Goal: Connect with others: Connect with others

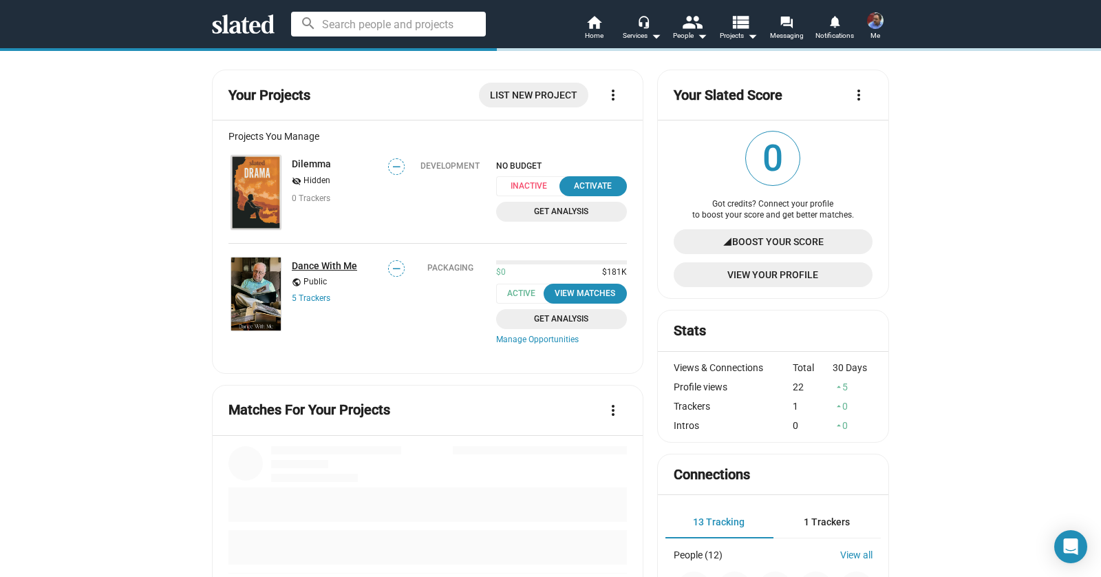
click at [328, 264] on link "Dance With Me" at bounding box center [324, 265] width 65 height 11
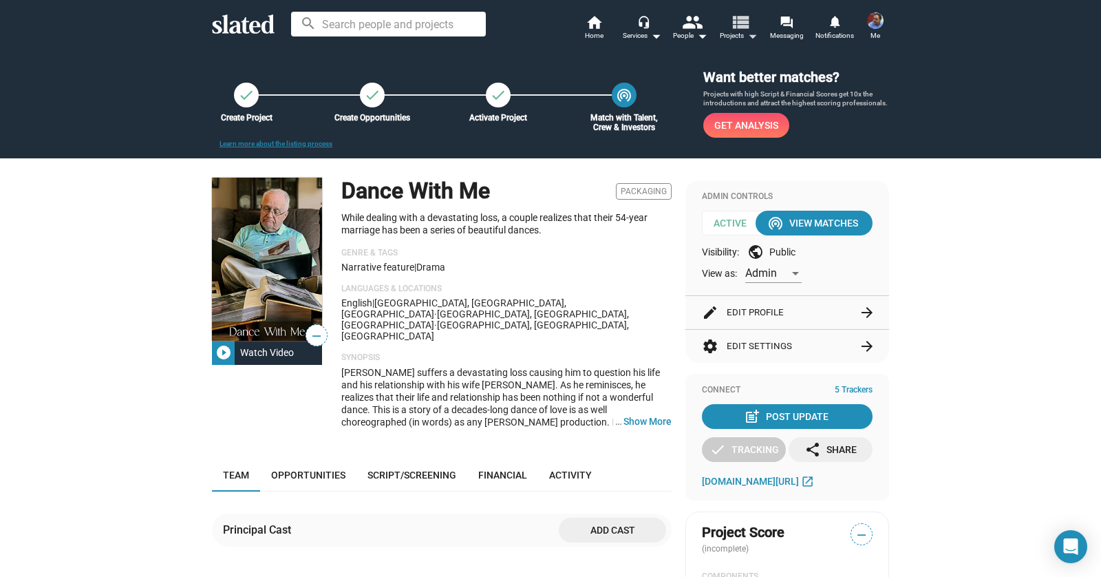
click at [734, 39] on span "Projects arrow_drop_down" at bounding box center [739, 36] width 38 height 17
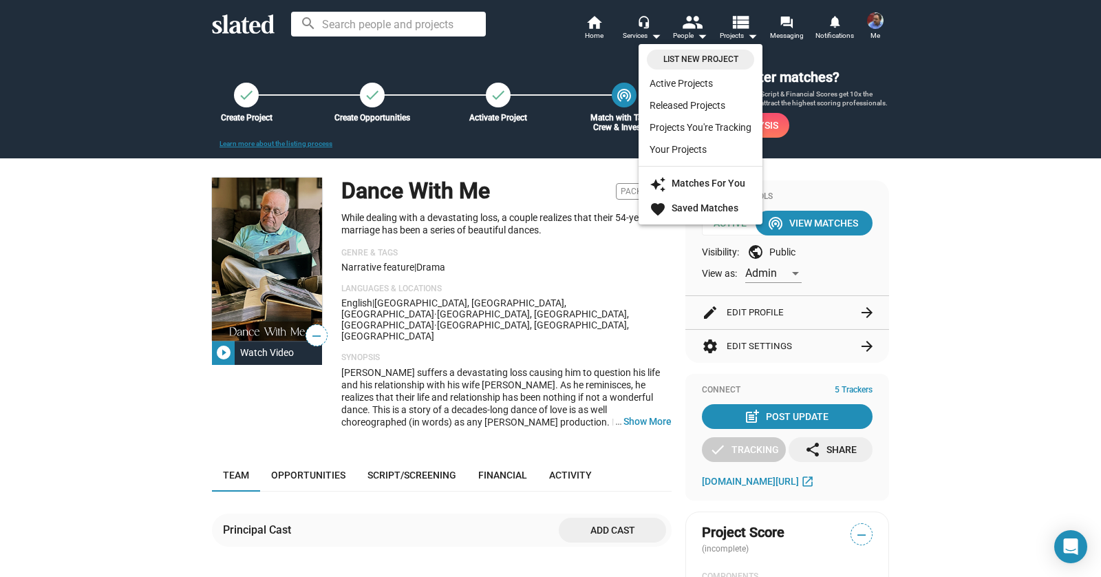
click at [690, 34] on div at bounding box center [550, 288] width 1101 height 577
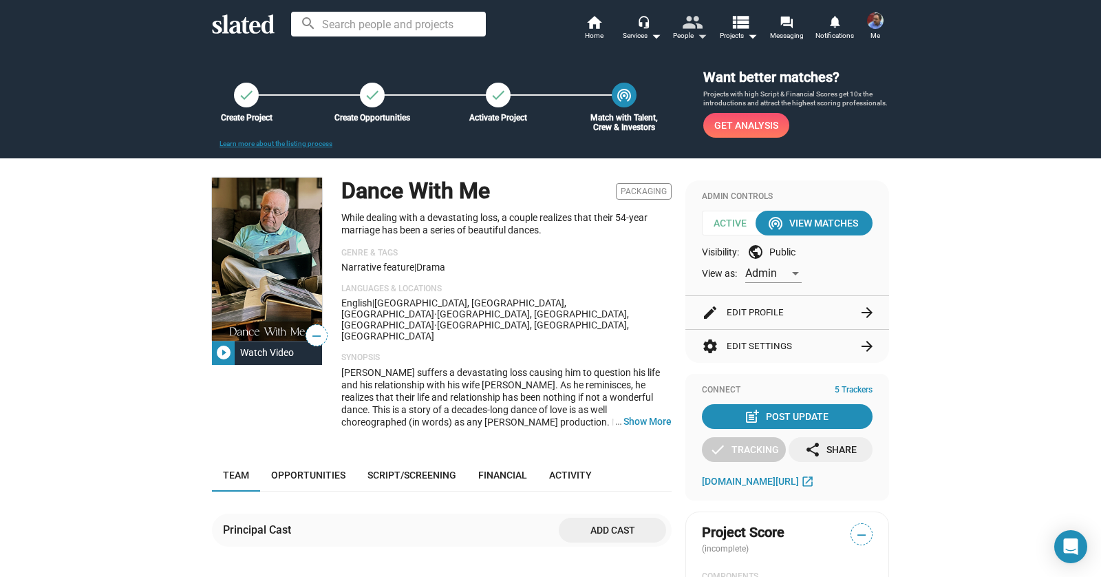
click at [690, 33] on div "People arrow_drop_down" at bounding box center [690, 36] width 34 height 17
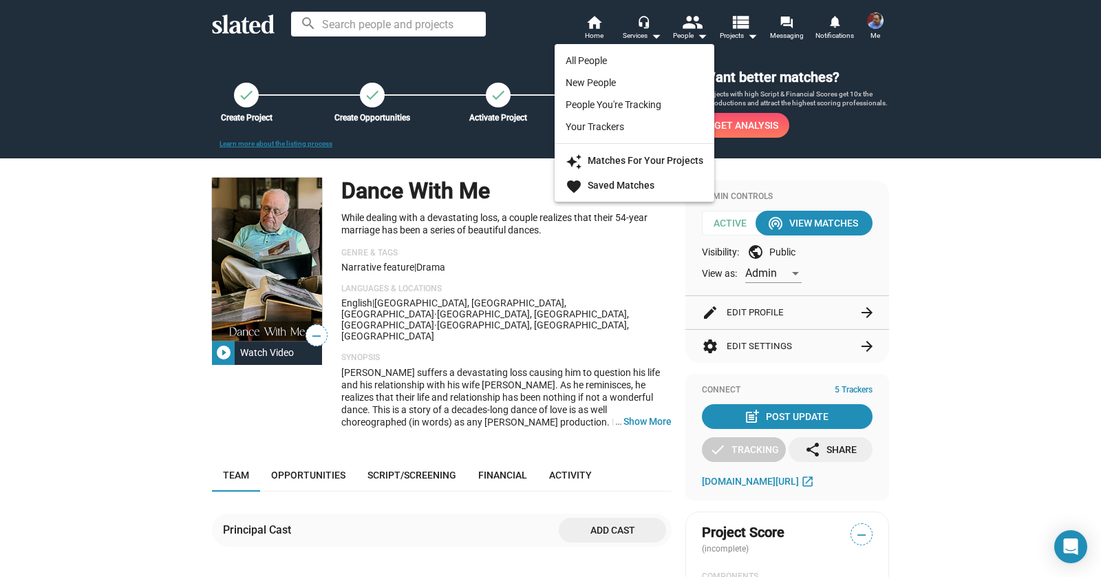
click at [825, 53] on div at bounding box center [550, 288] width 1101 height 577
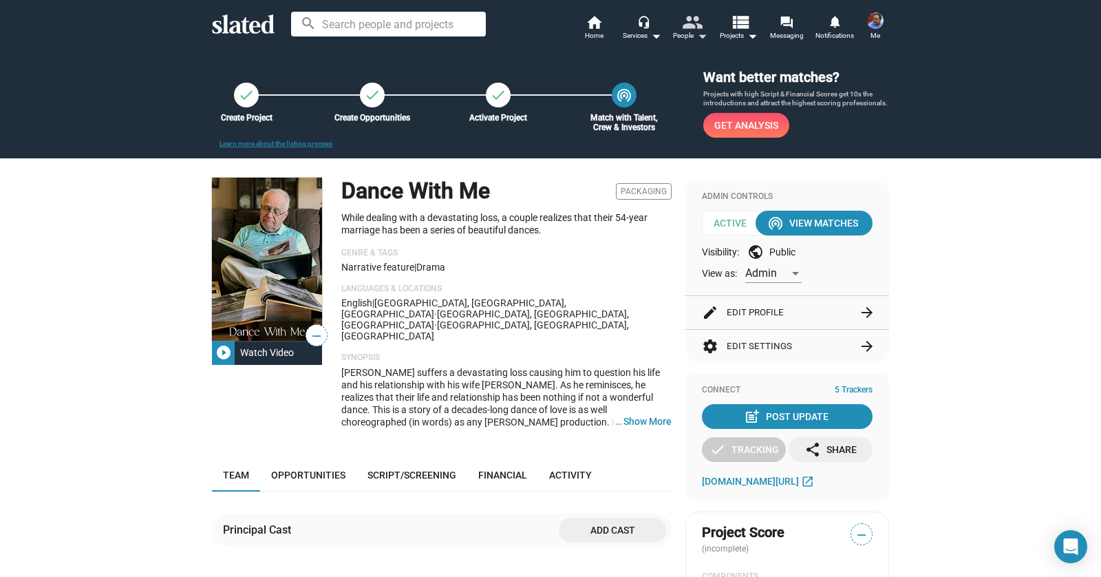
click at [689, 33] on div "People arrow_drop_down" at bounding box center [690, 36] width 34 height 17
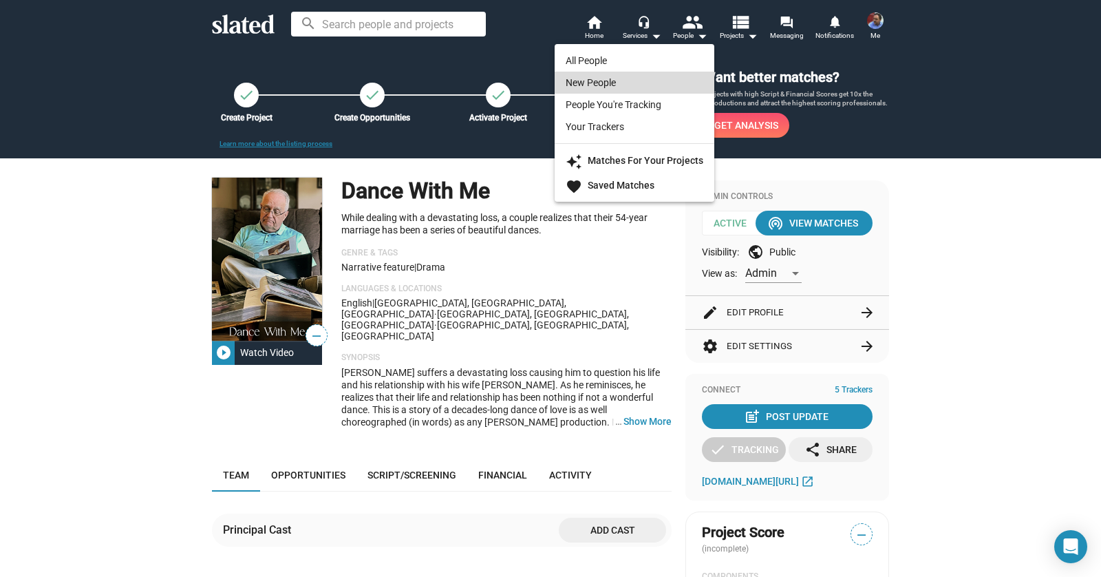
click at [661, 84] on link "New People" at bounding box center [635, 83] width 160 height 22
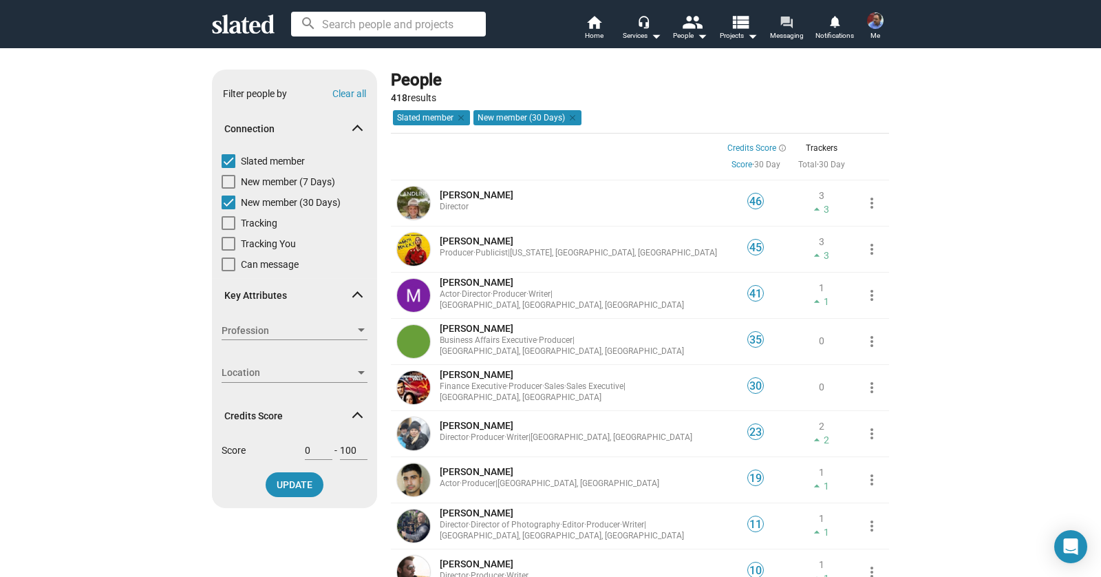
click at [787, 36] on span "Messaging" at bounding box center [787, 36] width 34 height 17
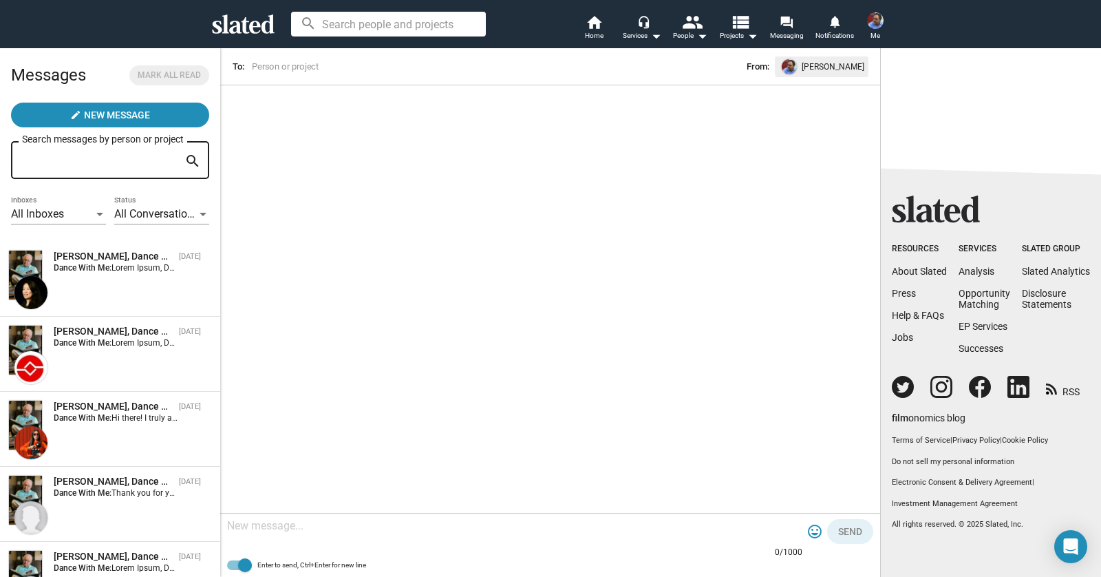
click at [96, 215] on div at bounding box center [99, 214] width 7 height 3
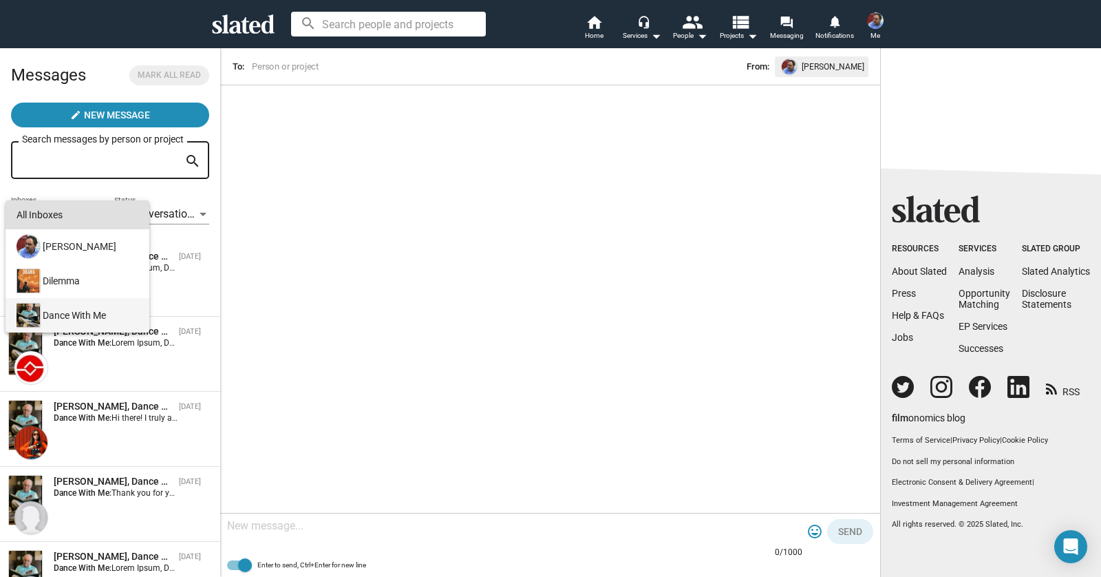
click at [67, 321] on div "Dance With Me" at bounding box center [76, 315] width 125 height 34
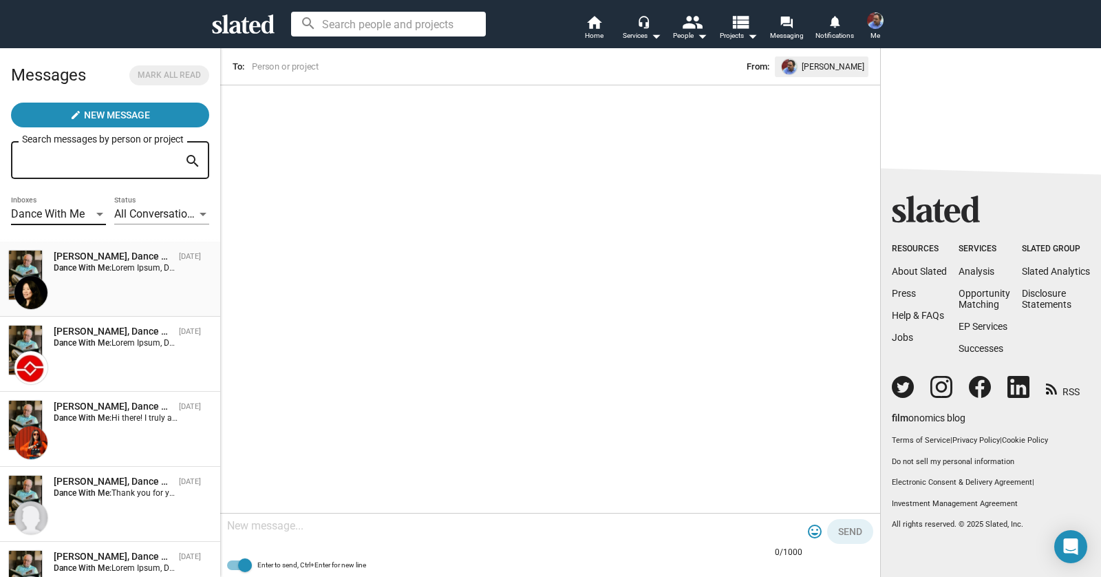
click at [128, 261] on div "Nancy Hua, Dance With Me" at bounding box center [114, 256] width 120 height 13
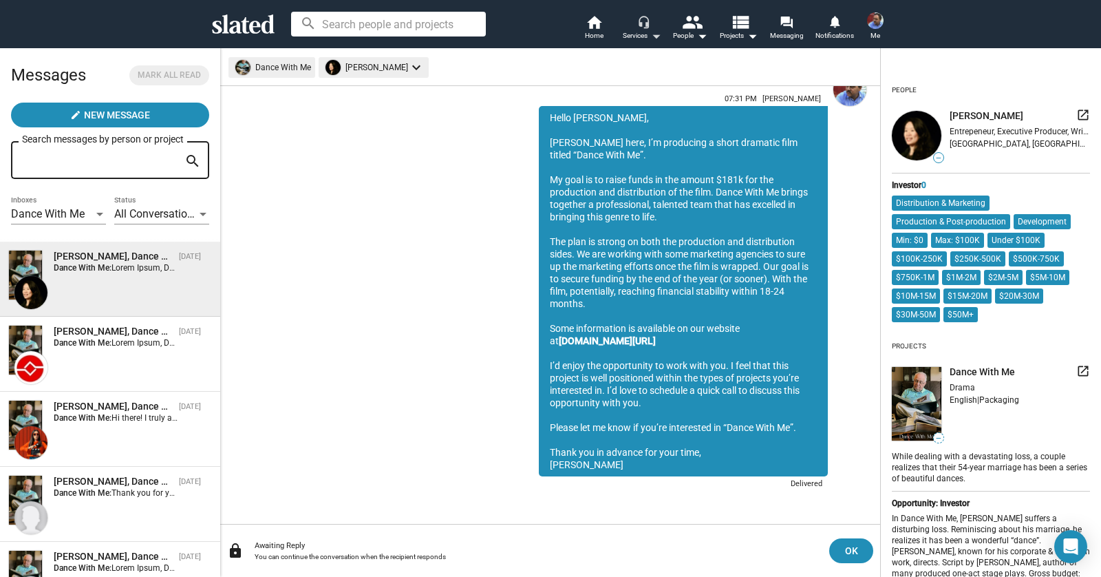
click at [654, 38] on mat-icon "arrow_drop_down" at bounding box center [656, 36] width 17 height 17
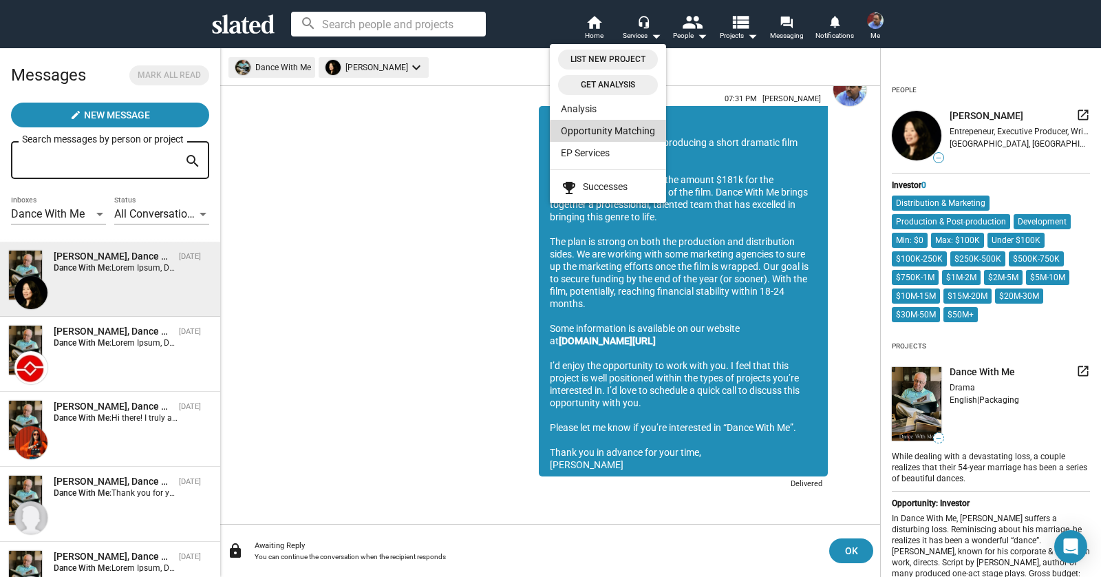
click at [624, 132] on link "Opportunity Matching" at bounding box center [608, 131] width 116 height 22
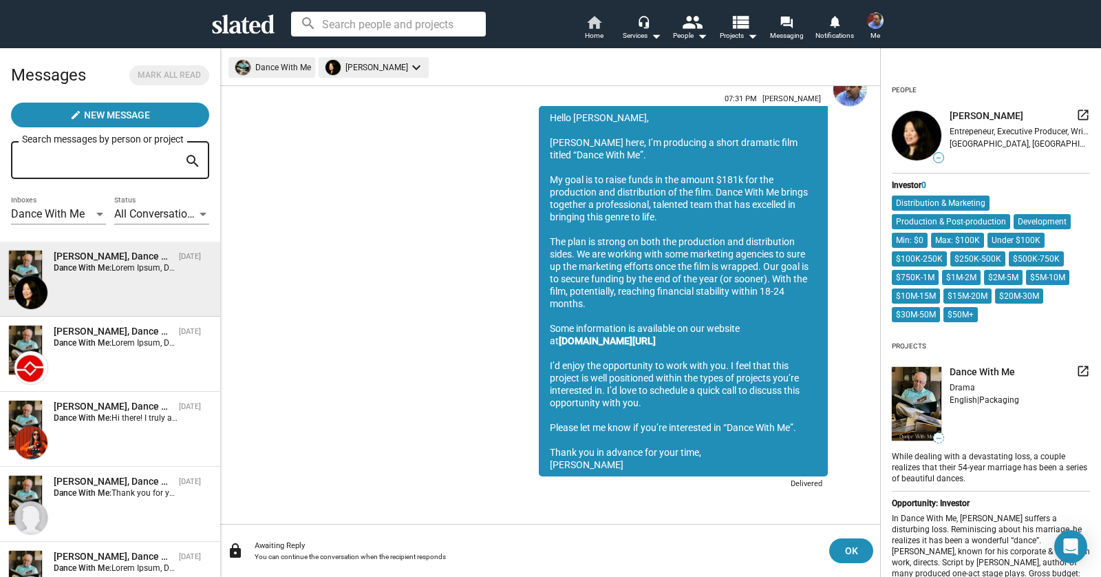
click at [595, 22] on mat-icon "home" at bounding box center [594, 22] width 17 height 17
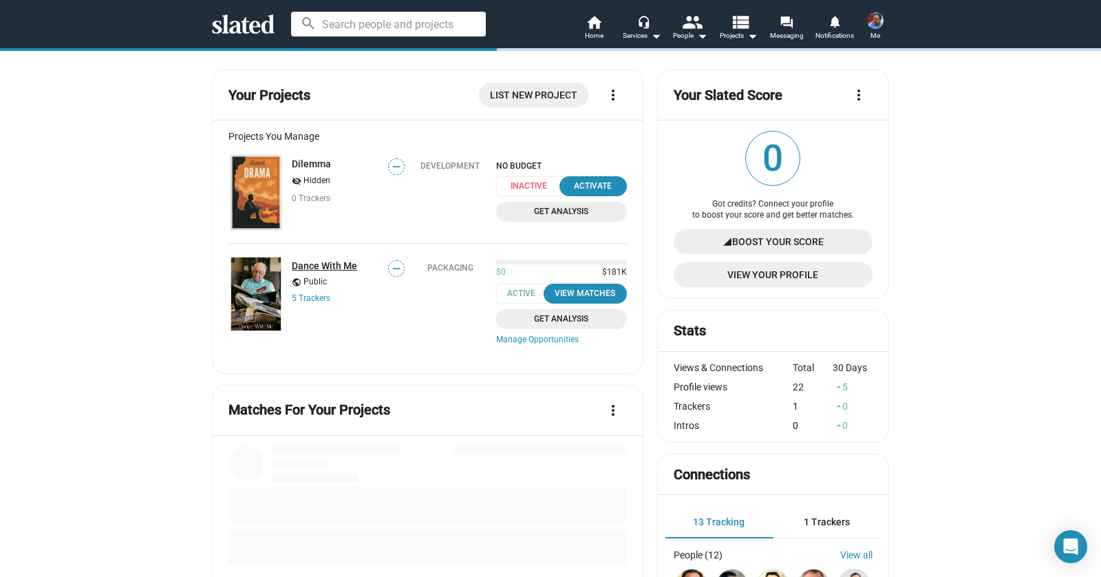
click at [308, 264] on link "Dance With Me" at bounding box center [324, 265] width 65 height 11
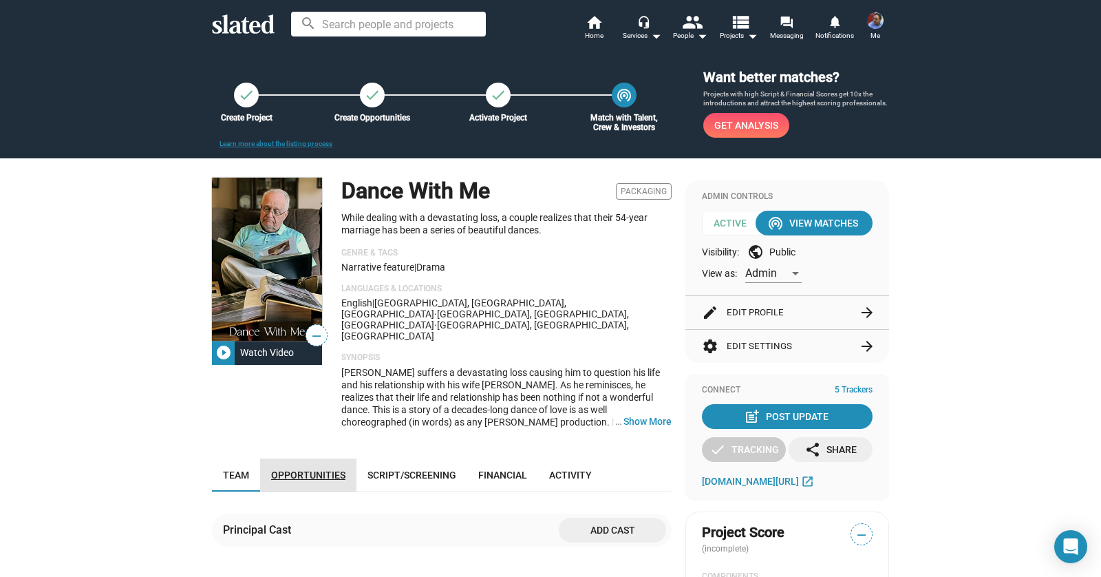
click at [324, 469] on span "Opportunities" at bounding box center [308, 474] width 74 height 11
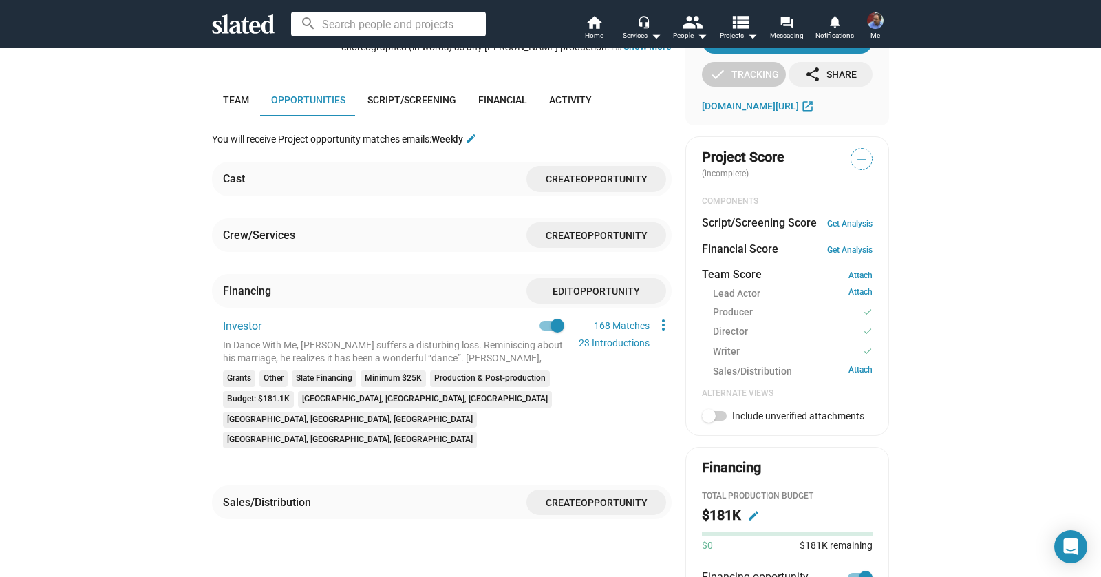
scroll to position [377, 0]
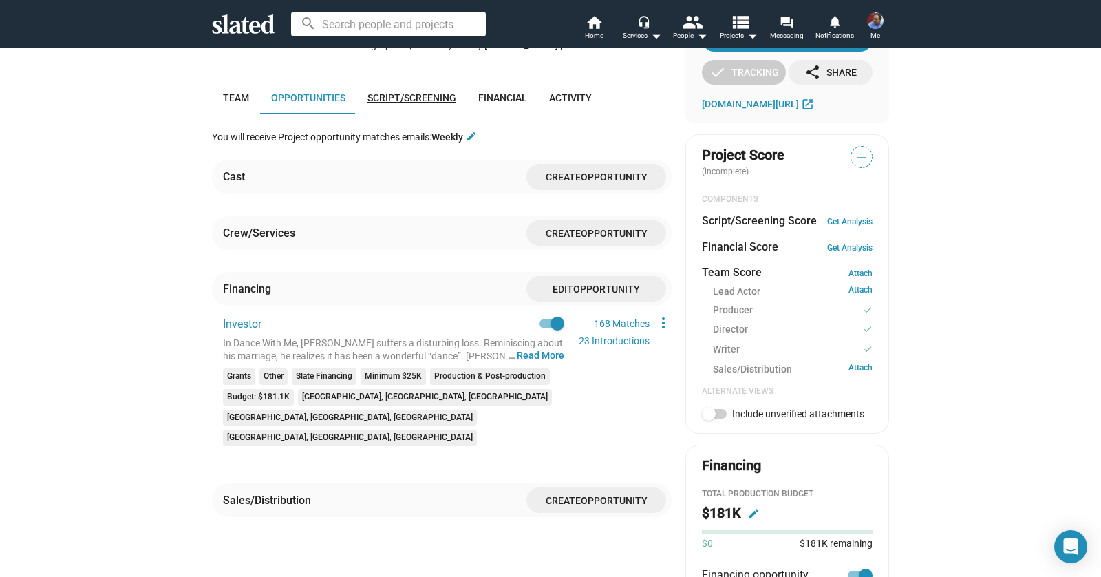
click at [416, 92] on span "Script/Screening" at bounding box center [411, 97] width 89 height 11
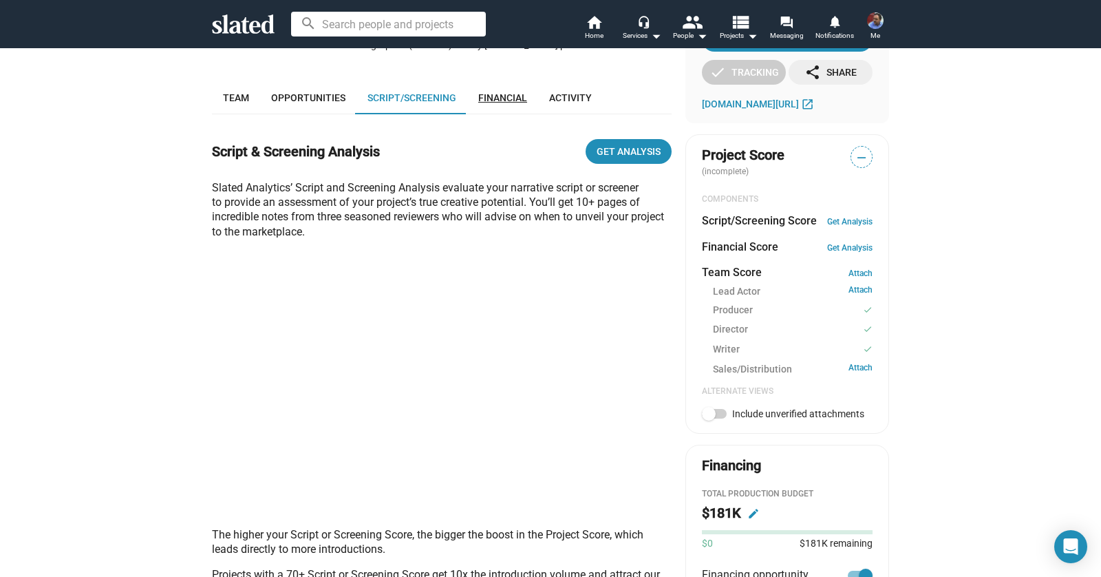
click at [501, 92] on span "Financial" at bounding box center [502, 97] width 49 height 11
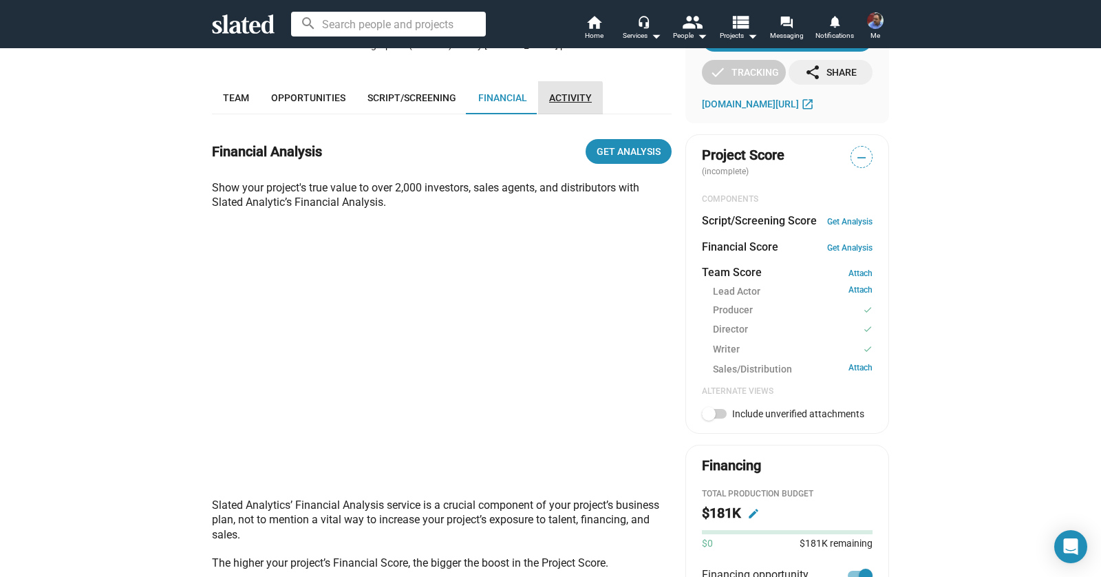
click at [562, 92] on span "Activity" at bounding box center [570, 97] width 43 height 11
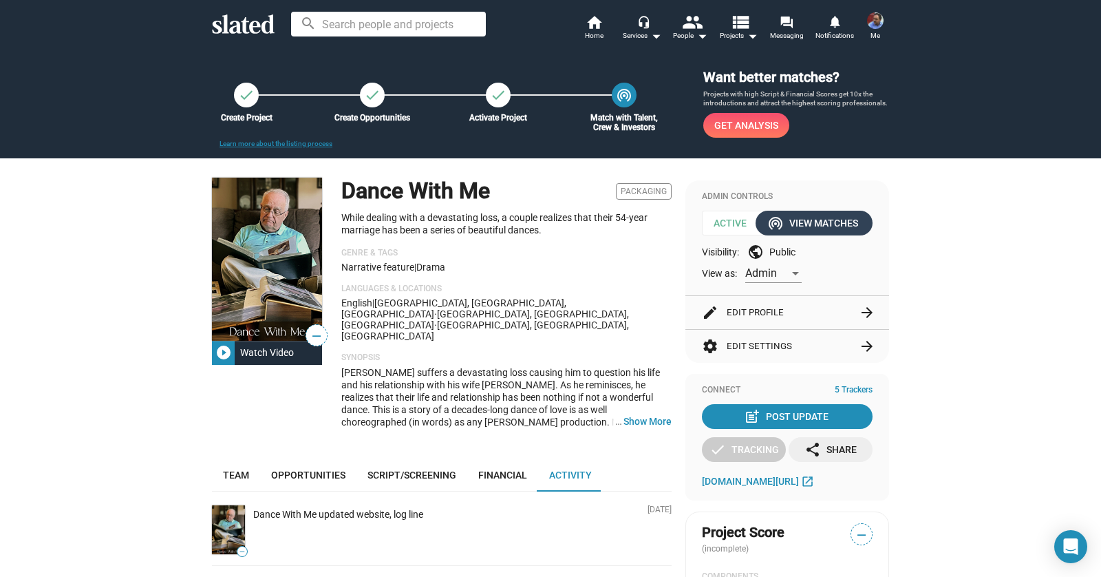
click at [783, 226] on div "wifi_tethering View Matches" at bounding box center [814, 223] width 88 height 25
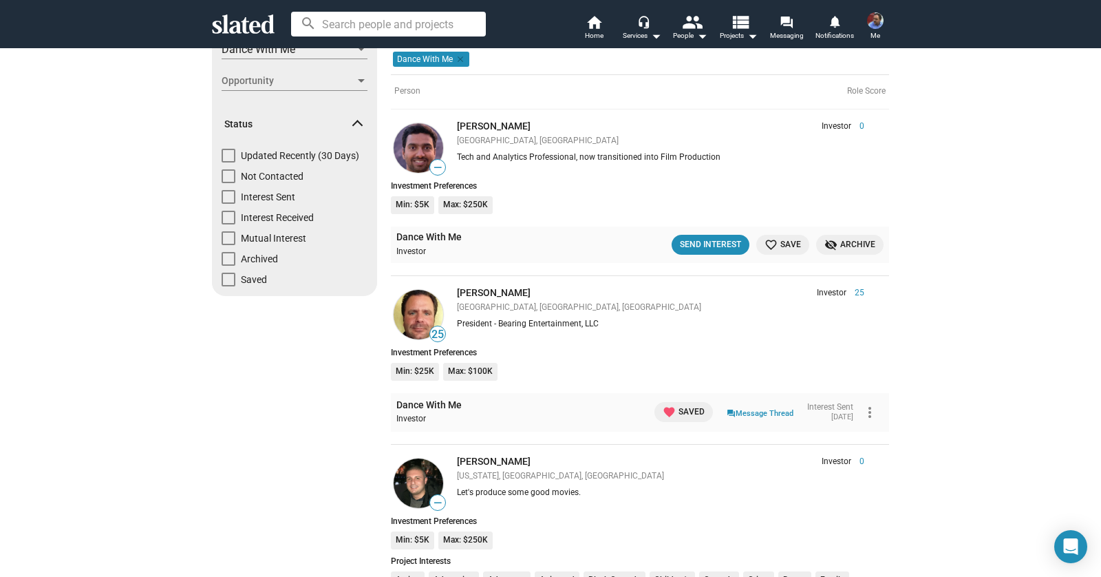
scroll to position [118, 0]
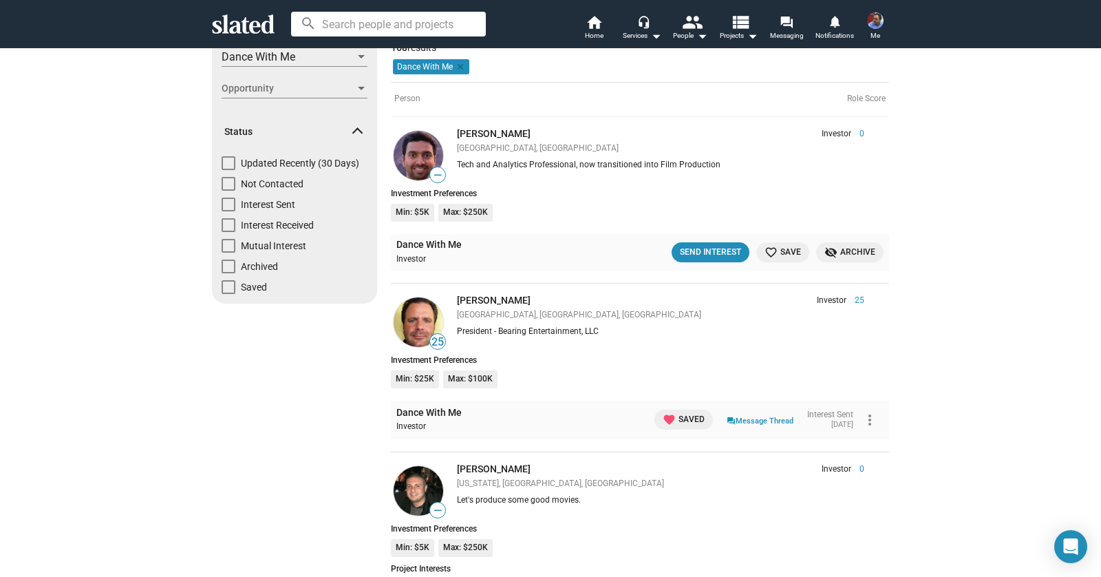
click at [294, 189] on span "Not Contacted" at bounding box center [272, 184] width 63 height 14
click at [228, 191] on input "Not Contacted" at bounding box center [228, 191] width 1 height 1
checkbox input "true"
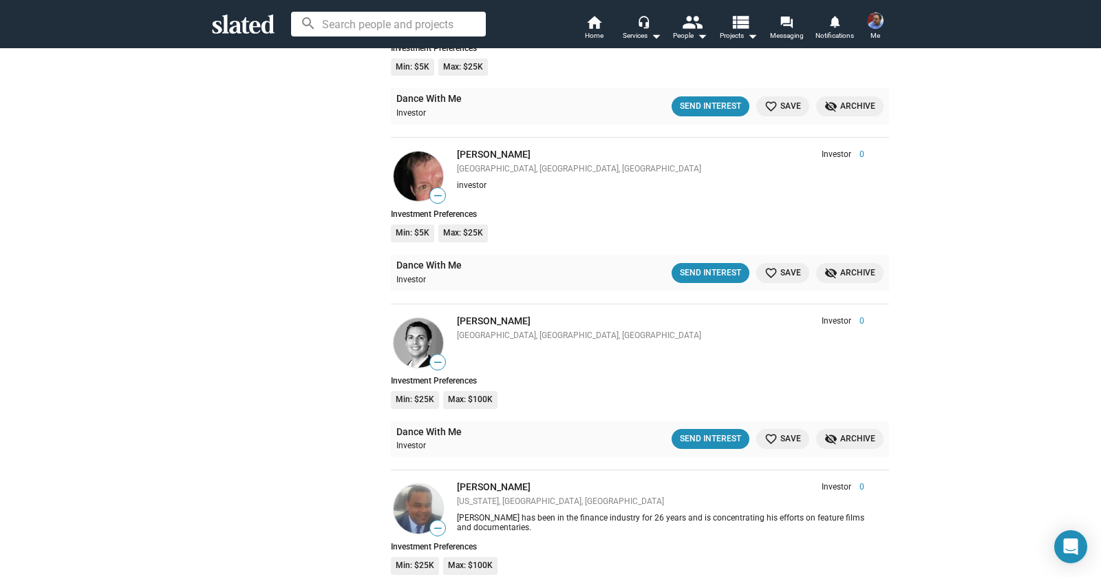
scroll to position [4416, 0]
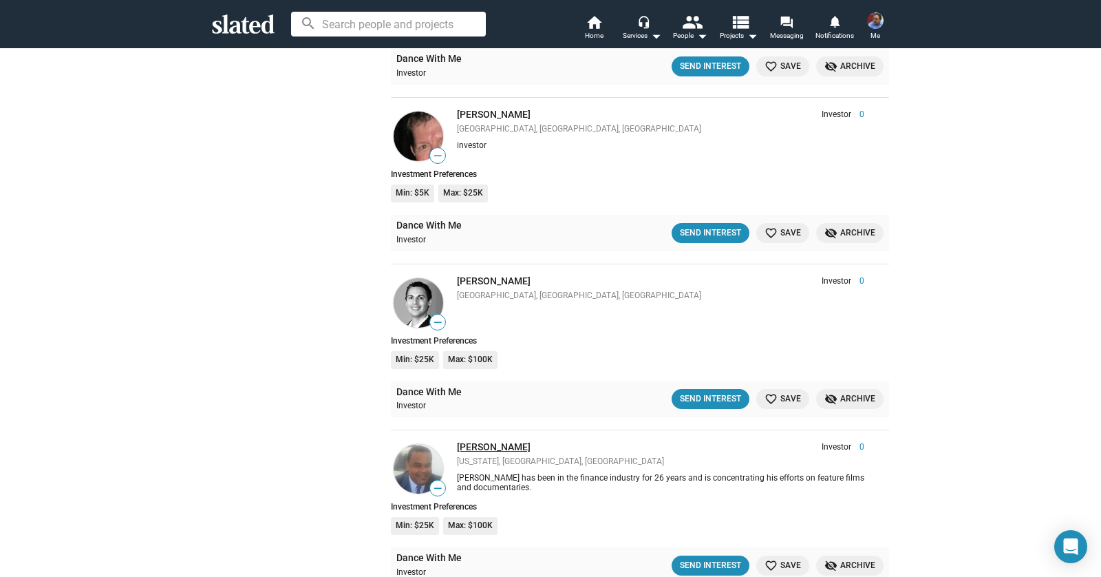
click at [518, 441] on link "Thomas Cardwell" at bounding box center [494, 446] width 74 height 11
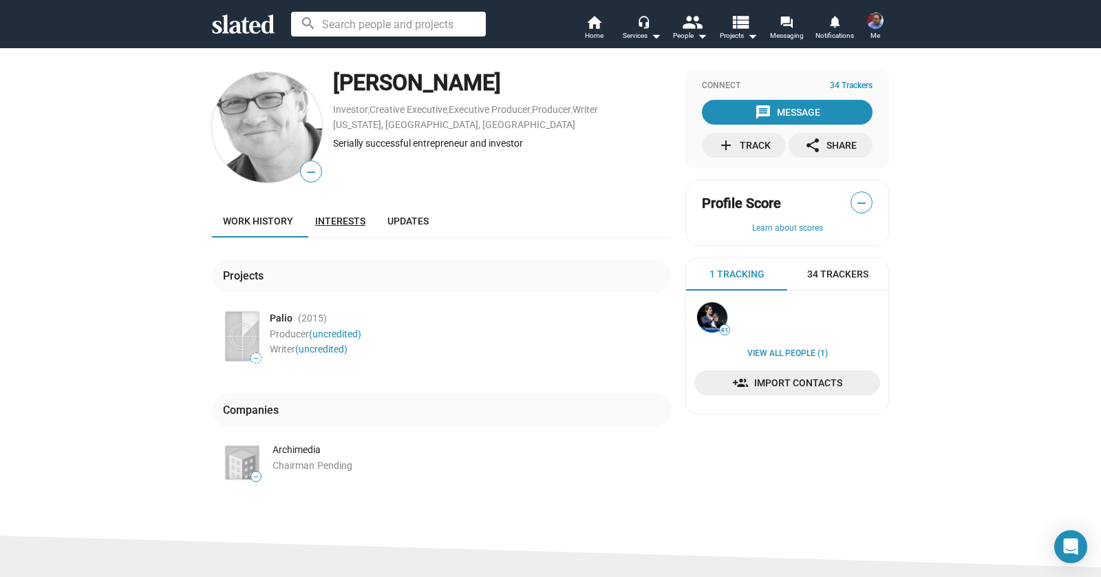
click at [328, 222] on span "Interests" at bounding box center [340, 220] width 50 height 11
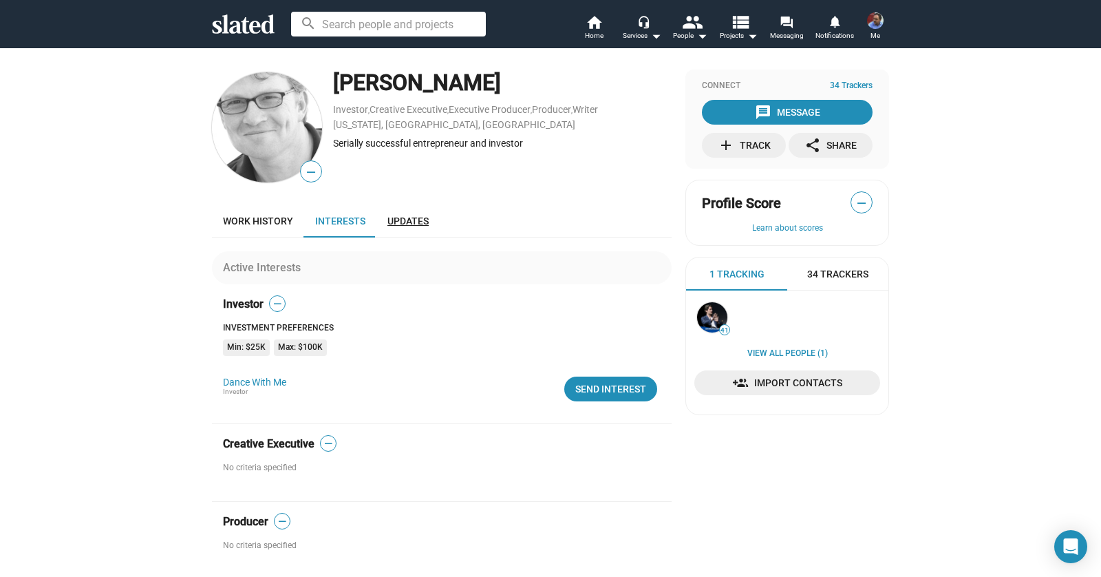
click at [414, 225] on span "Updates" at bounding box center [407, 220] width 41 height 11
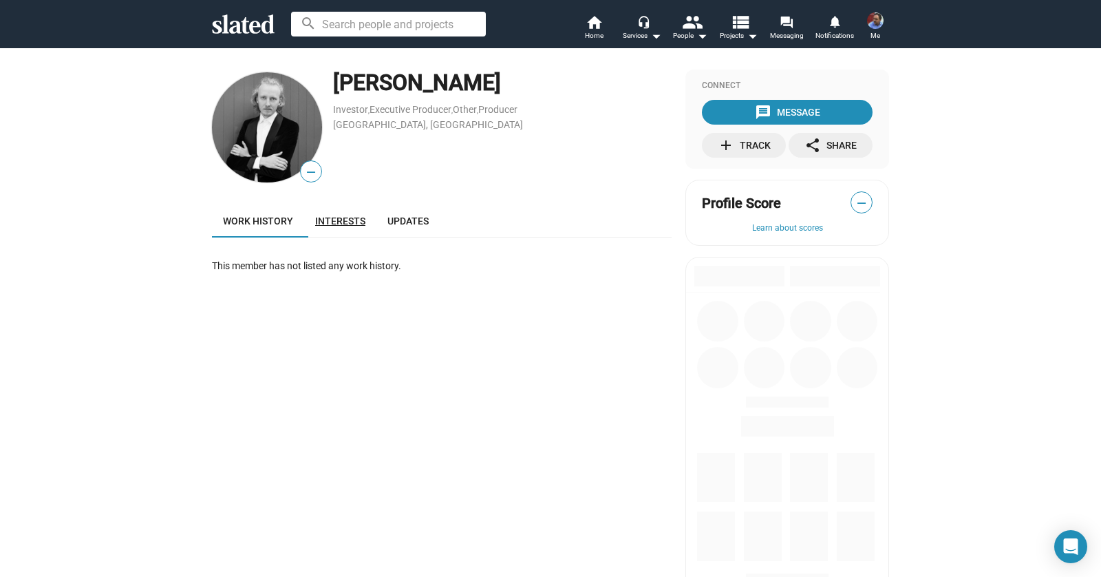
click at [341, 223] on span "Interests" at bounding box center [340, 220] width 50 height 11
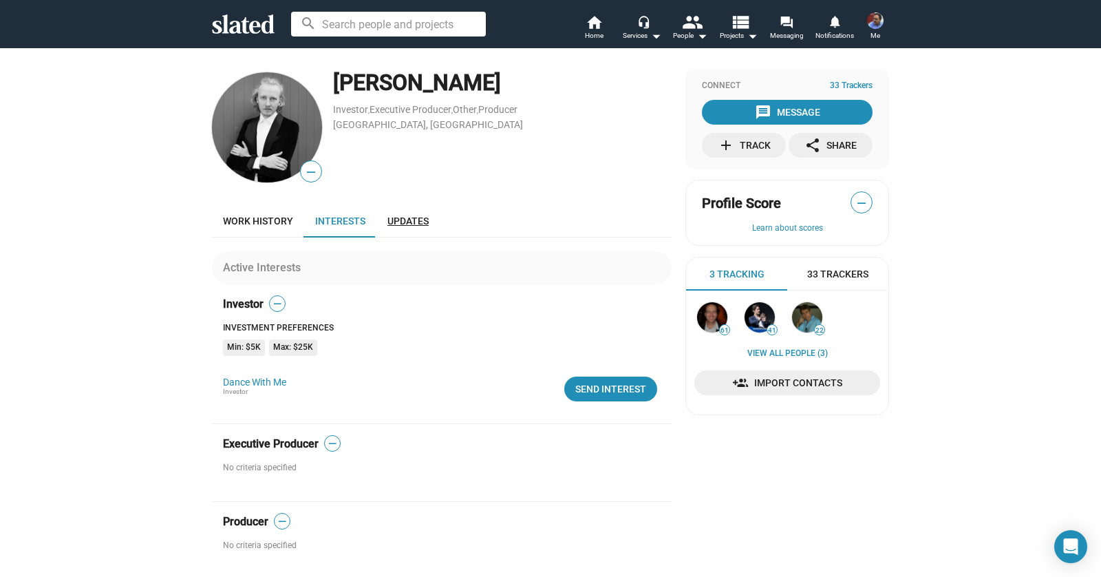
click at [410, 220] on span "Updates" at bounding box center [407, 220] width 41 height 11
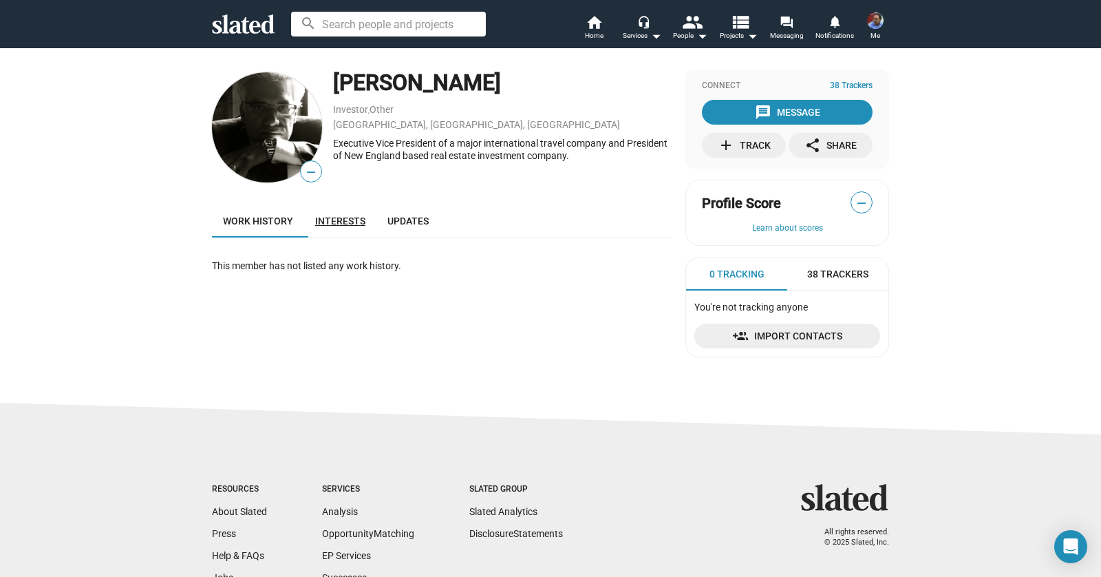
click at [359, 215] on link "Interests" at bounding box center [340, 220] width 72 height 33
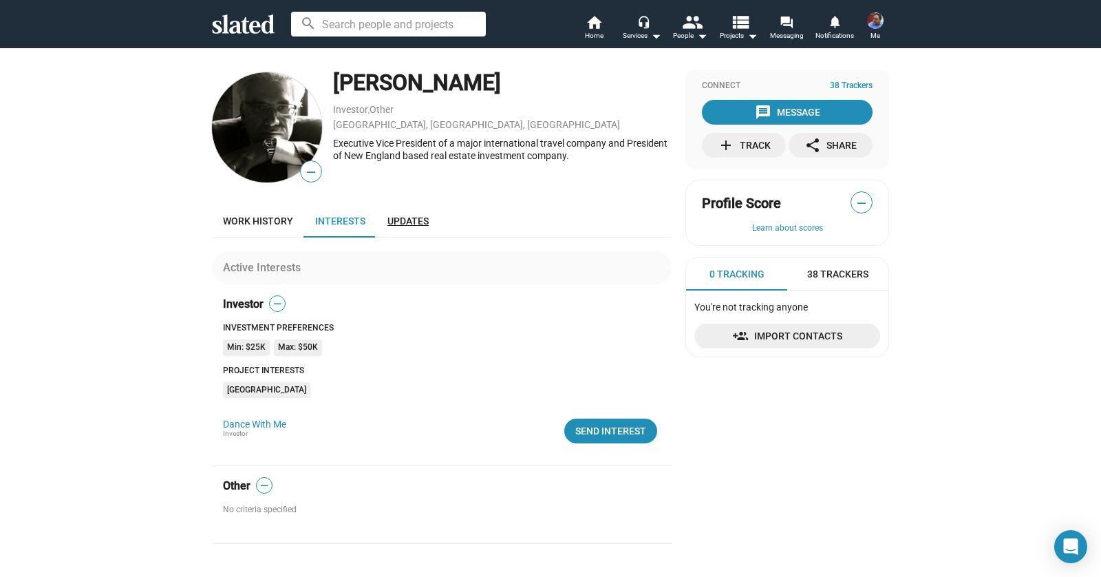
click at [399, 223] on span "Updates" at bounding box center [407, 220] width 41 height 11
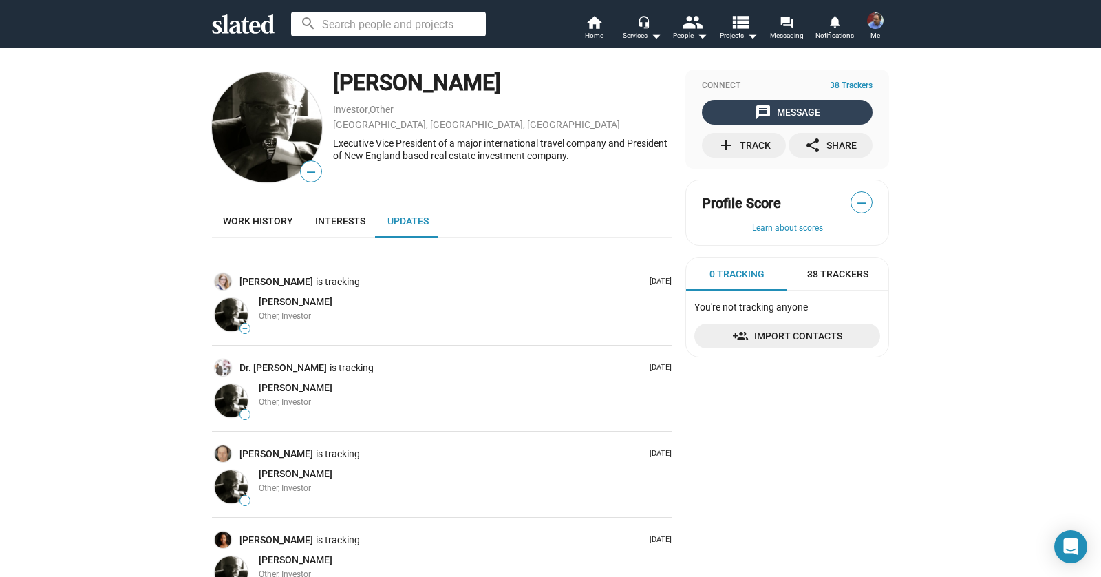
click at [826, 120] on span "message Message" at bounding box center [787, 112] width 165 height 25
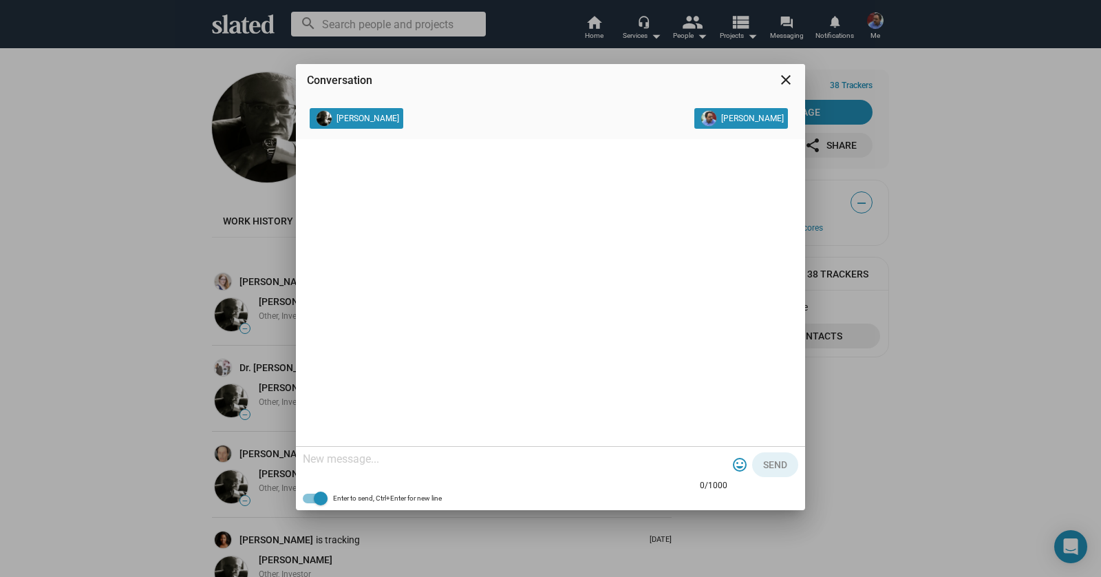
click at [523, 255] on messages-widget at bounding box center [550, 292] width 509 height 307
click at [385, 464] on textarea at bounding box center [515, 459] width 425 height 14
paste textarea "I’m Bob DiGregorio from DiGregorio Productions, I’m producing “Dance With Me” a…"
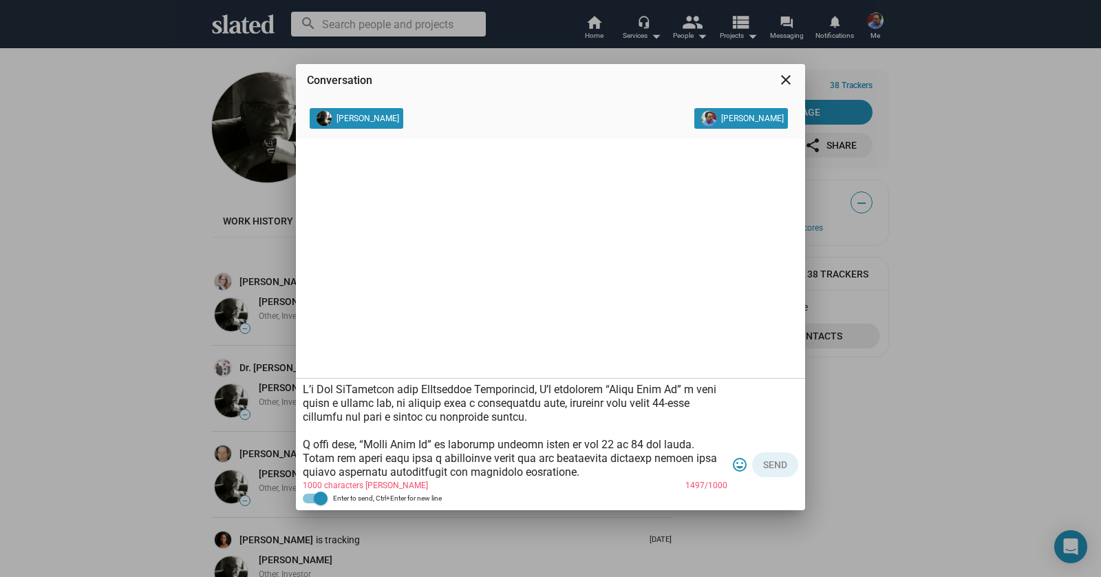
scroll to position [385, 0]
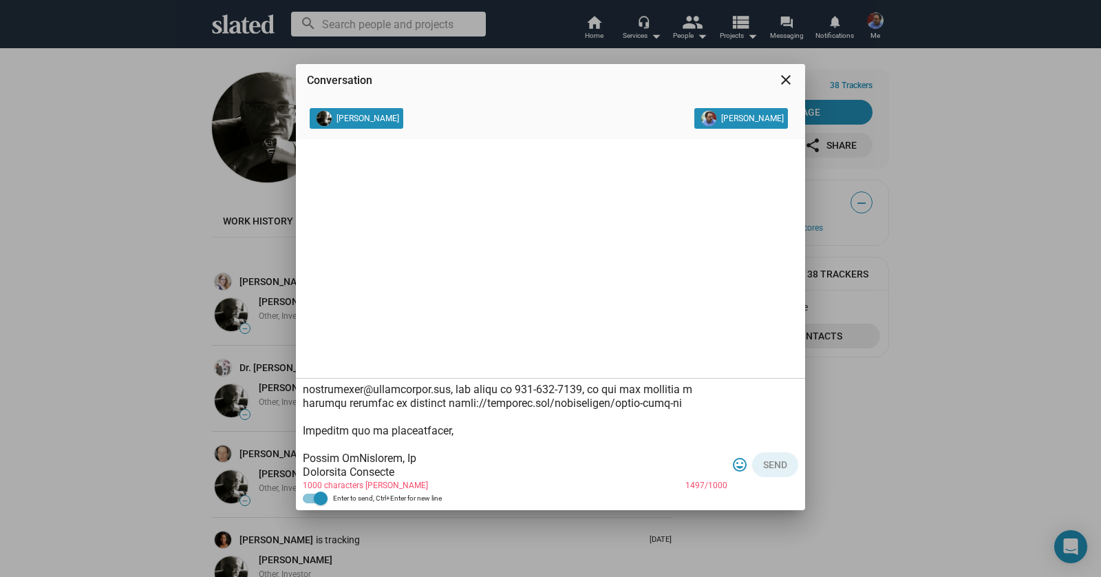
type textarea "I’m Bob DiGregorio from DiGregorio Productions, I’m producing “Dance With Me” a…"
click at [786, 80] on mat-icon "close" at bounding box center [786, 80] width 17 height 17
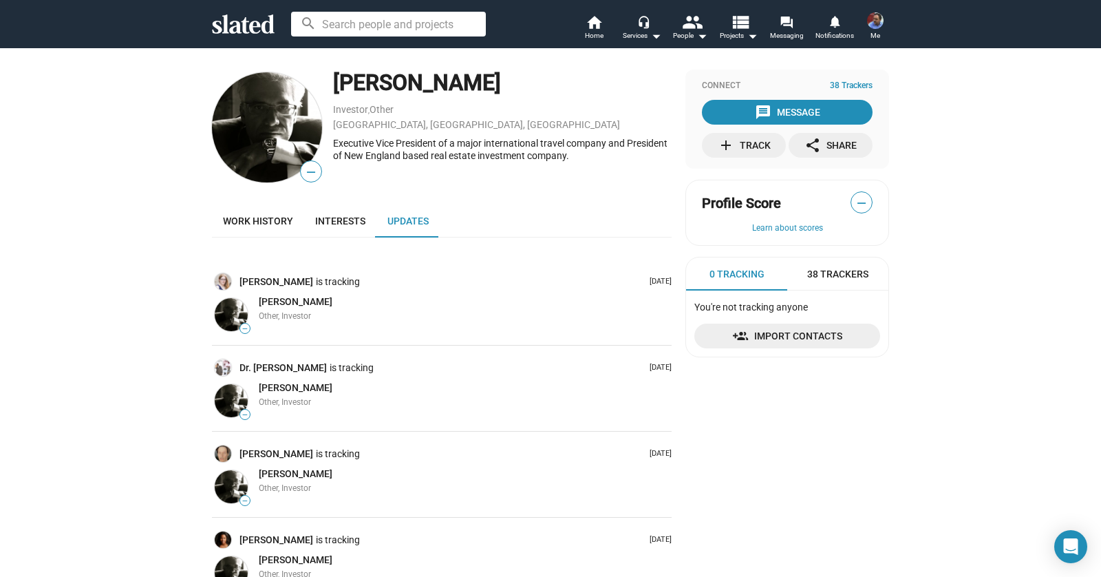
drag, startPoint x: 399, startPoint y: 80, endPoint x: 333, endPoint y: 82, distance: 66.1
click at [333, 82] on div "Joseph Cali" at bounding box center [502, 83] width 339 height 30
copy div "Joseph"
click at [757, 109] on mat-icon "message" at bounding box center [763, 112] width 17 height 17
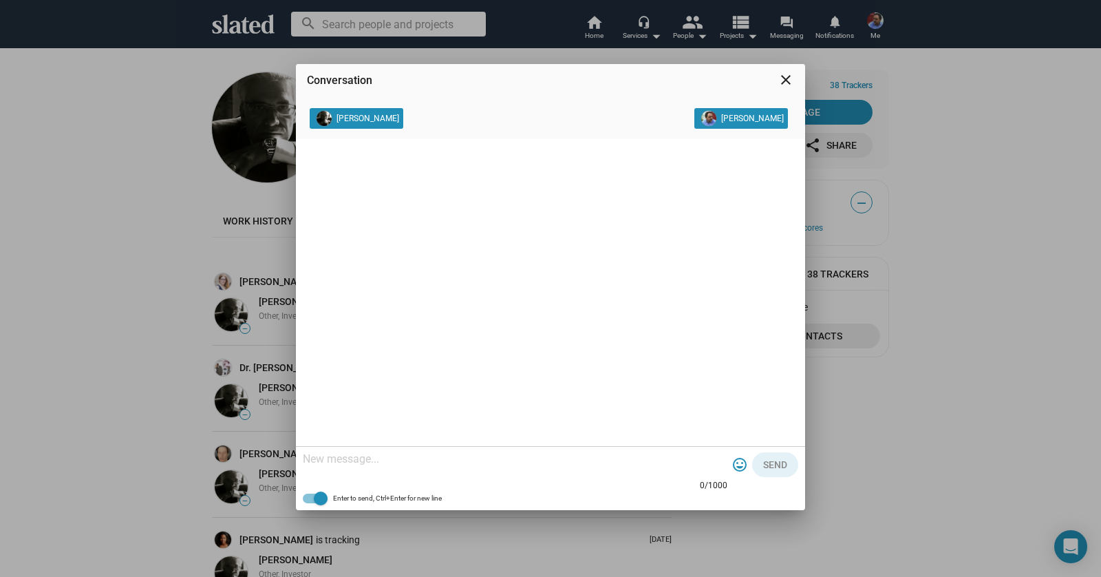
click at [452, 458] on textarea at bounding box center [515, 459] width 425 height 14
paste textarea "Hello Joseph, Bob DiGregorio here, I’m producing a short film called “Dance Wit…"
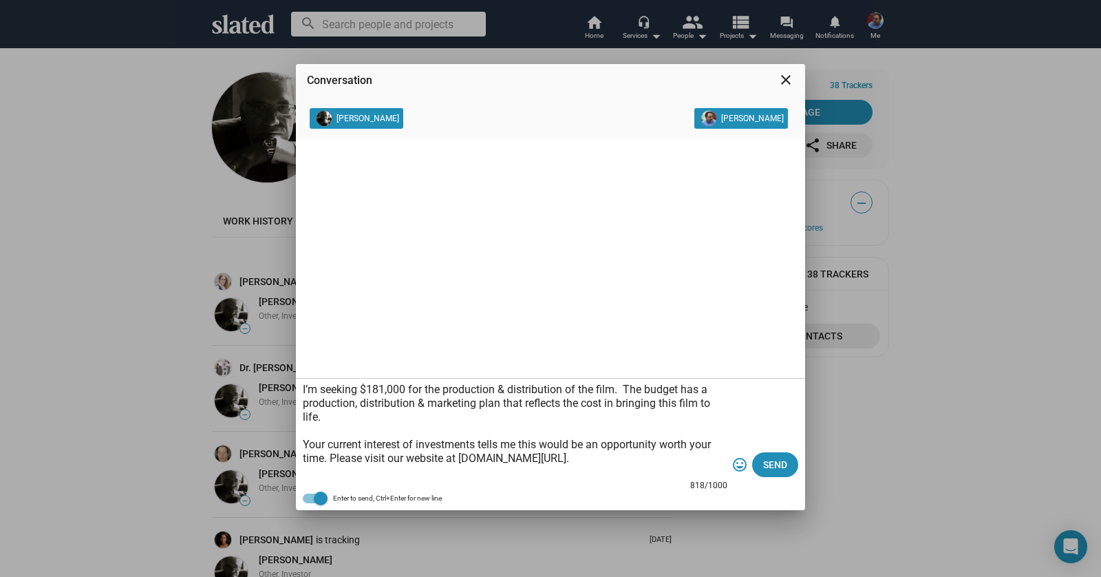
scroll to position [138, 0]
click at [626, 459] on textarea "Hello Joseph, Bob DiGregorio here, I’m producing a short film called “Dance Wit…" at bounding box center [515, 431] width 425 height 96
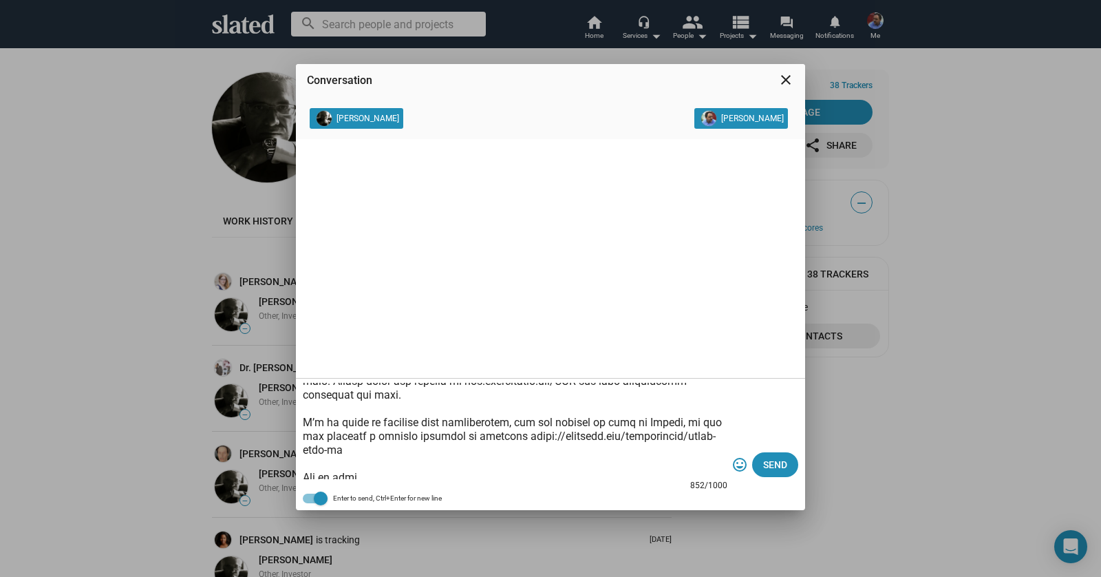
scroll to position [217, 0]
click at [304, 448] on textarea at bounding box center [515, 431] width 425 height 96
click at [376, 466] on textarea at bounding box center [515, 431] width 425 height 96
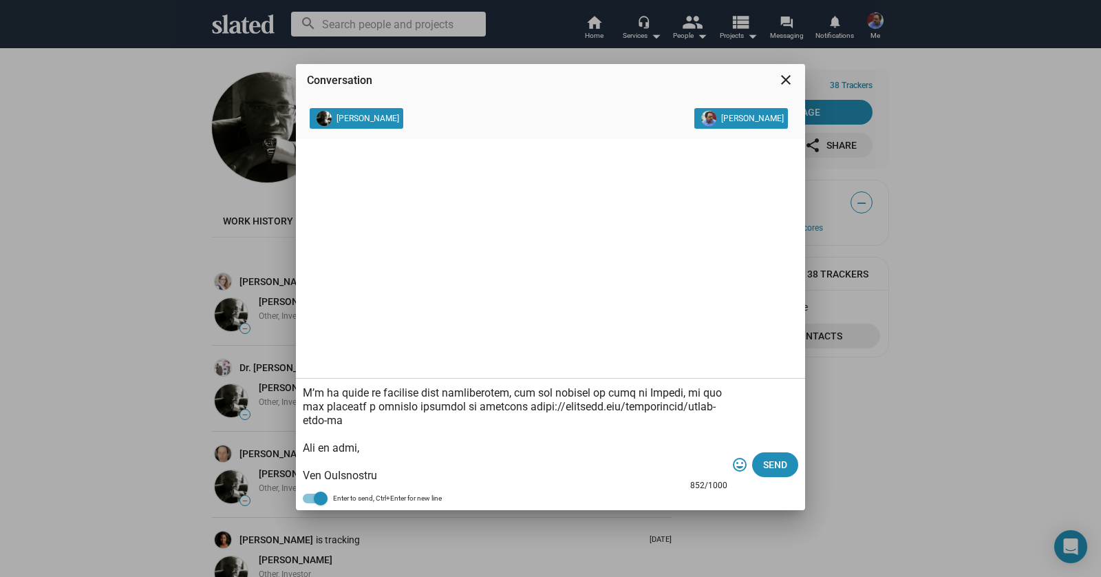
scroll to position [248, 0]
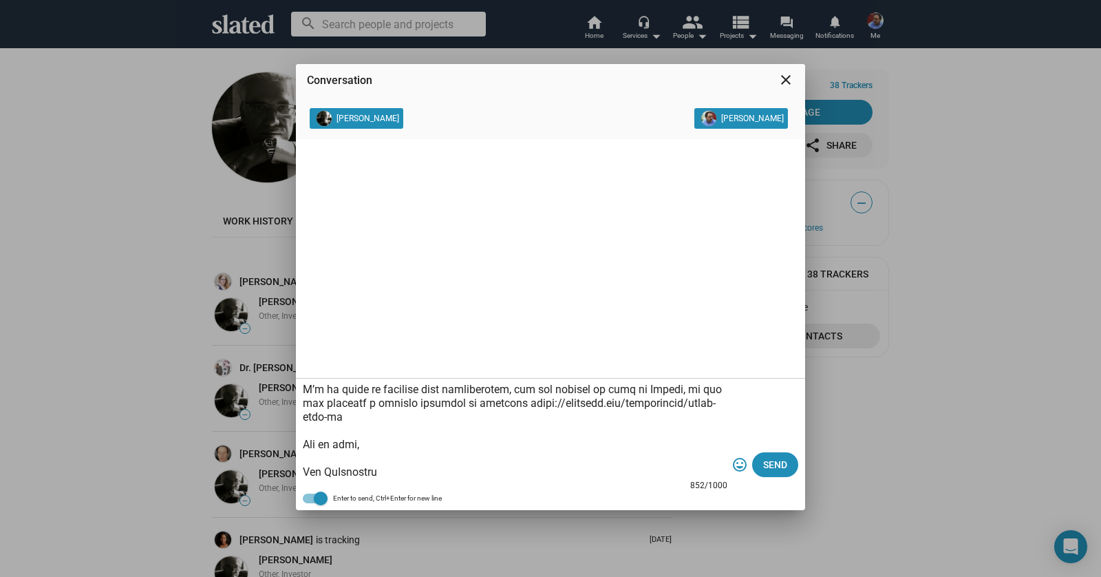
click at [376, 465] on textarea at bounding box center [515, 431] width 425 height 96
click at [377, 459] on textarea at bounding box center [515, 431] width 425 height 96
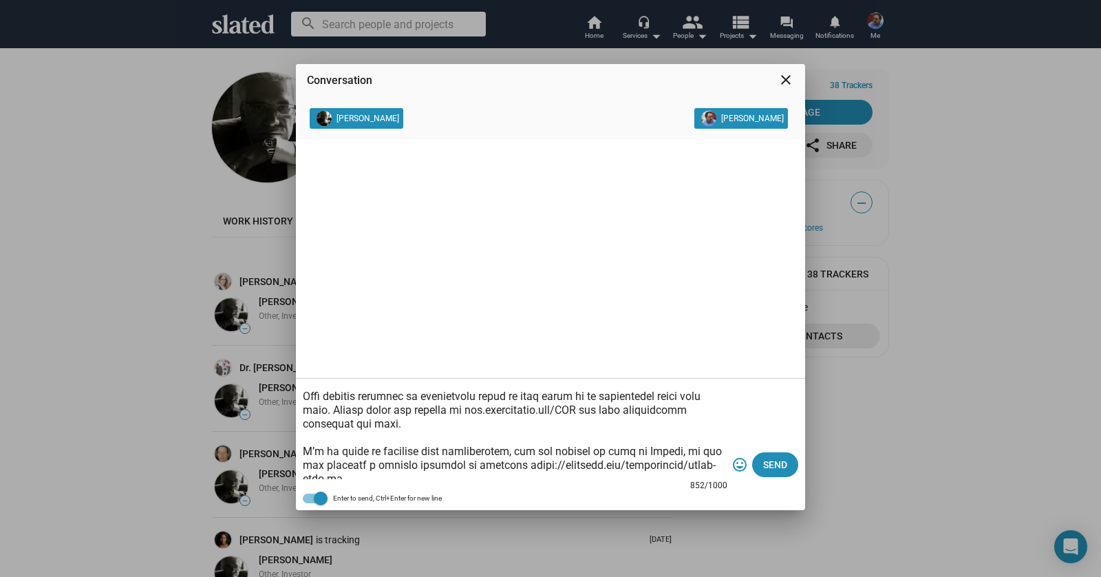
scroll to position [186, 0]
drag, startPoint x: 501, startPoint y: 399, endPoint x: 482, endPoint y: 399, distance: 19.3
click at [482, 399] on textarea at bounding box center [515, 431] width 425 height 96
click at [559, 397] on textarea at bounding box center [515, 431] width 425 height 96
type textarea "Hello Joseph, Bob DiGregorio here, I’m producing a short film called “Dance Wit…"
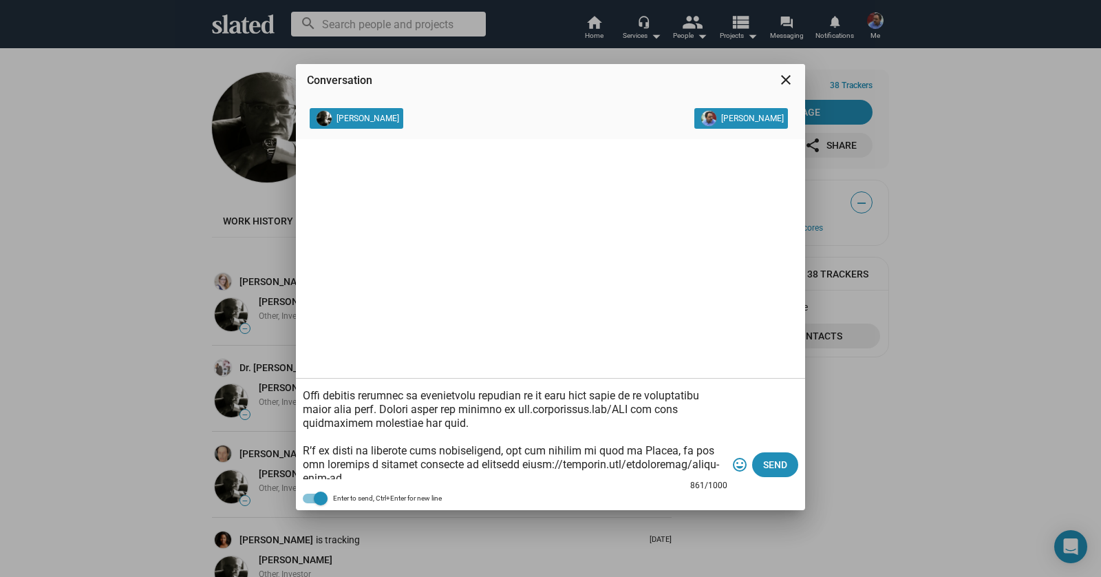
click at [506, 429] on textarea at bounding box center [515, 431] width 425 height 96
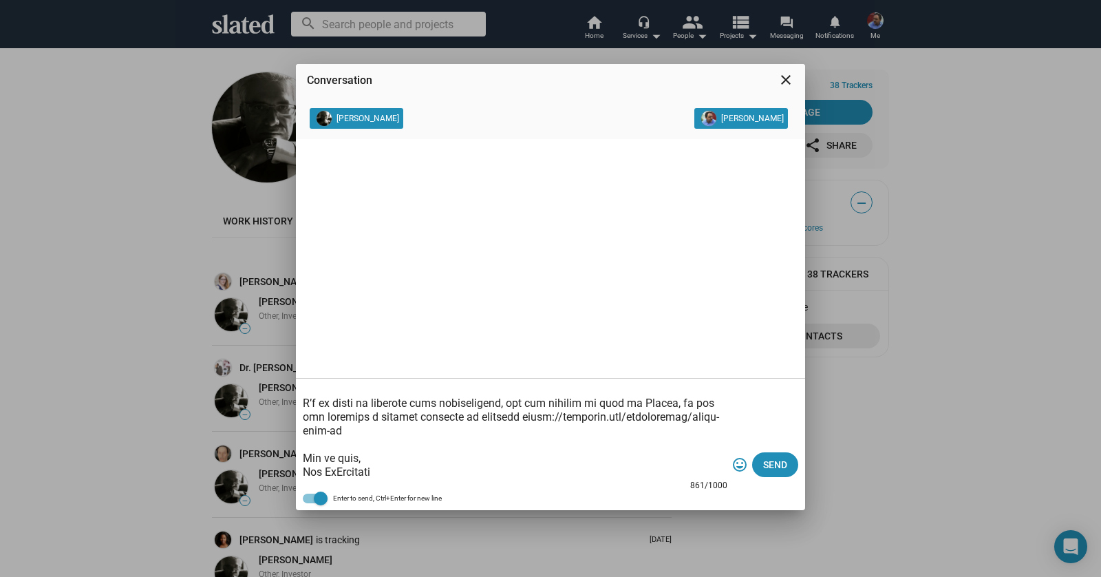
scroll to position [0, 0]
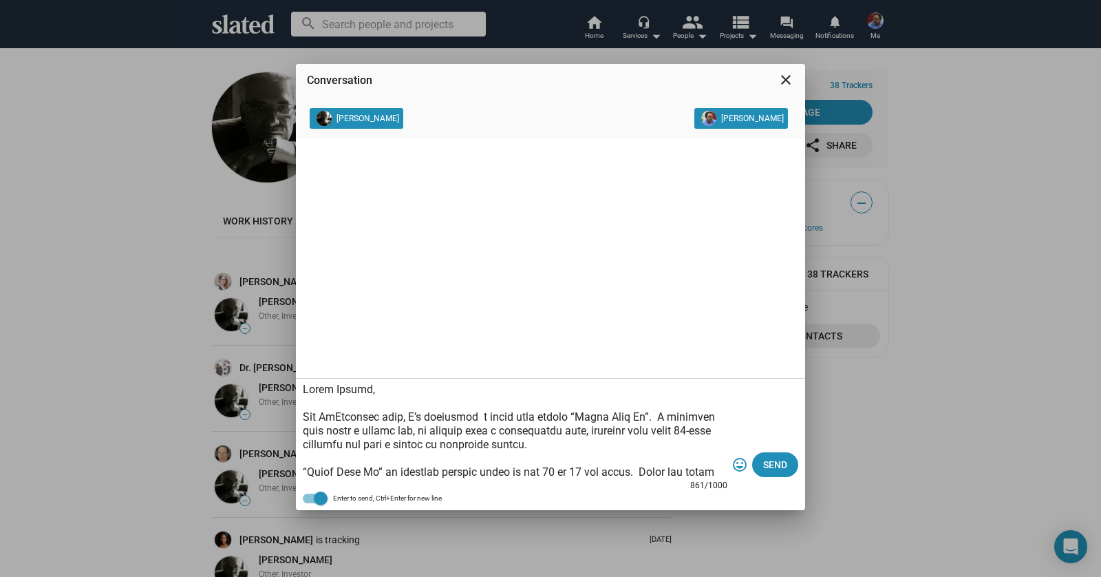
drag, startPoint x: 402, startPoint y: 473, endPoint x: 233, endPoint y: 352, distance: 208.0
click at [233, 352] on div "Conversation close Joseph Cali Robert DiGregorio Jr 861/1000 tag_faces Send Ent…" at bounding box center [550, 288] width 1101 height 577
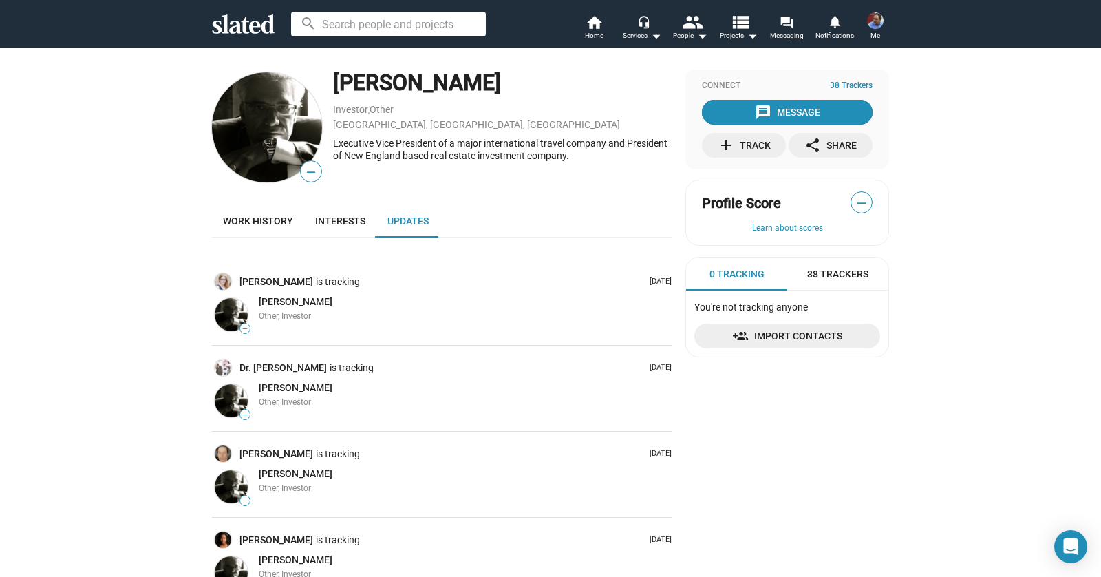
click at [783, 118] on div "message Message" at bounding box center [787, 112] width 65 height 25
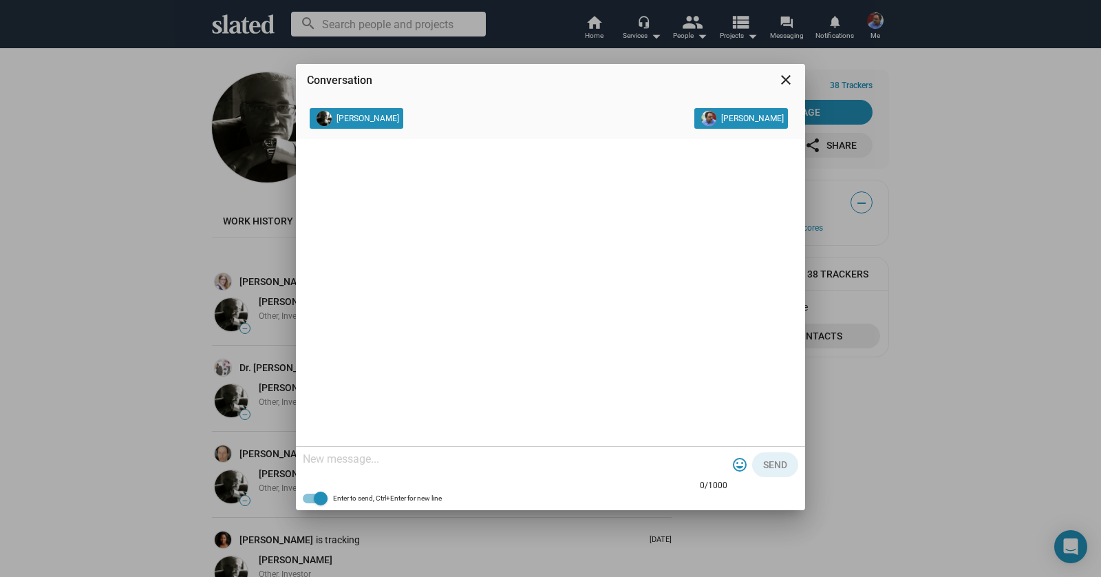
click at [349, 457] on textarea at bounding box center [515, 459] width 425 height 14
paste textarea "Hello Joseph, Bob DiGregorio here, I’m producing a short film called “Dance Wit…"
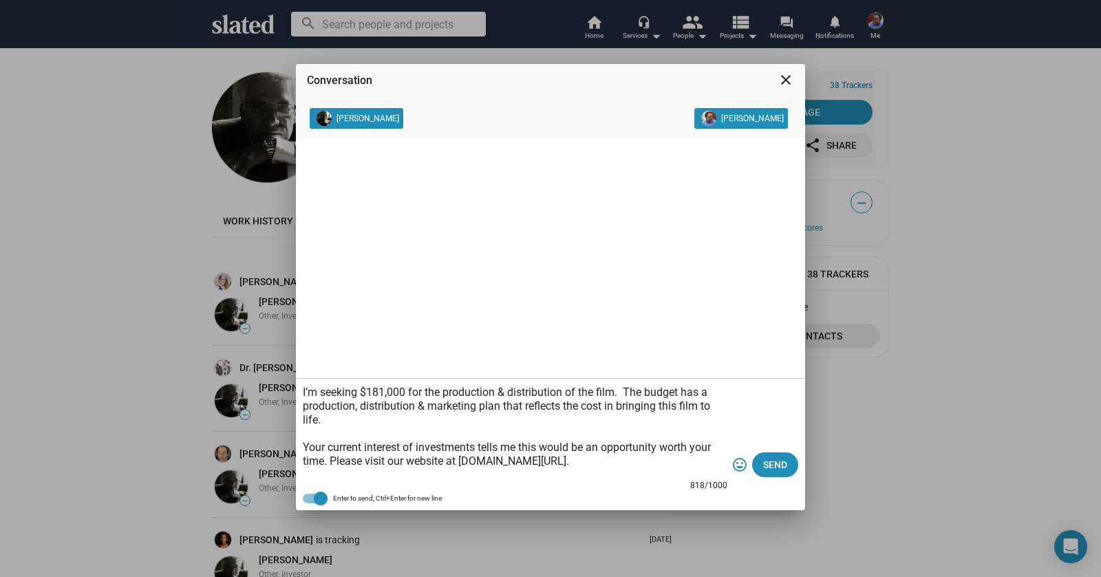
scroll to position [138, 0]
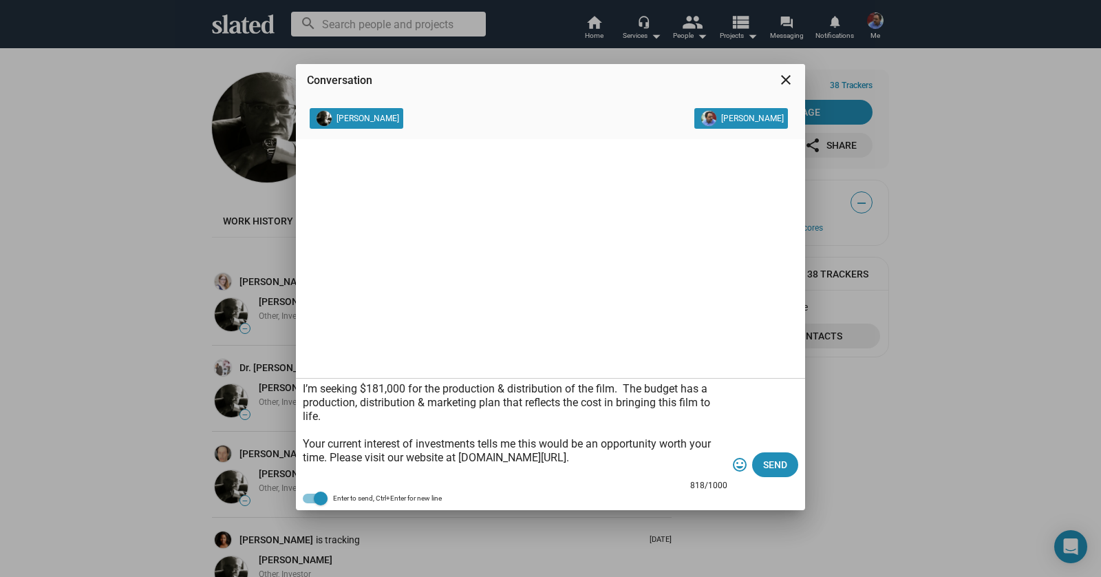
click at [626, 460] on textarea "Hello Joseph, Bob DiGregorio here, I’m producing a short film called “Dance Wit…" at bounding box center [515, 431] width 425 height 96
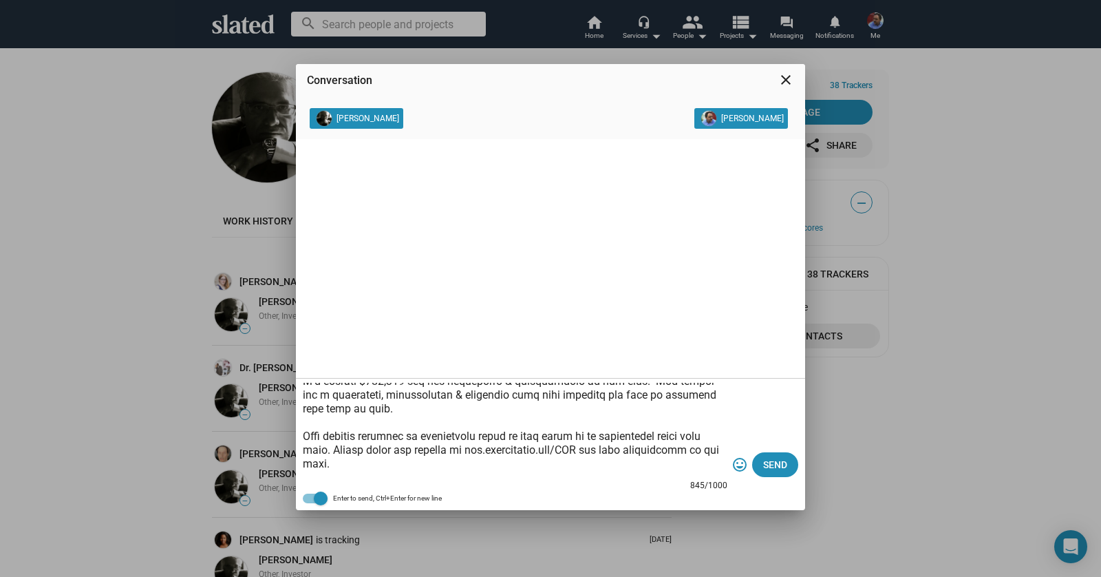
scroll to position [149, 0]
drag, startPoint x: 480, startPoint y: 435, endPoint x: 500, endPoint y: 439, distance: 20.4
click at [500, 438] on textarea at bounding box center [515, 431] width 425 height 96
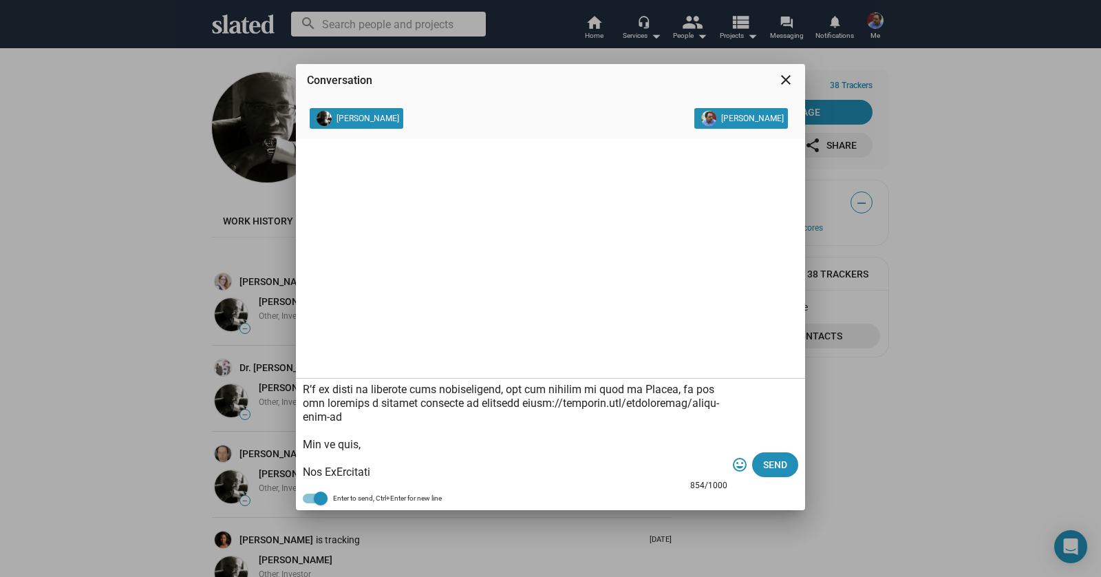
scroll to position [261, 0]
click at [445, 453] on textarea at bounding box center [515, 431] width 425 height 96
type textarea "Hello Joseph, Bob DiGregorio here, I’m producing a short film called “Dance Wit…"
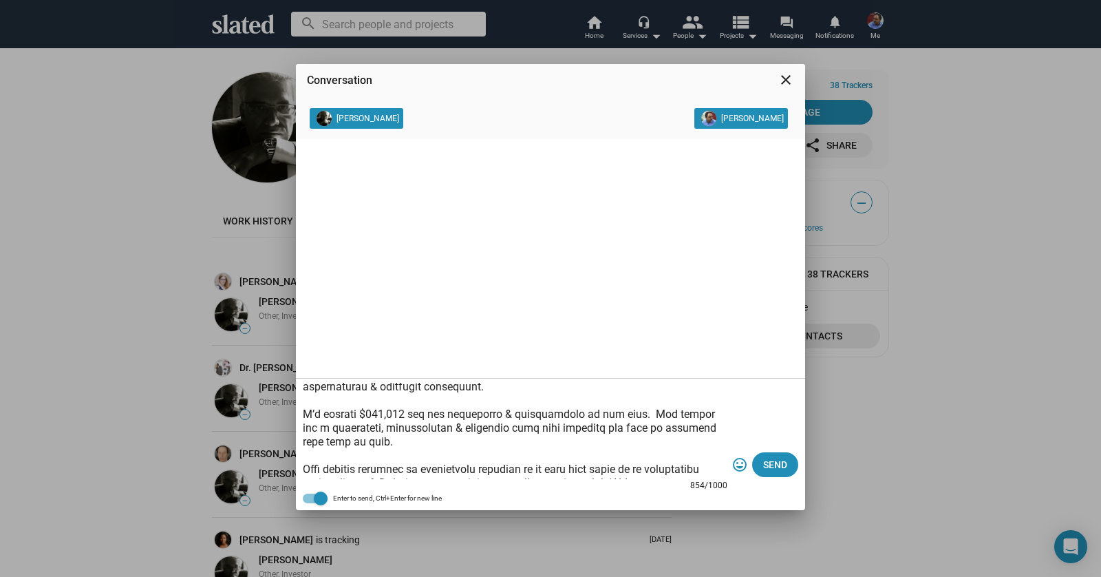
scroll to position [0, 0]
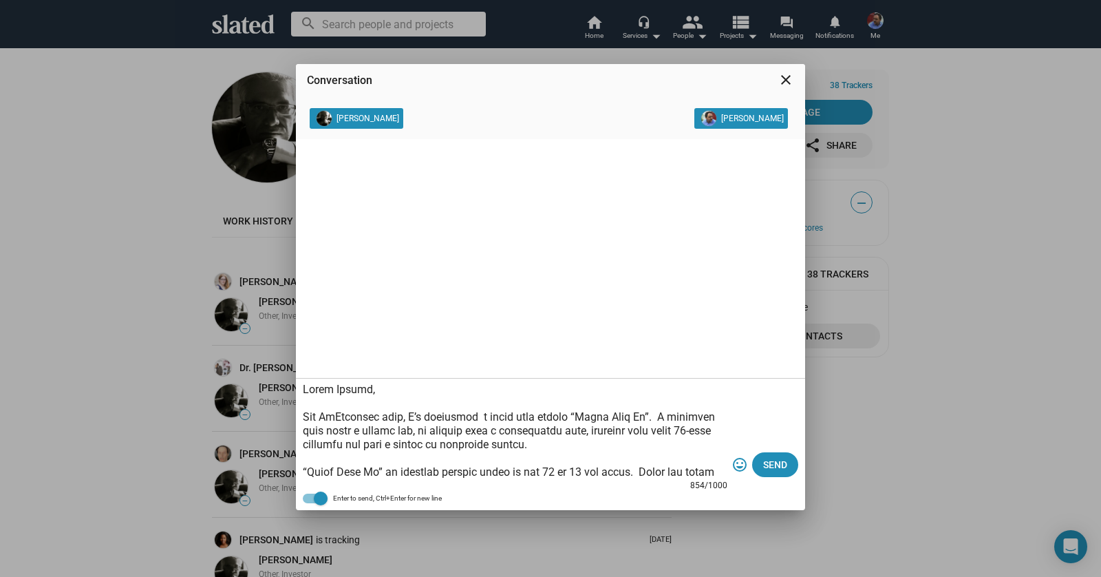
drag, startPoint x: 430, startPoint y: 467, endPoint x: 295, endPoint y: 362, distance: 171.1
click at [295, 362] on div "Conversation close Joseph Cali Robert DiGregorio Jr 854/1000 tag_faces Send Ent…" at bounding box center [550, 288] width 1101 height 577
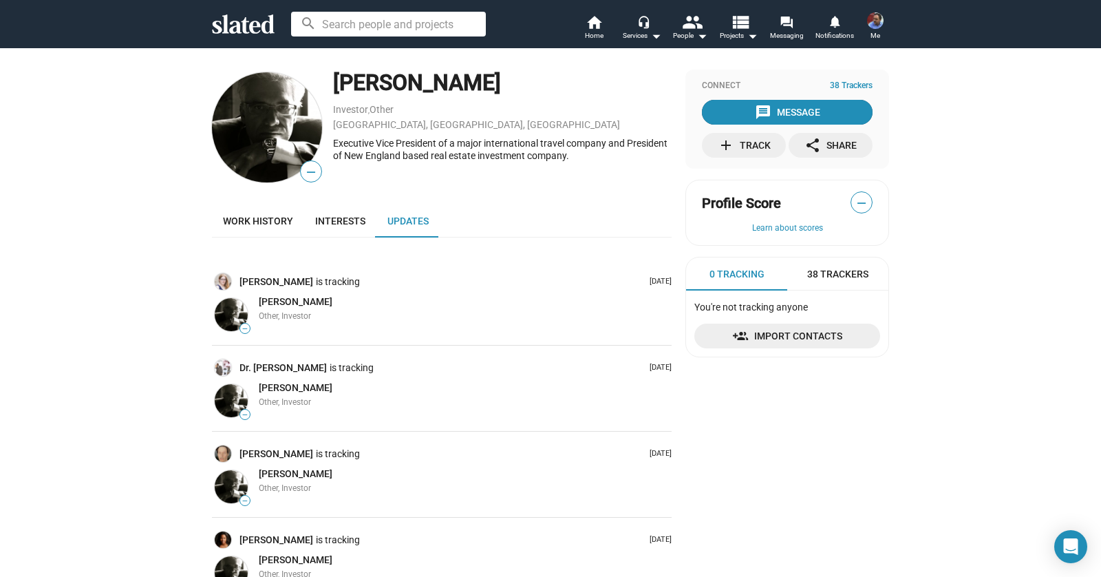
click at [793, 101] on div "message Message" at bounding box center [787, 112] width 65 height 25
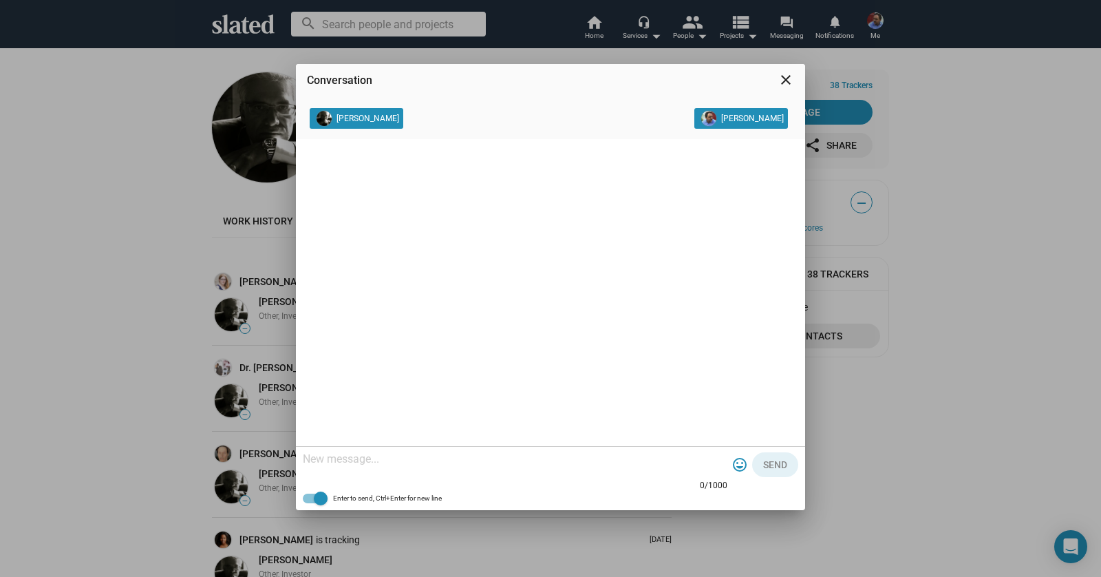
click at [370, 457] on textarea at bounding box center [515, 459] width 425 height 14
paste textarea "Hello Joseph, Bob DiGregorio here, I’m producing a short film called “Dance Wit…"
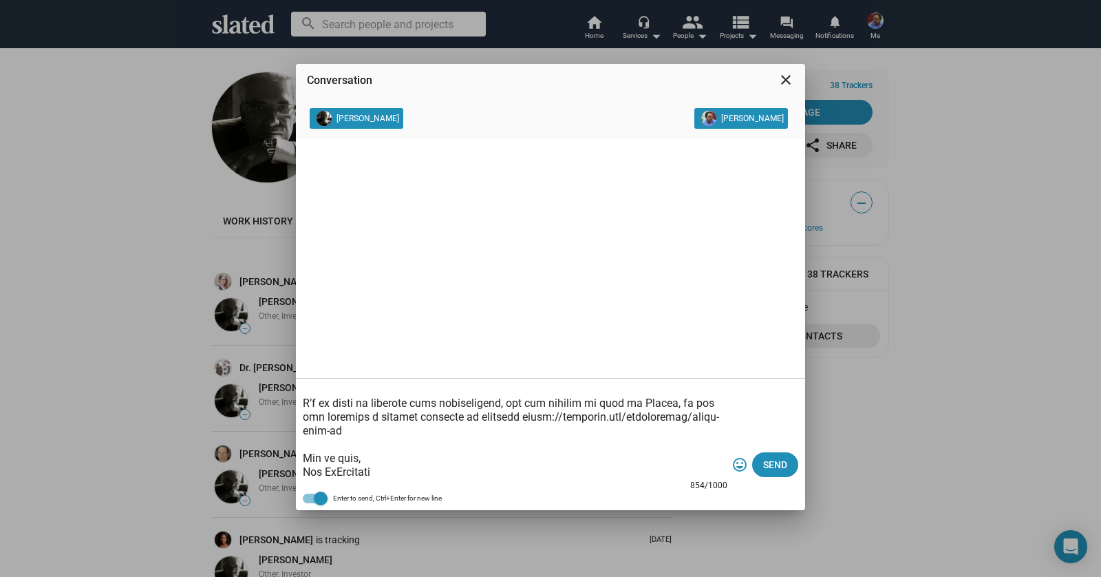
scroll to position [248, 0]
type textarea "Hello Joseph, Bob DiGregorio here, I’m producing a short film called “Dance Wit…"
click at [777, 470] on span "Send" at bounding box center [775, 464] width 24 height 25
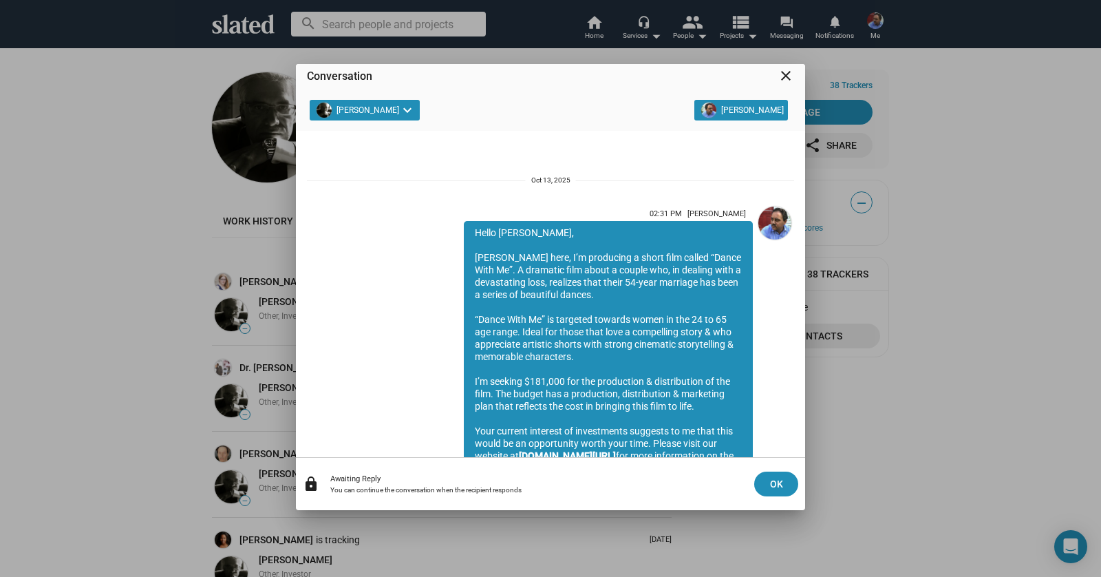
scroll to position [157, 0]
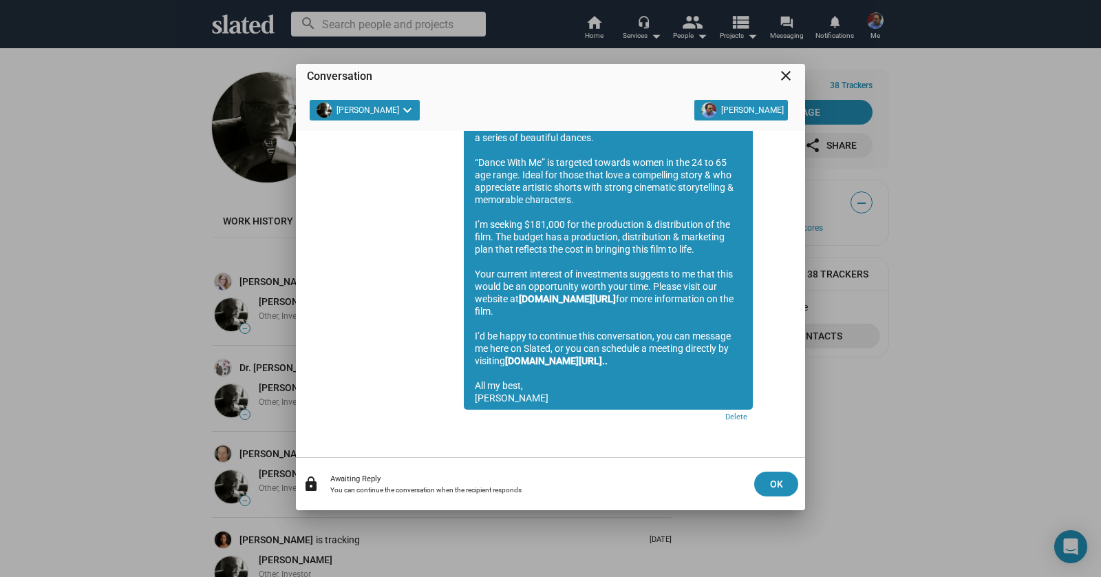
click at [784, 79] on mat-icon "close" at bounding box center [786, 75] width 17 height 17
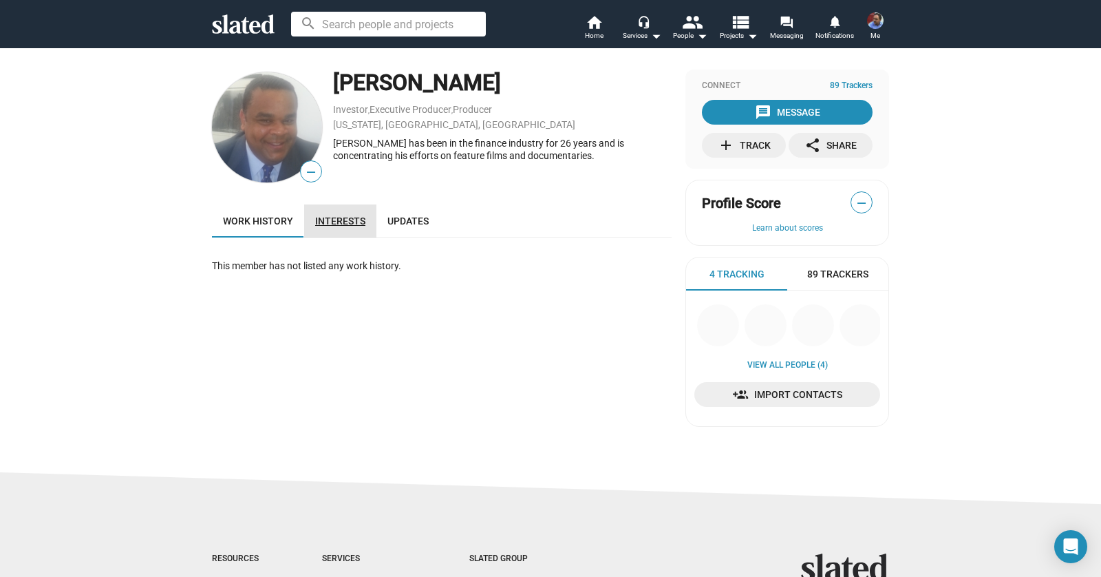
click at [353, 228] on link "Interests" at bounding box center [340, 220] width 72 height 33
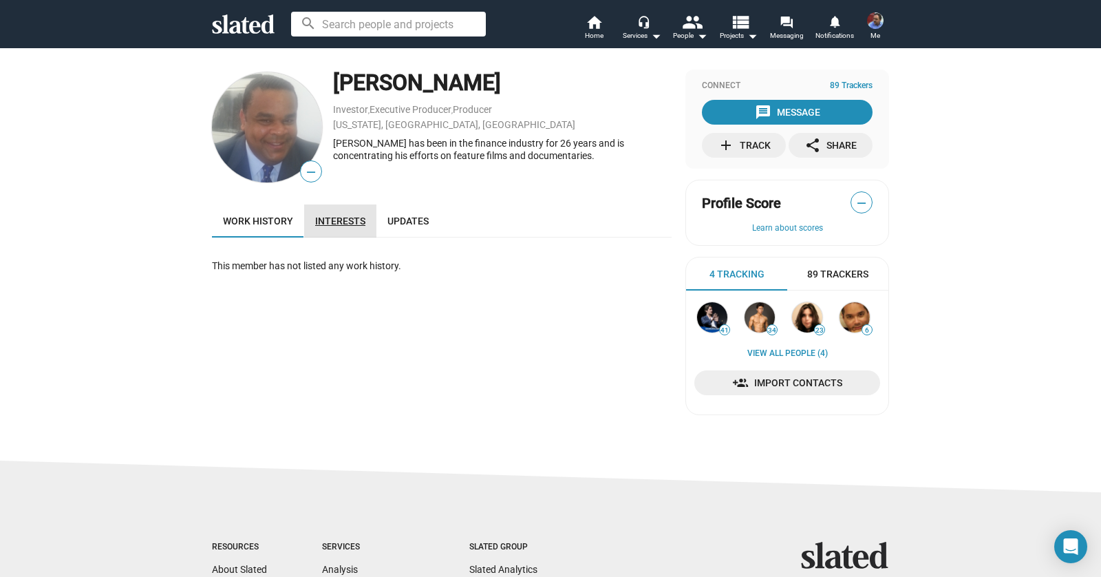
click at [341, 220] on span "Interests" at bounding box center [340, 220] width 50 height 11
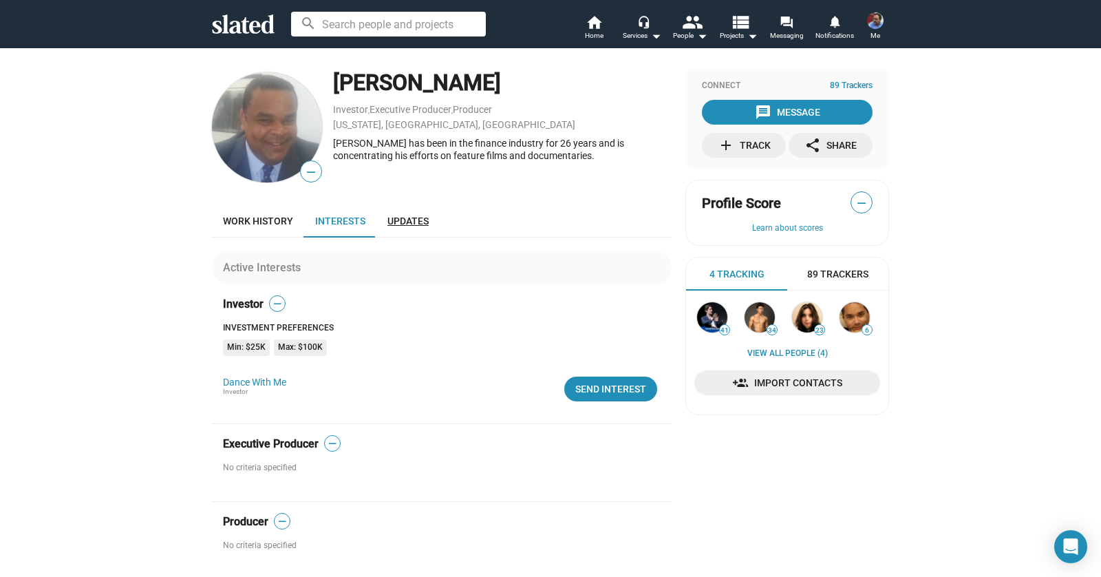
click at [423, 215] on link "Updates" at bounding box center [407, 220] width 63 height 33
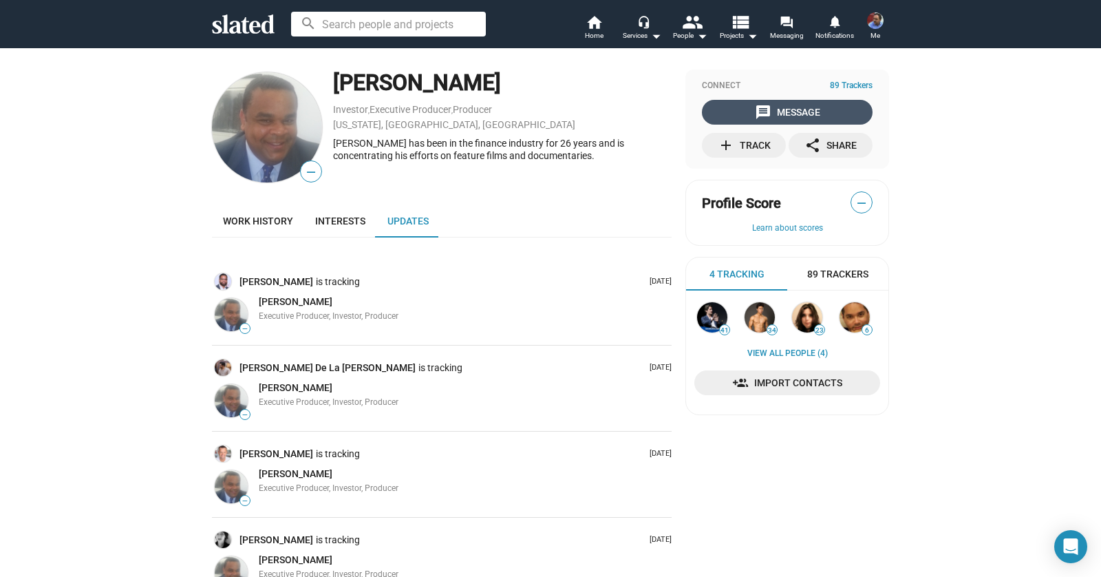
click at [758, 111] on mat-icon "message" at bounding box center [763, 112] width 17 height 17
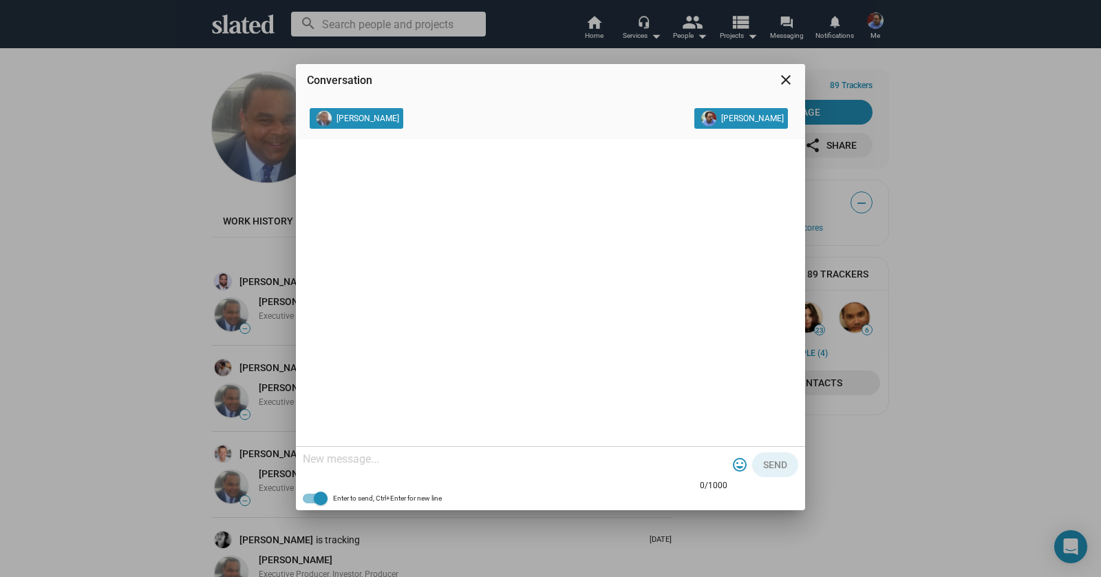
click at [369, 462] on textarea at bounding box center [515, 459] width 425 height 14
paste textarea "Hello Thomas, Bob DiGregorio here, I’m producing a short film called “Dance Wit…"
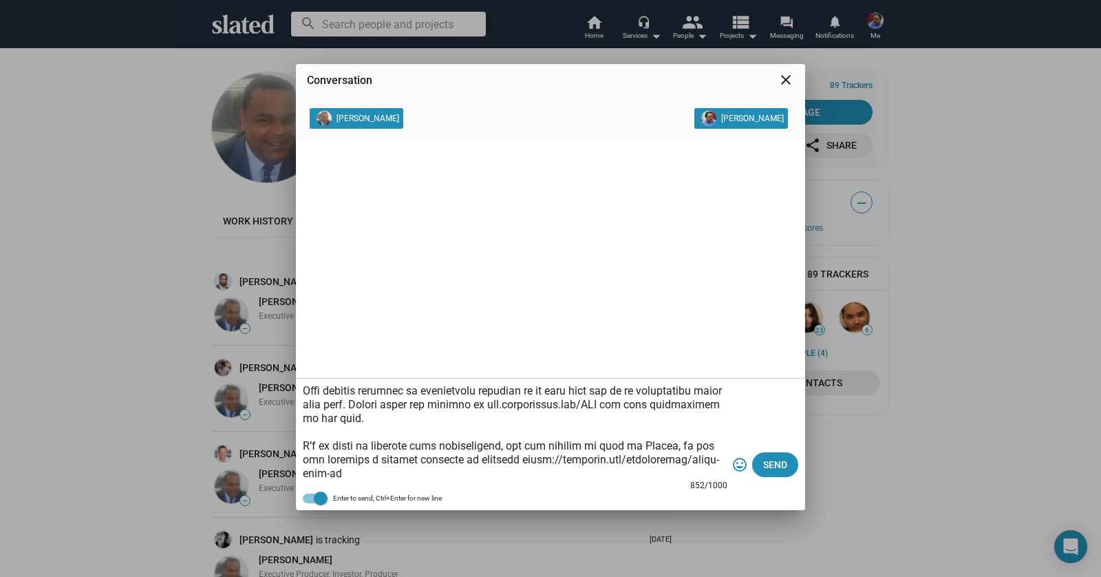
scroll to position [189, 0]
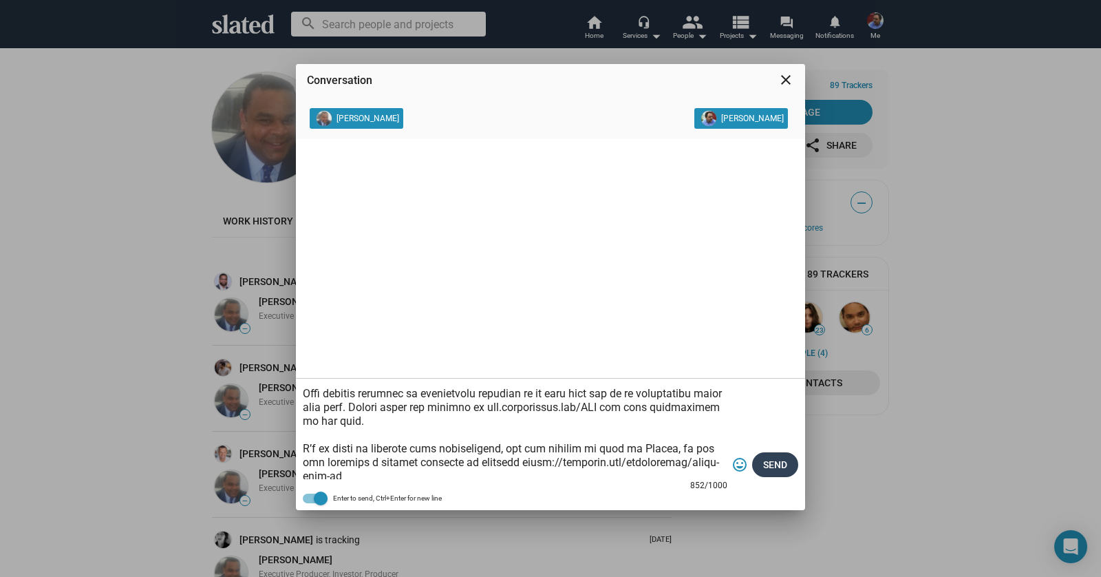
type textarea "Hello Thomas, Bob DiGregorio here, I’m producing a short film called “Dance Wit…"
click at [784, 468] on span "Send" at bounding box center [775, 464] width 24 height 25
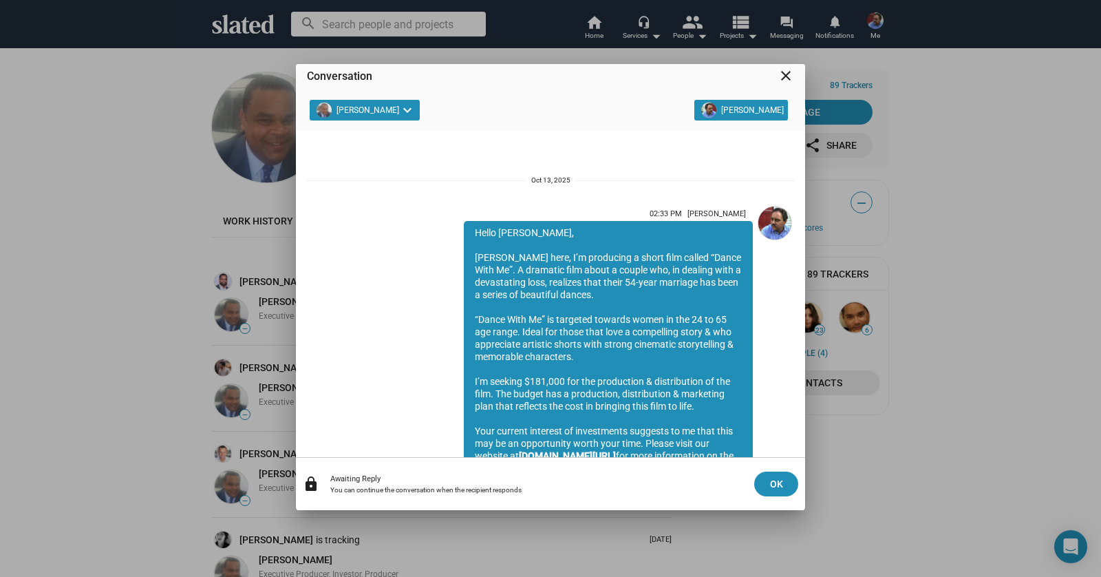
scroll to position [157, 0]
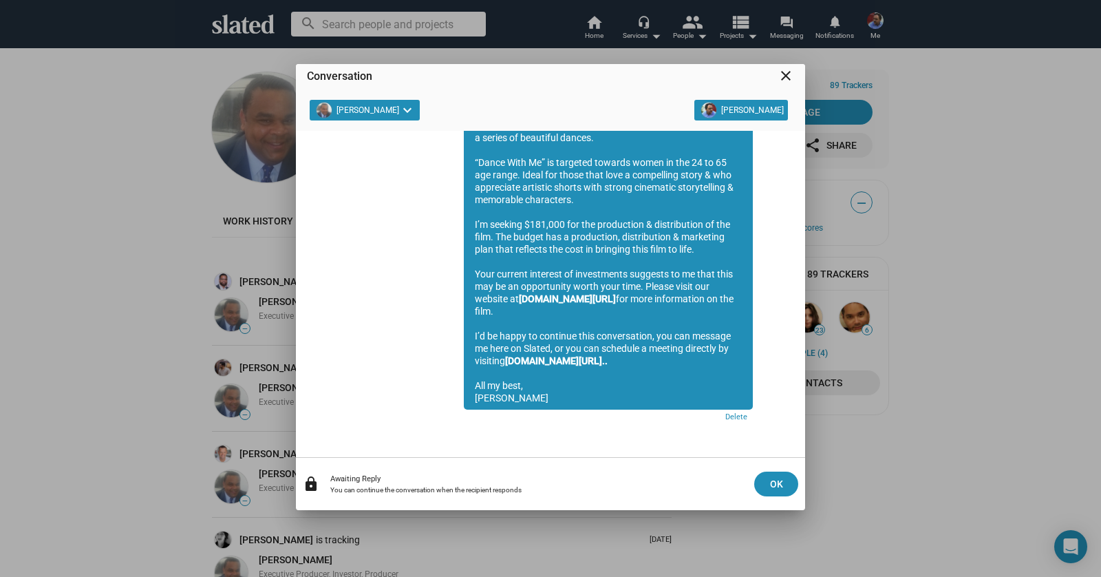
click at [787, 76] on mat-icon "close" at bounding box center [786, 75] width 17 height 17
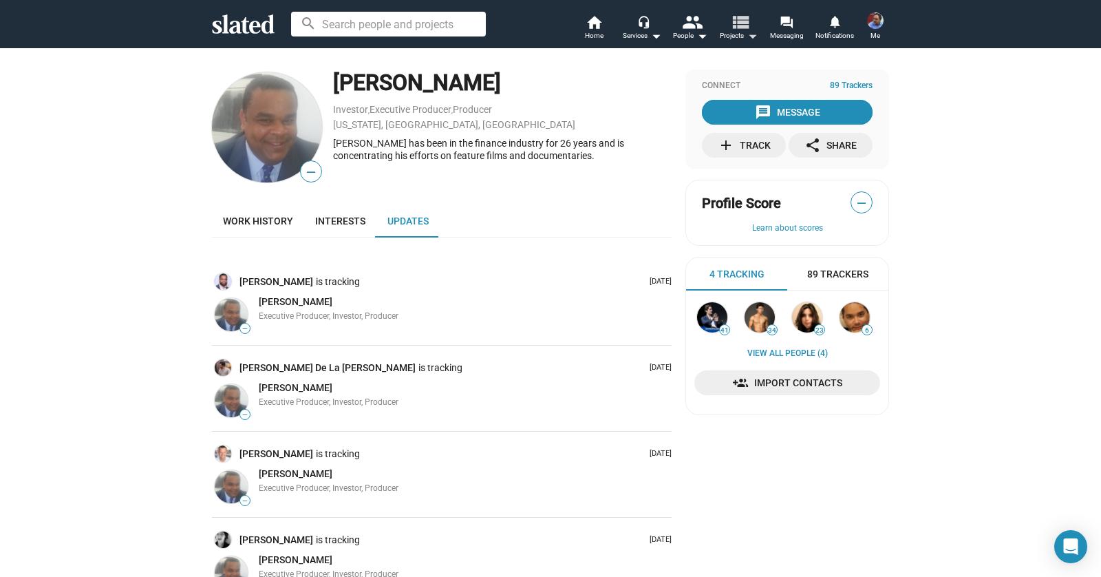
click at [734, 39] on span "Projects arrow_drop_down" at bounding box center [739, 36] width 38 height 17
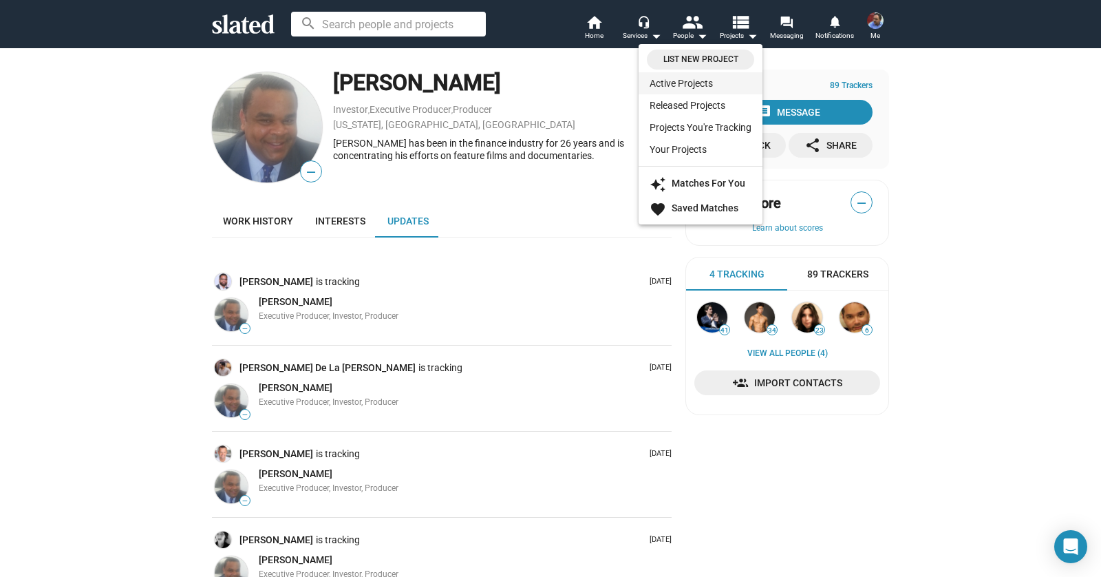
click at [707, 83] on link "Active Projects" at bounding box center [701, 83] width 124 height 22
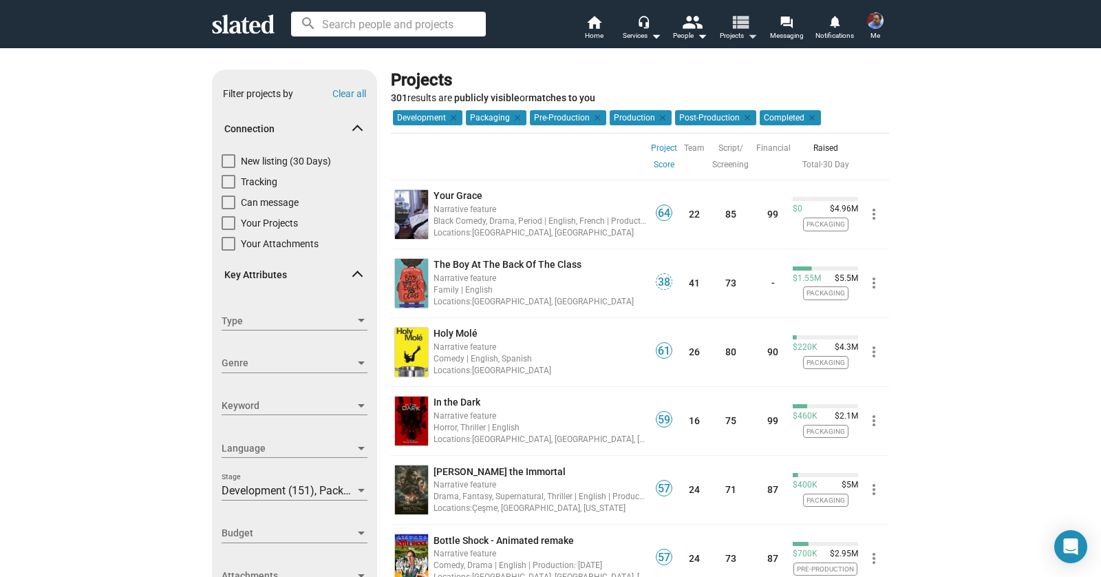
click at [752, 39] on mat-icon "arrow_drop_down" at bounding box center [752, 36] width 17 height 17
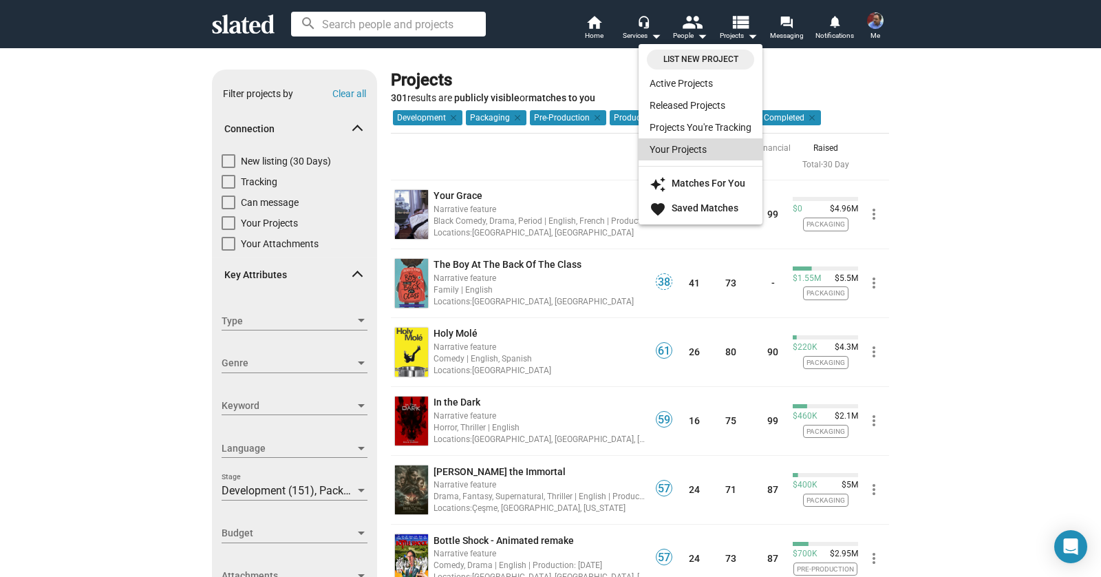
click at [701, 152] on link "Your Projects" at bounding box center [701, 149] width 124 height 22
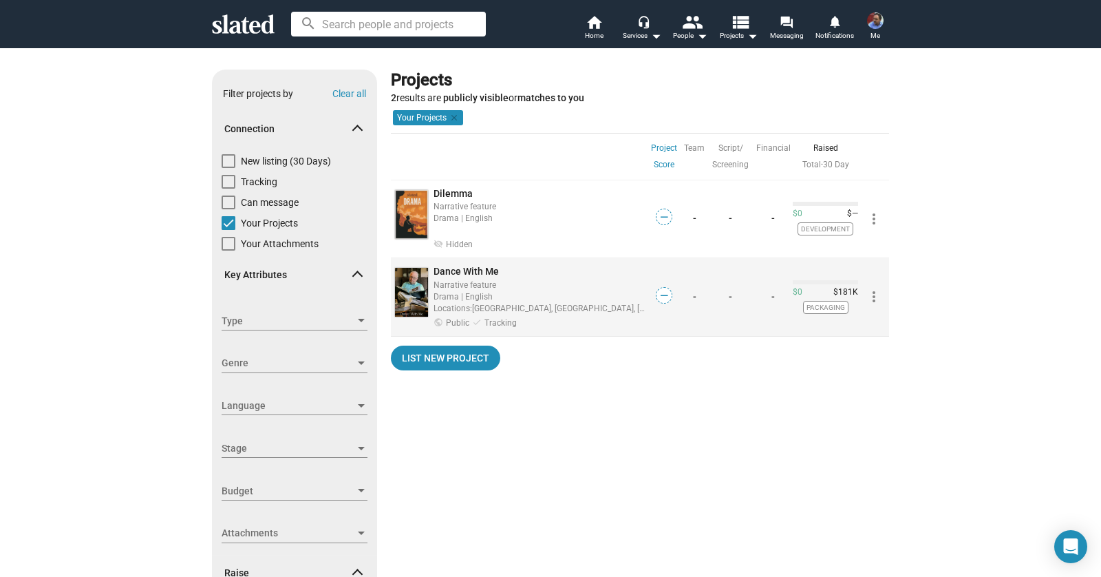
click at [456, 268] on span "Dance With Me" at bounding box center [466, 271] width 65 height 11
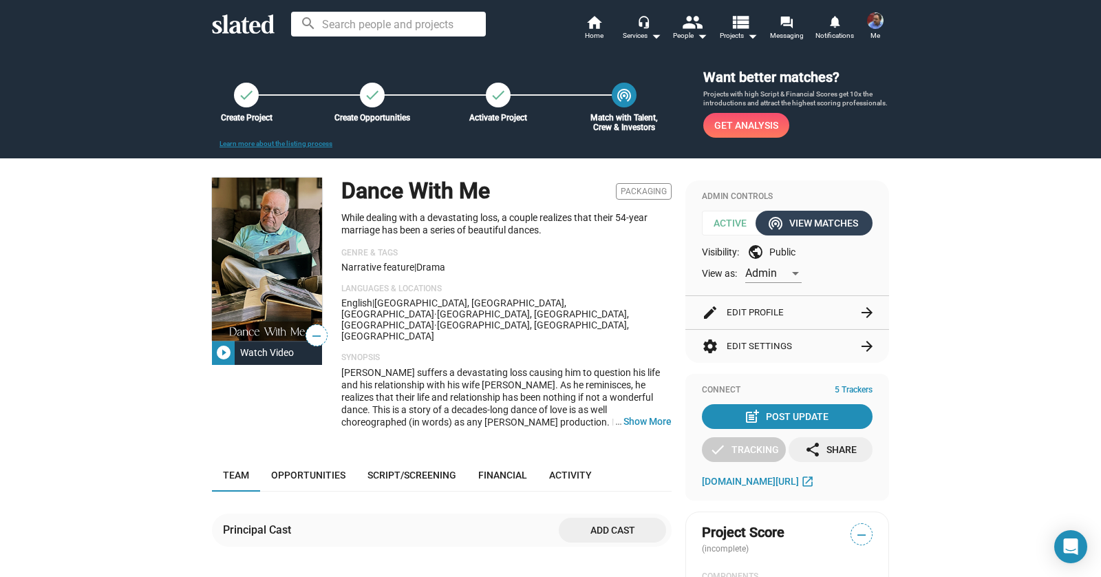
click at [813, 227] on div "wifi_tethering View Matches" at bounding box center [814, 223] width 88 height 25
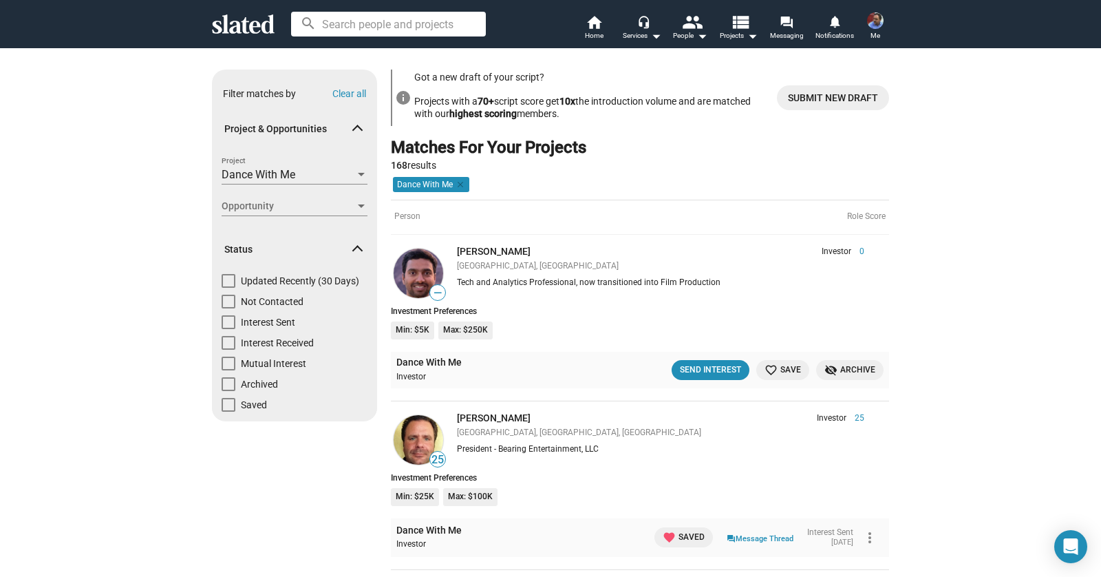
click at [295, 305] on span "Not Contacted" at bounding box center [272, 302] width 63 height 14
click at [228, 308] on input "Not Contacted" at bounding box center [228, 308] width 1 height 1
checkbox input "true"
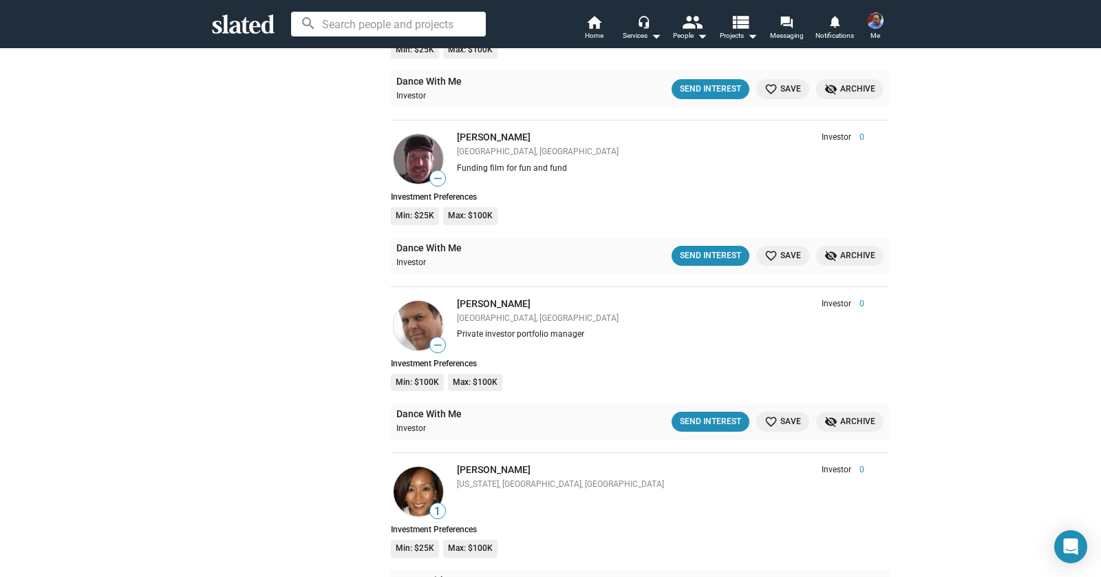
scroll to position [1974, 0]
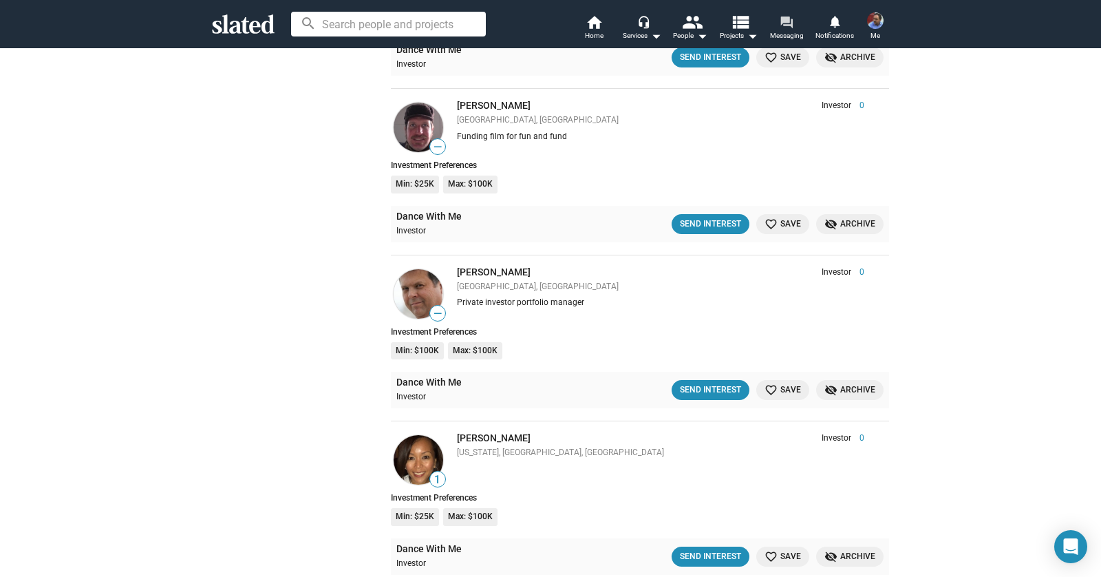
click at [789, 34] on span "Messaging" at bounding box center [787, 36] width 34 height 17
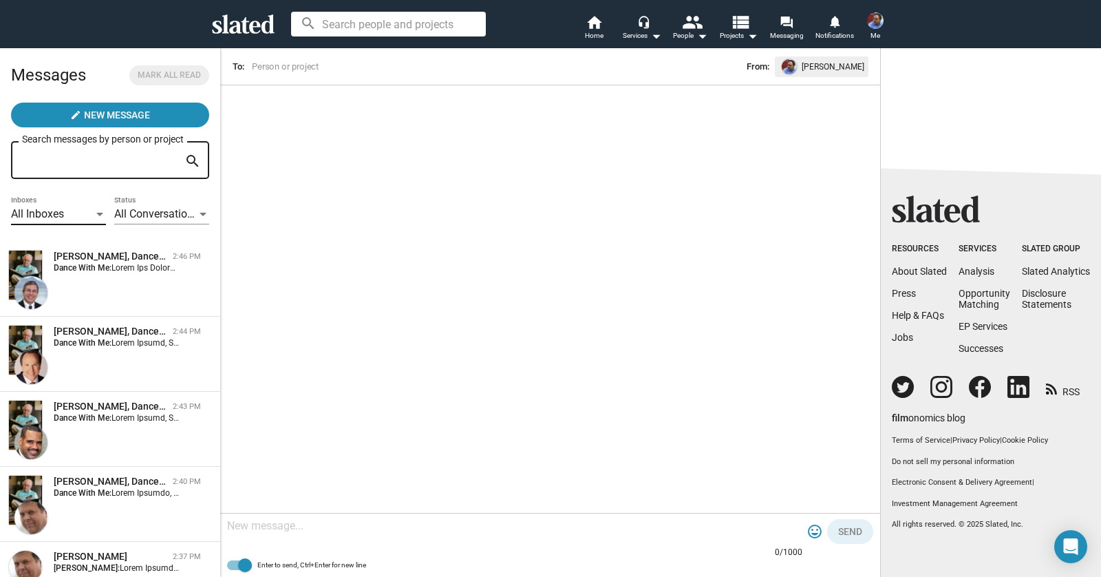
click at [96, 216] on div at bounding box center [99, 214] width 7 height 3
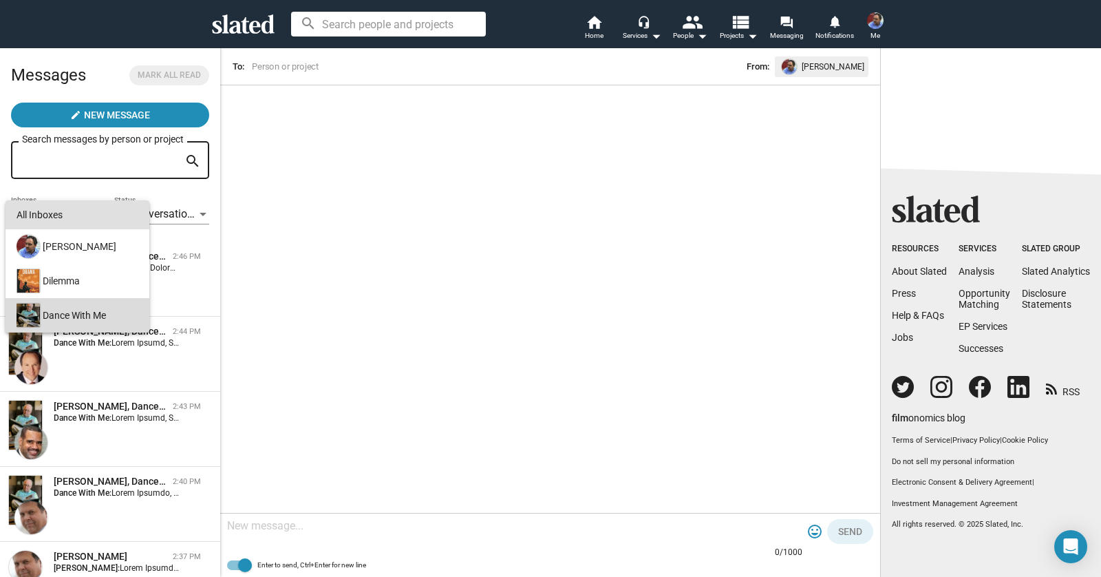
click at [83, 308] on div "Dance With Me" at bounding box center [76, 315] width 125 height 34
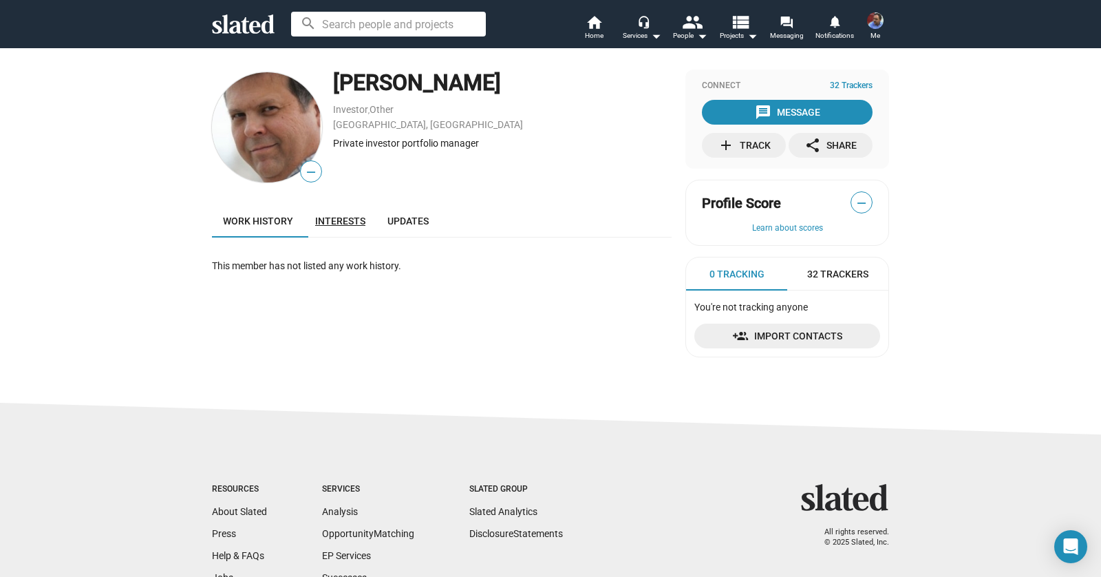
click at [340, 215] on span "Interests" at bounding box center [340, 220] width 50 height 11
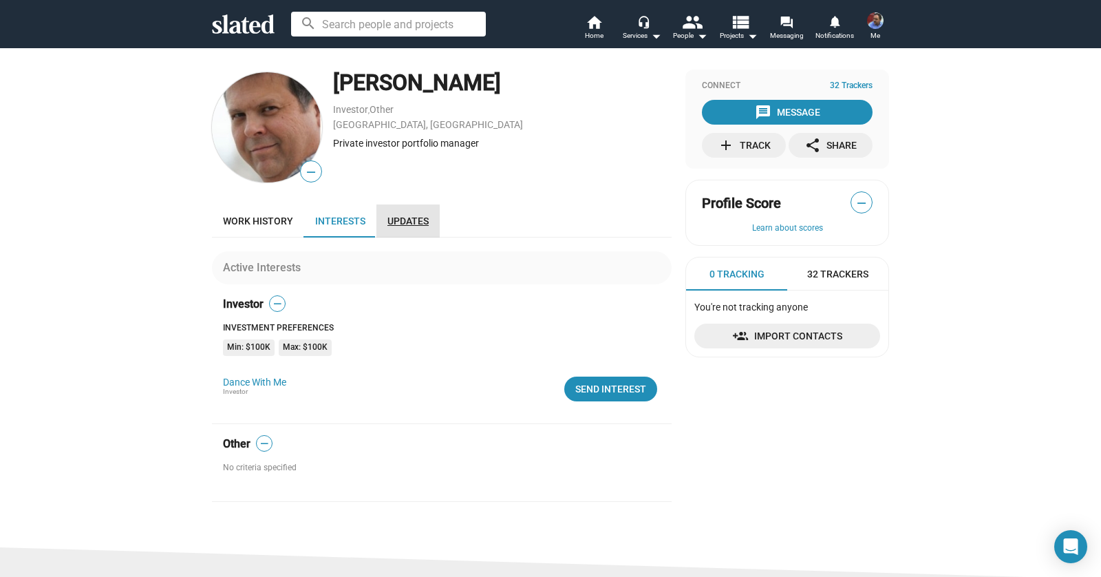
click at [412, 222] on span "Updates" at bounding box center [407, 220] width 41 height 11
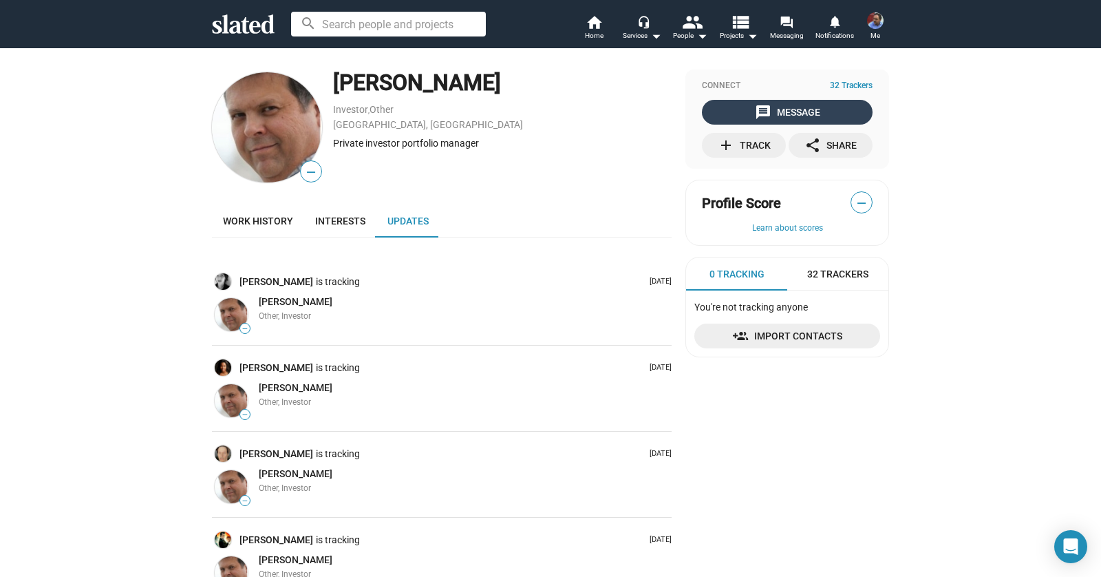
click at [765, 107] on mat-icon "message" at bounding box center [763, 112] width 17 height 17
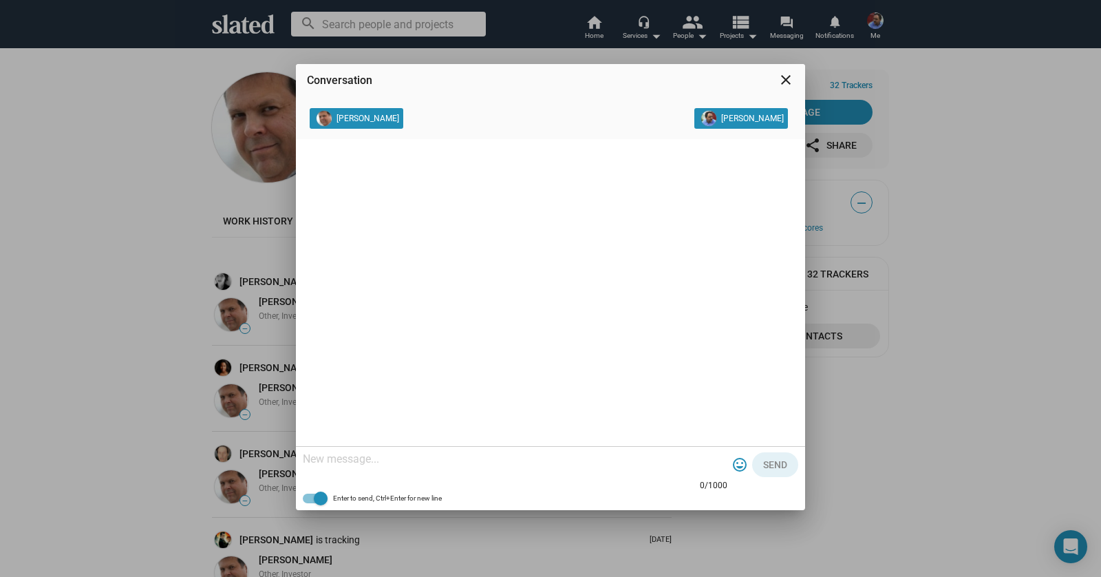
click at [333, 462] on textarea at bounding box center [515, 459] width 425 height 14
paste textarea "Lorem Ipsumdo, Sit AmEtconsec adip, E’s doeiusmod t incid utla etdolo “Magna Al…"
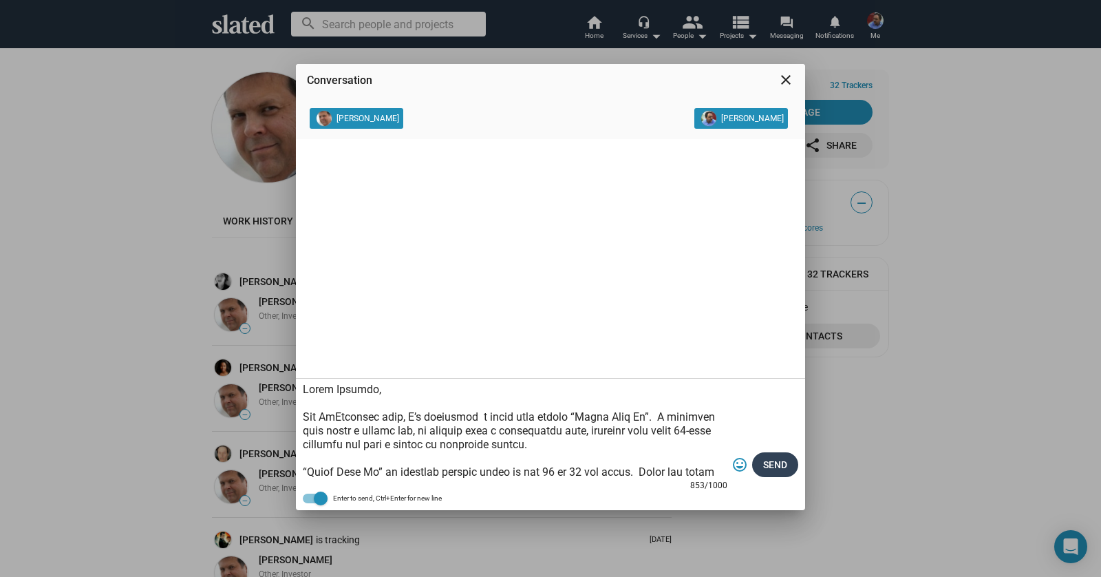
type textarea "Lorem Ipsumdo, Sit AmEtconsec adip, E’s doeiusmod t incid utla etdolo “Magna Al…"
click at [776, 471] on span "Send" at bounding box center [775, 464] width 24 height 25
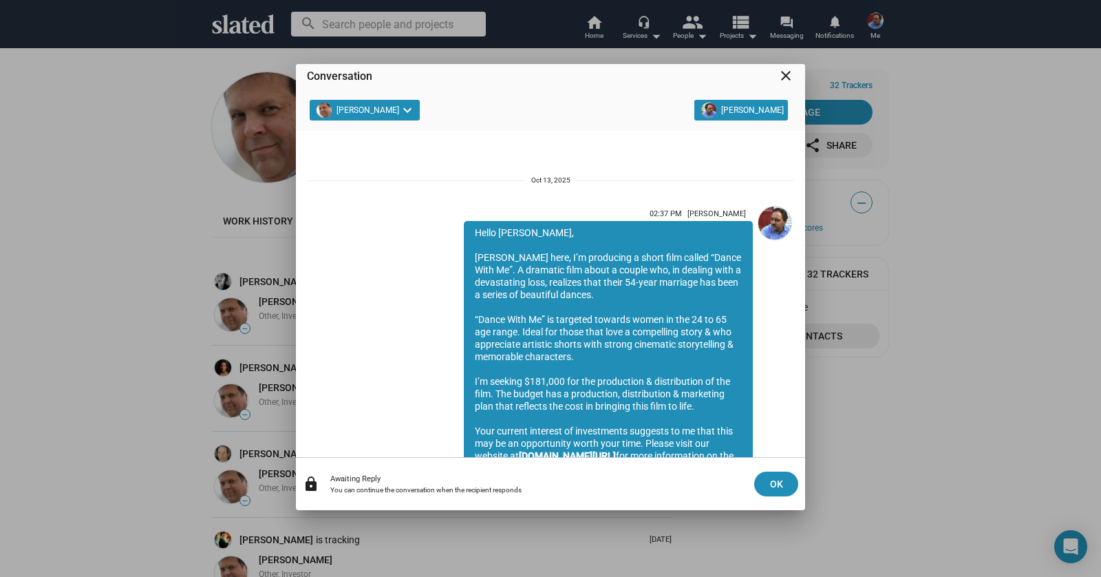
scroll to position [157, 0]
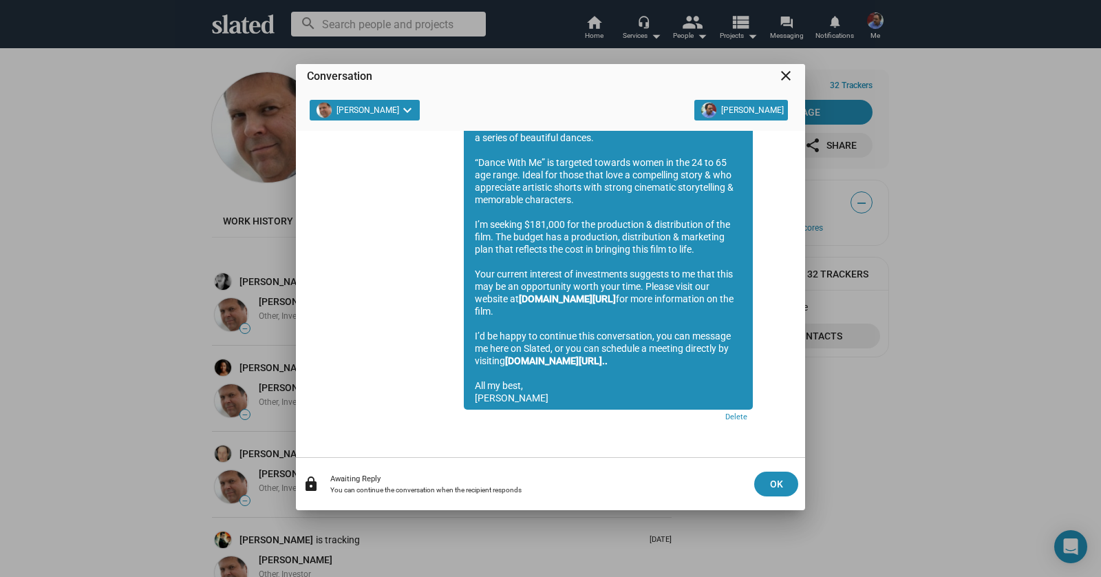
click at [785, 81] on mat-icon "close" at bounding box center [786, 75] width 17 height 17
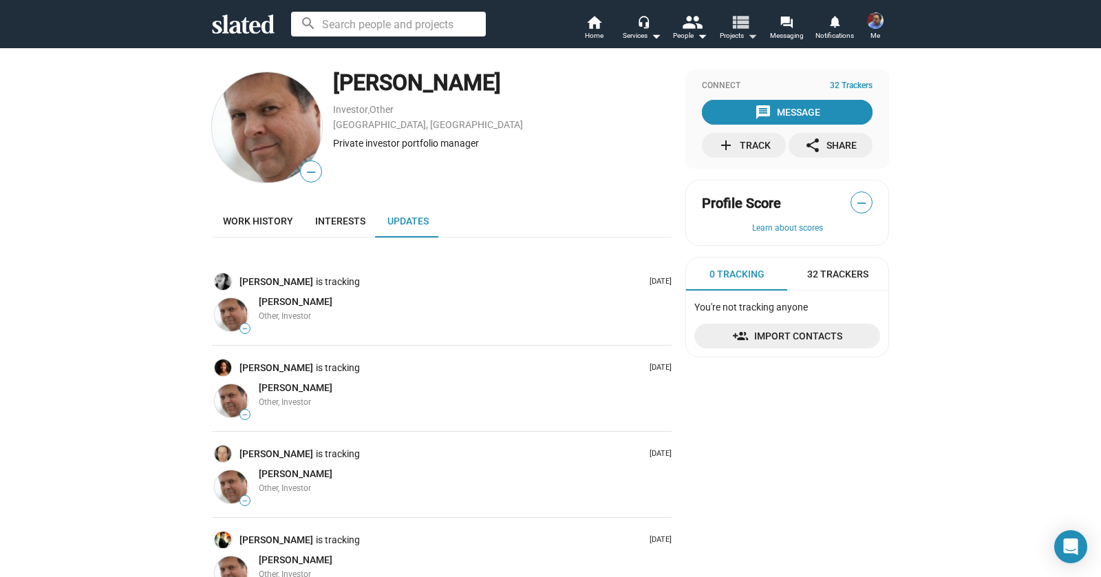
click at [751, 37] on mat-icon "arrow_drop_down" at bounding box center [752, 36] width 17 height 17
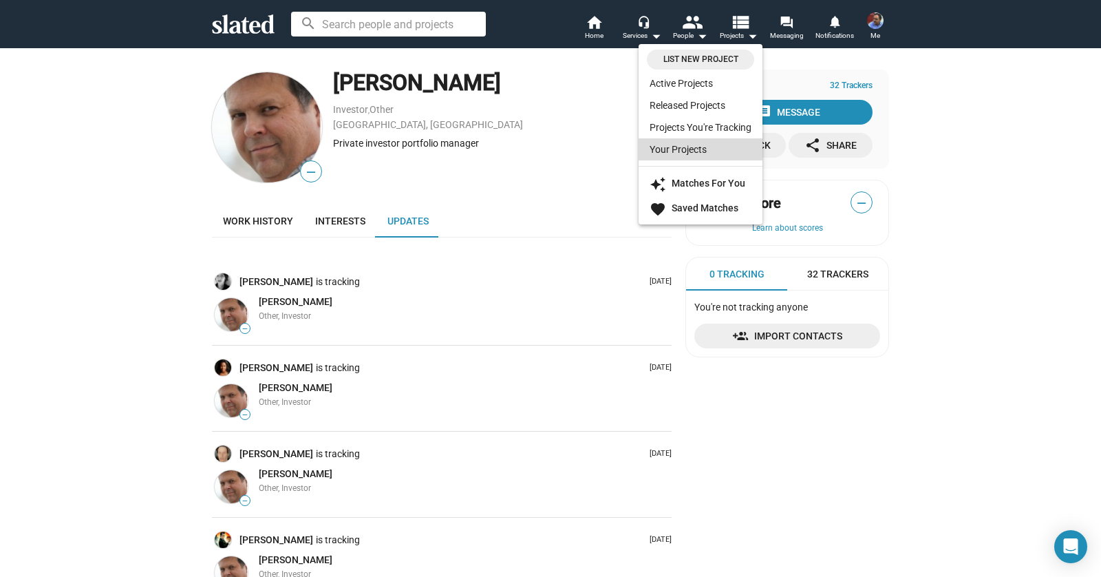
click at [732, 144] on link "Your Projects" at bounding box center [701, 149] width 124 height 22
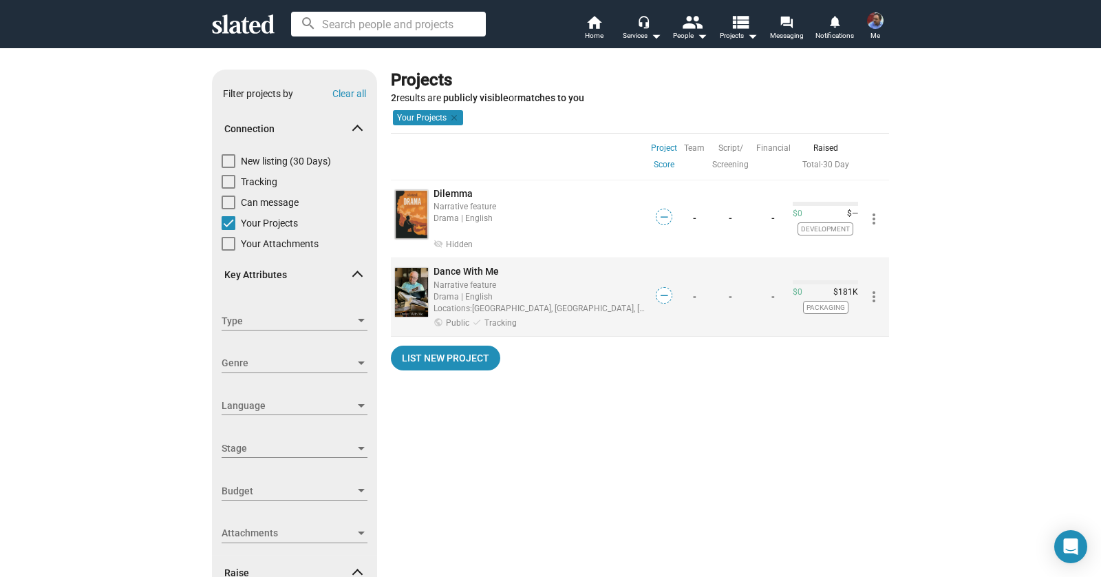
click at [486, 275] on span "Dance With Me" at bounding box center [466, 271] width 65 height 11
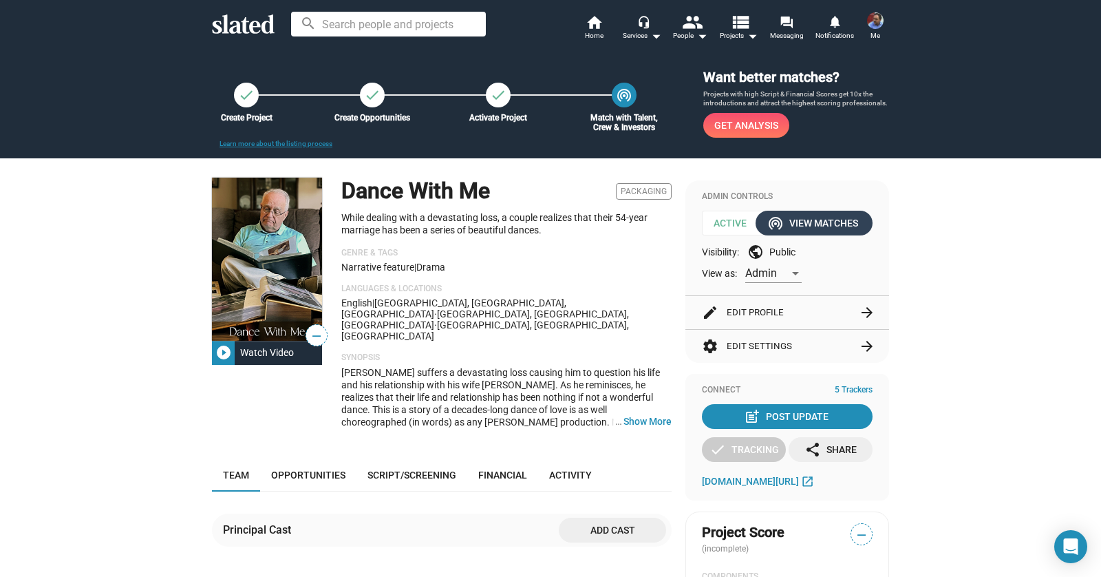
click at [836, 231] on div "wifi_tethering View Matches" at bounding box center [814, 223] width 88 height 25
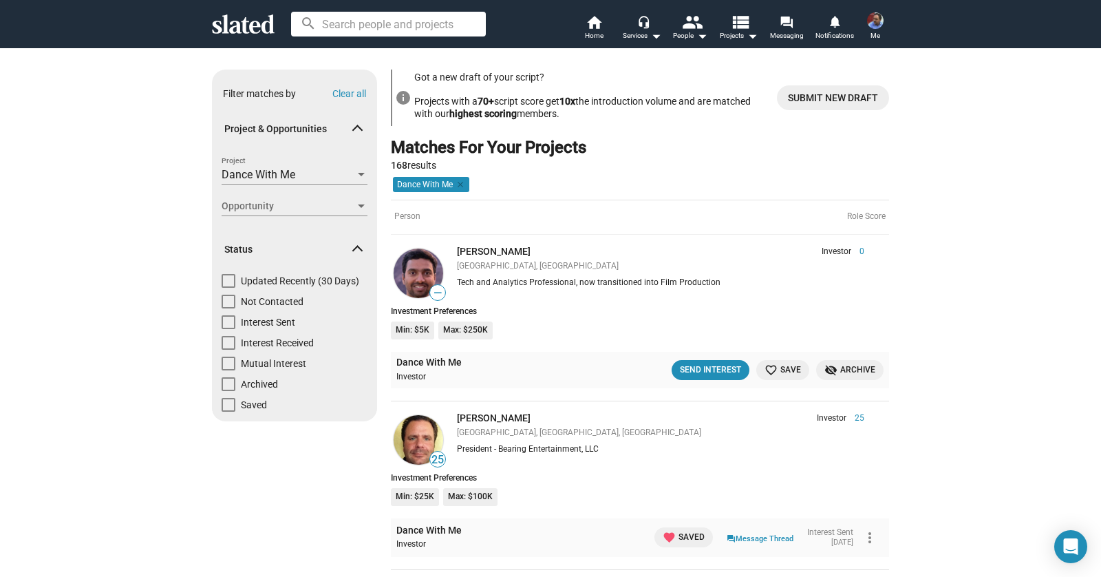
click at [289, 326] on div "Interest Sent" at bounding box center [295, 325] width 146 height 21
click at [286, 321] on span "Interest Sent" at bounding box center [268, 322] width 54 height 14
click at [228, 329] on input "Interest Sent" at bounding box center [228, 329] width 1 height 1
checkbox input "true"
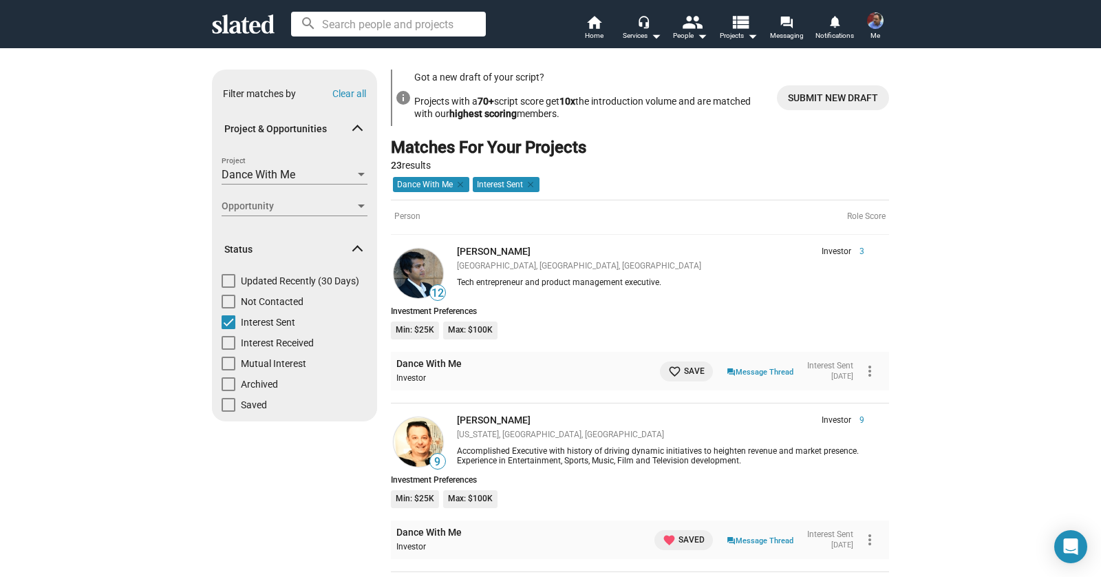
click at [224, 327] on span at bounding box center [229, 322] width 14 height 14
click at [228, 329] on input "Interest Sent" at bounding box center [228, 329] width 1 height 1
checkbox input "false"
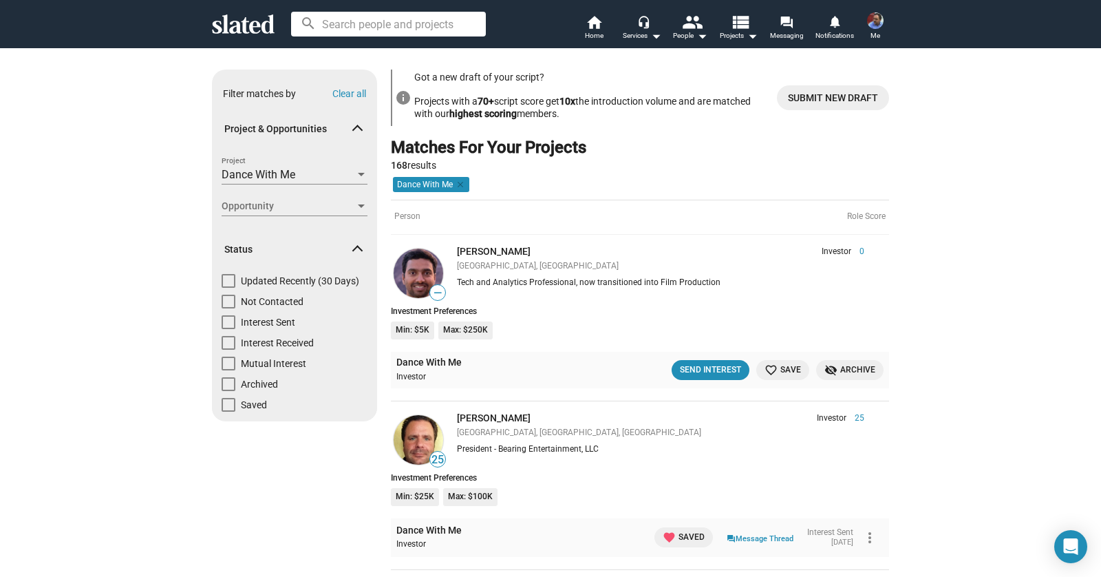
click at [226, 308] on span at bounding box center [229, 302] width 14 height 14
click at [228, 308] on input "Not Contacted" at bounding box center [228, 308] width 1 height 1
checkbox input "true"
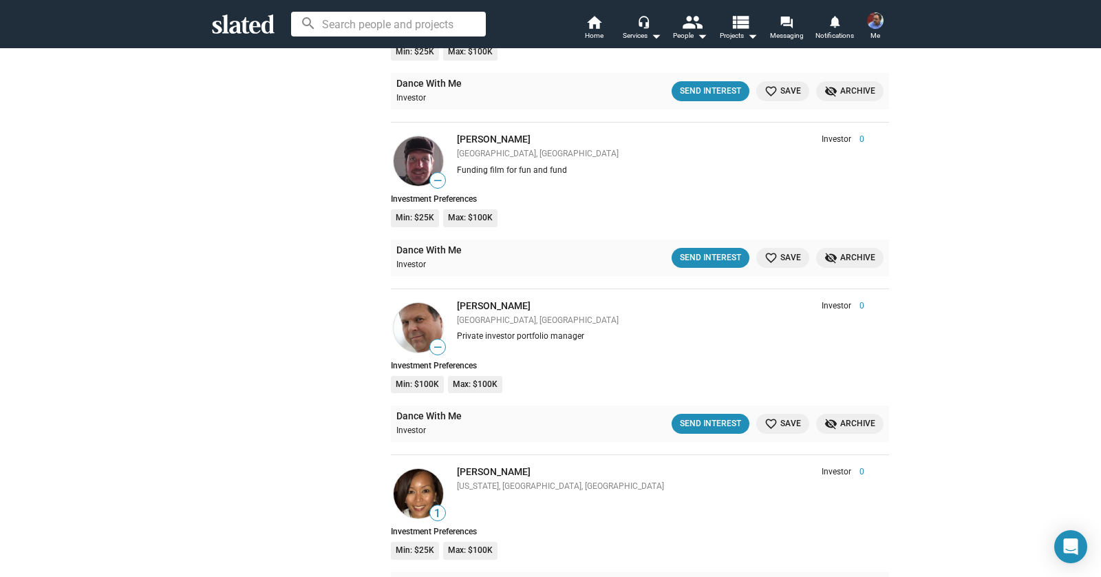
scroll to position [2068, 0]
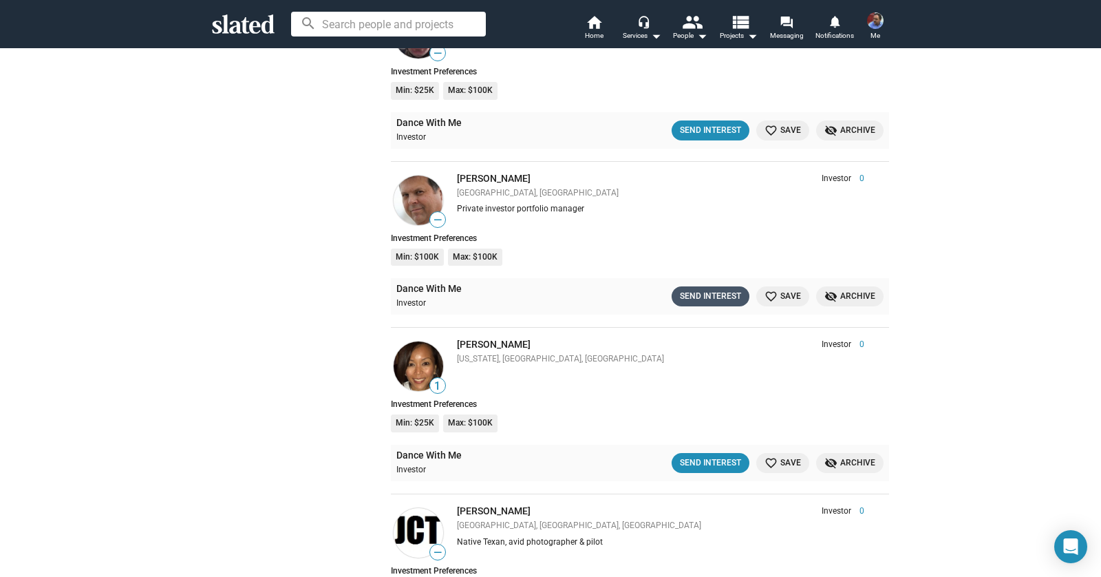
click at [704, 289] on div "Send Interest" at bounding box center [710, 296] width 61 height 14
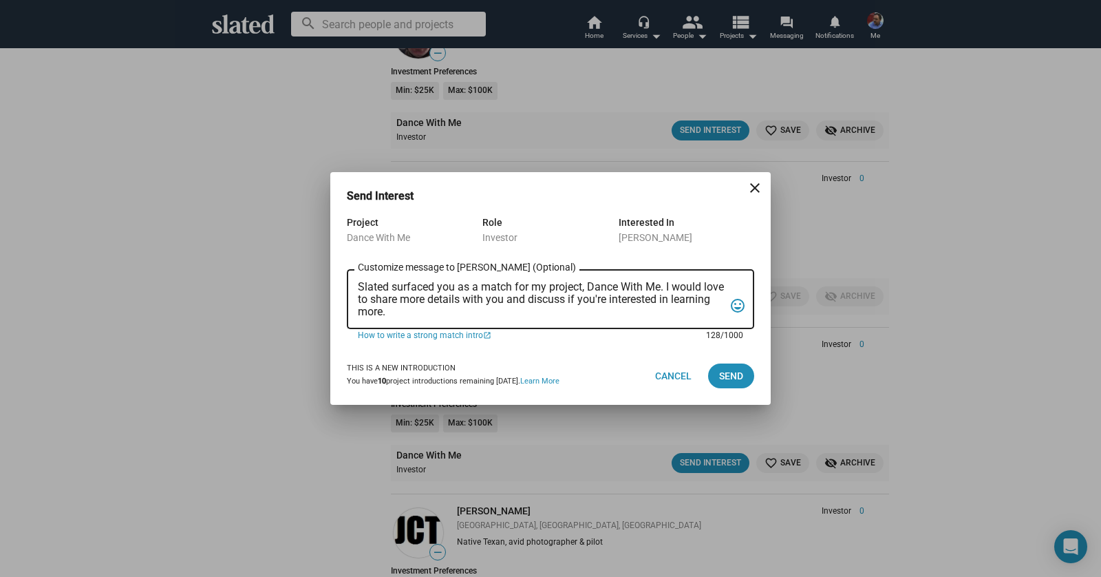
scroll to position [0, 0]
drag, startPoint x: 463, startPoint y: 318, endPoint x: 335, endPoint y: 241, distance: 149.4
click at [335, 241] on div "Project Dance With Me Role Investor Interested In [PERSON_NAME] Slated surfaced…" at bounding box center [550, 280] width 440 height 133
click at [454, 314] on textarea "Slated surfaced you as a match for my project, Dance With Me. I would love to s…" at bounding box center [541, 299] width 366 height 37
drag, startPoint x: 453, startPoint y: 314, endPoint x: 376, endPoint y: 277, distance: 86.2
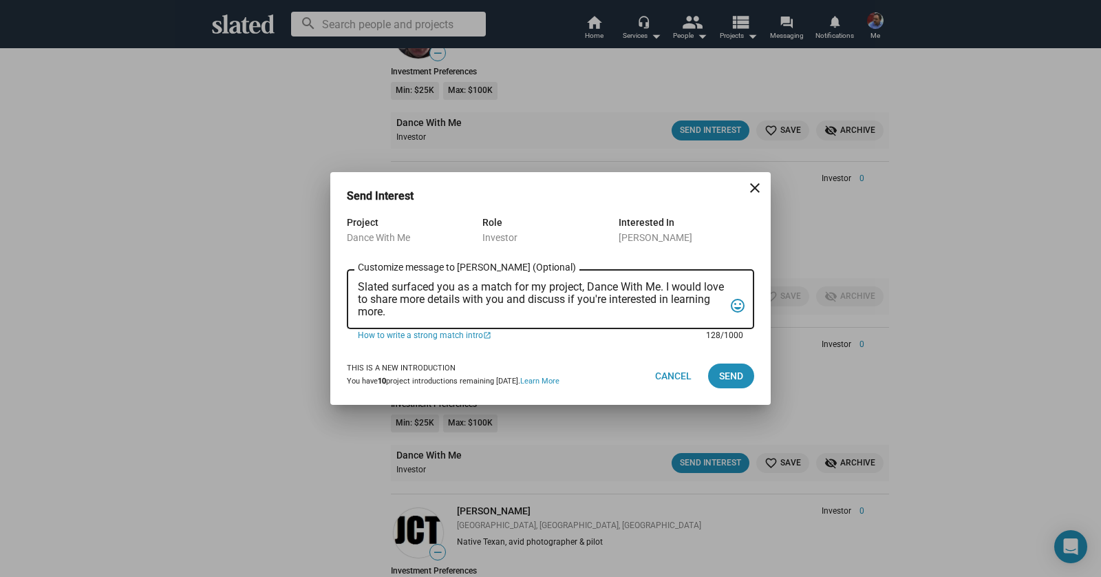
click at [376, 277] on div "Slated surfaced you as a match for my project, Dance With Me. I would love to s…" at bounding box center [541, 297] width 366 height 63
paste textarea "Lorem Ipsumdo, Sit AmEtconsec adip, E’s doeiusmod t incid utla etdolo “Magna Al…"
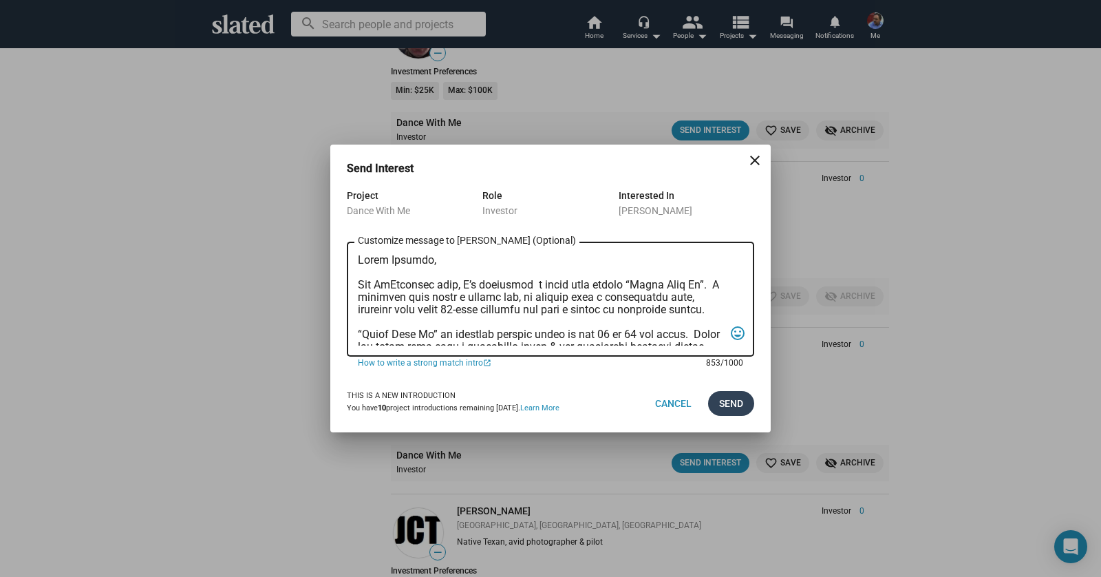
type textarea "Lorem Ipsumdo, Sit AmEtconsec adip, E’s doeiusmod t incid utla etdolo “Magna Al…"
click at [725, 409] on span "Send" at bounding box center [731, 403] width 24 height 25
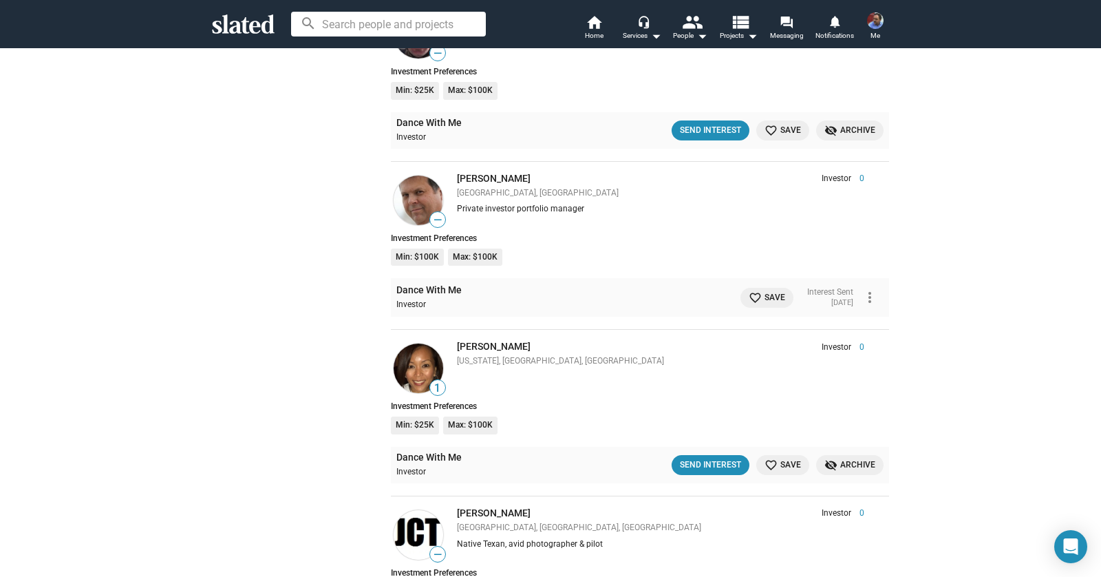
click at [749, 290] on span "favorite_border Save" at bounding box center [767, 297] width 36 height 14
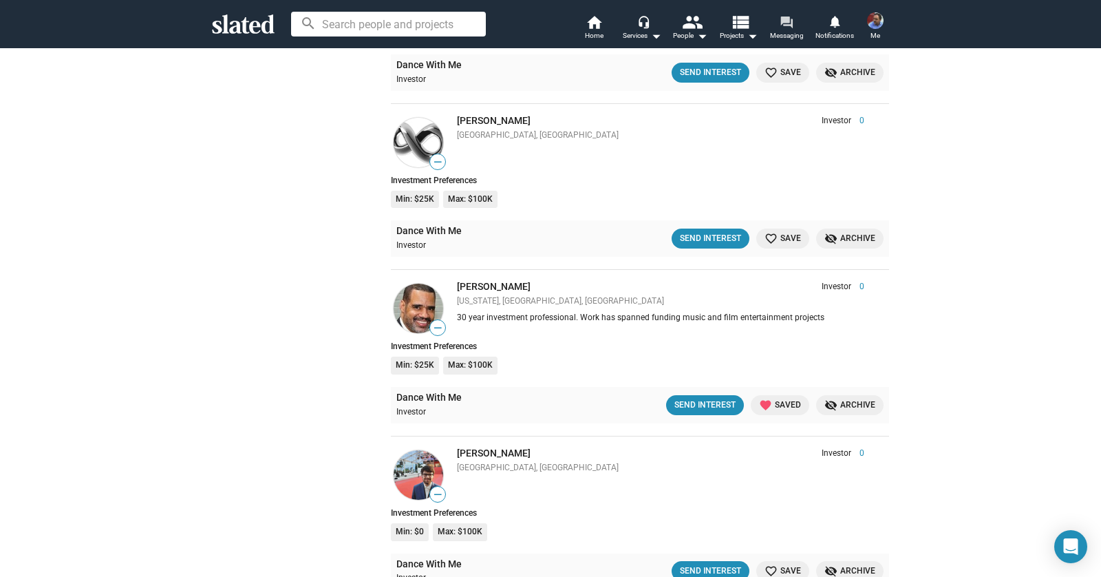
scroll to position [4743, 0]
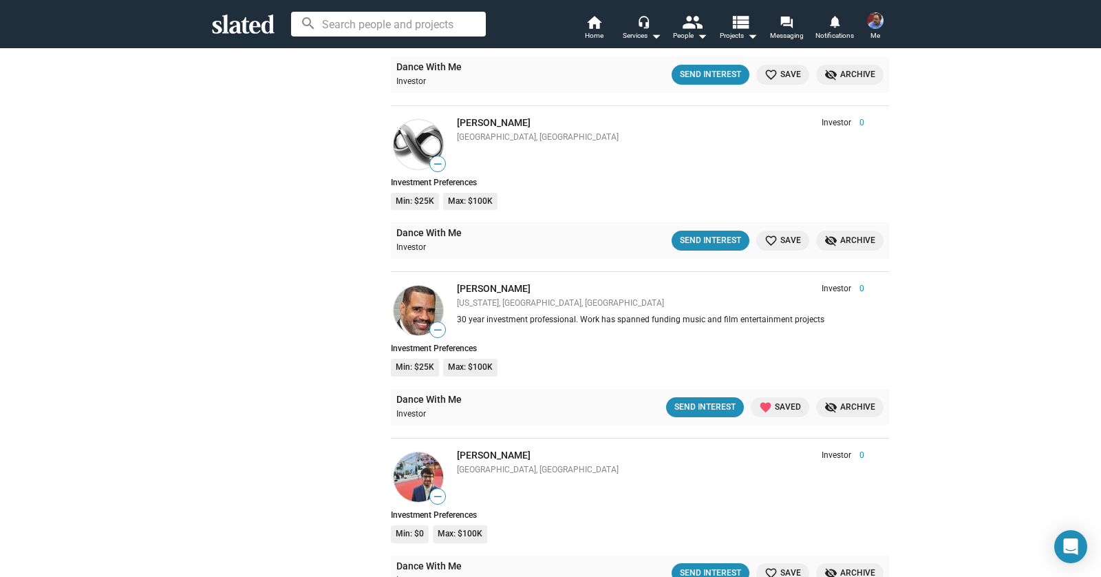
click at [598, 298] on div "[US_STATE], [GEOGRAPHIC_DATA], [GEOGRAPHIC_DATA]" at bounding box center [660, 303] width 407 height 11
click at [683, 400] on div "Send Interest" at bounding box center [704, 407] width 61 height 14
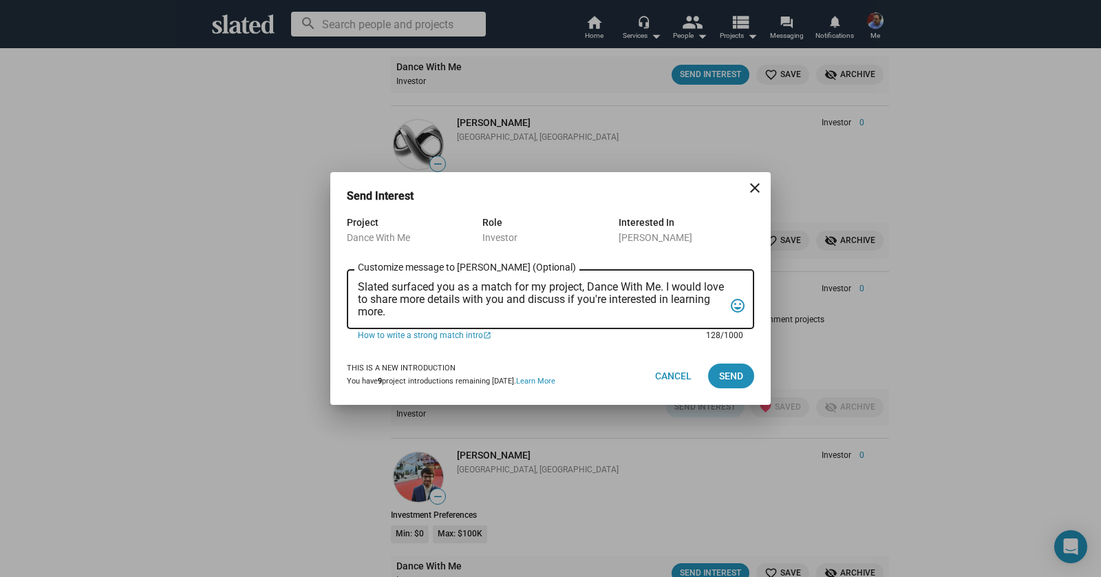
drag, startPoint x: 409, startPoint y: 304, endPoint x: 350, endPoint y: 273, distance: 66.2
click at [350, 273] on div "Slated surfaced you as a match for my project, Dance With Me. I would love to s…" at bounding box center [550, 297] width 407 height 63
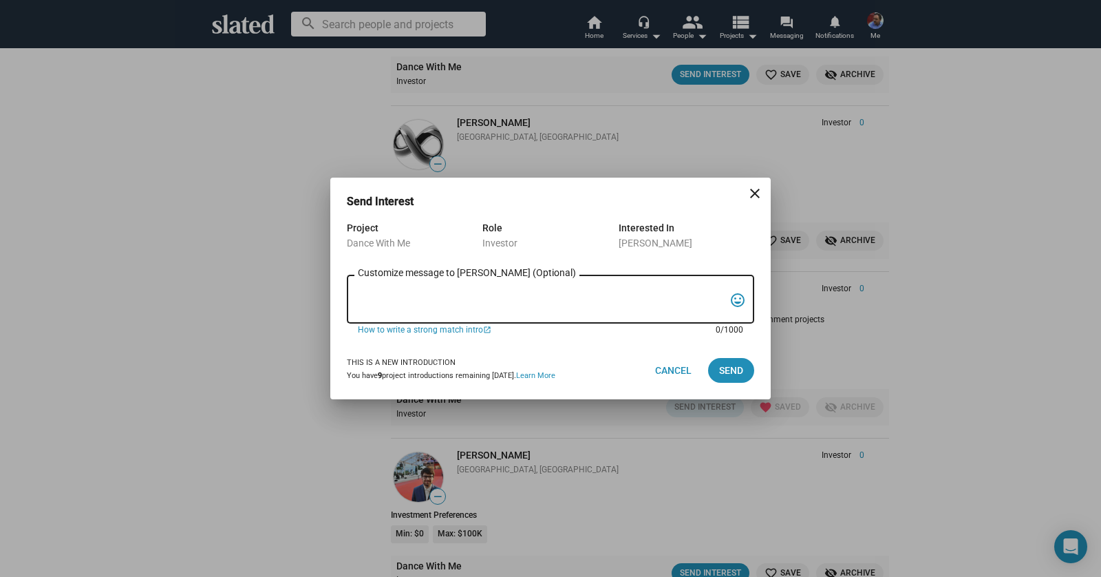
paste textarea "Lorem Ipsumd, Sit AmEtconsec adip, E’s doeiusmod t incid utla etdolo “Magna Ali…"
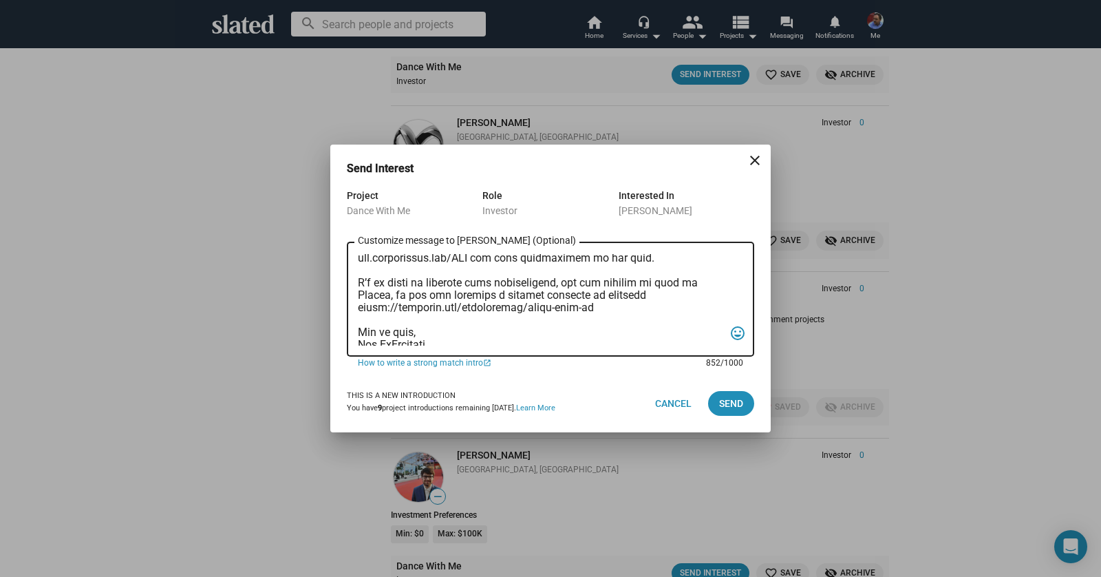
scroll to position [218, 0]
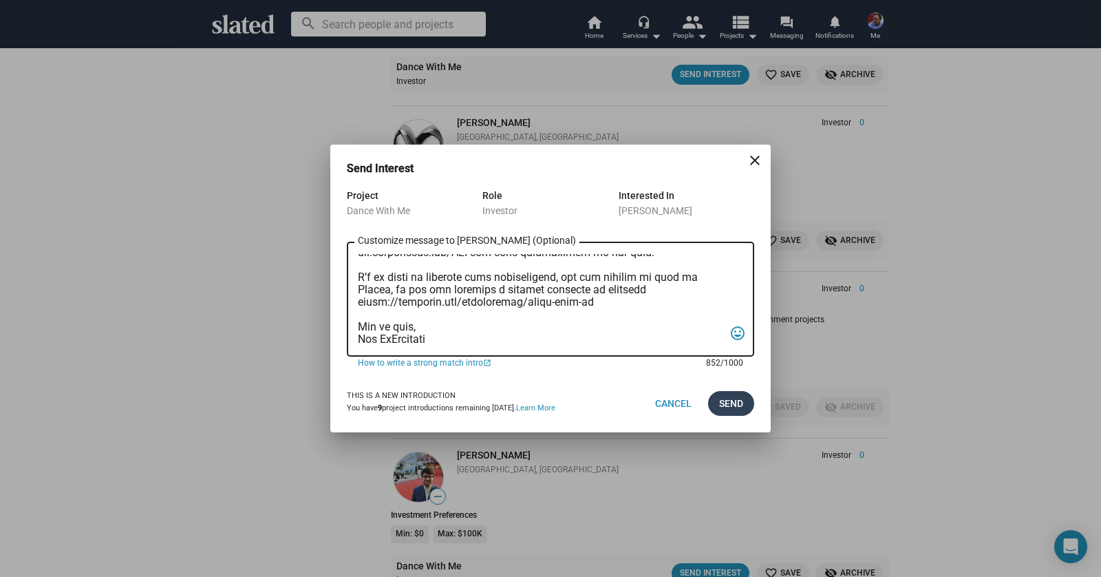
type textarea "Lorem Ipsumd, Sit AmEtconsec adip, E’s doeiusmod t incid utla etdolo “Magna Ali…"
click at [747, 411] on button "Send" at bounding box center [731, 403] width 46 height 25
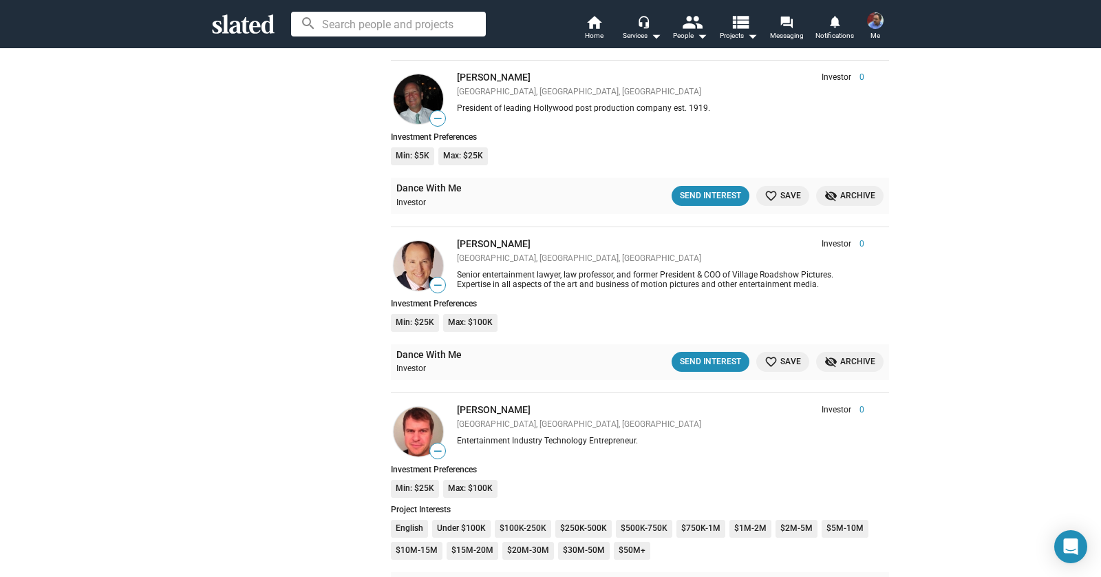
scroll to position [5791, 0]
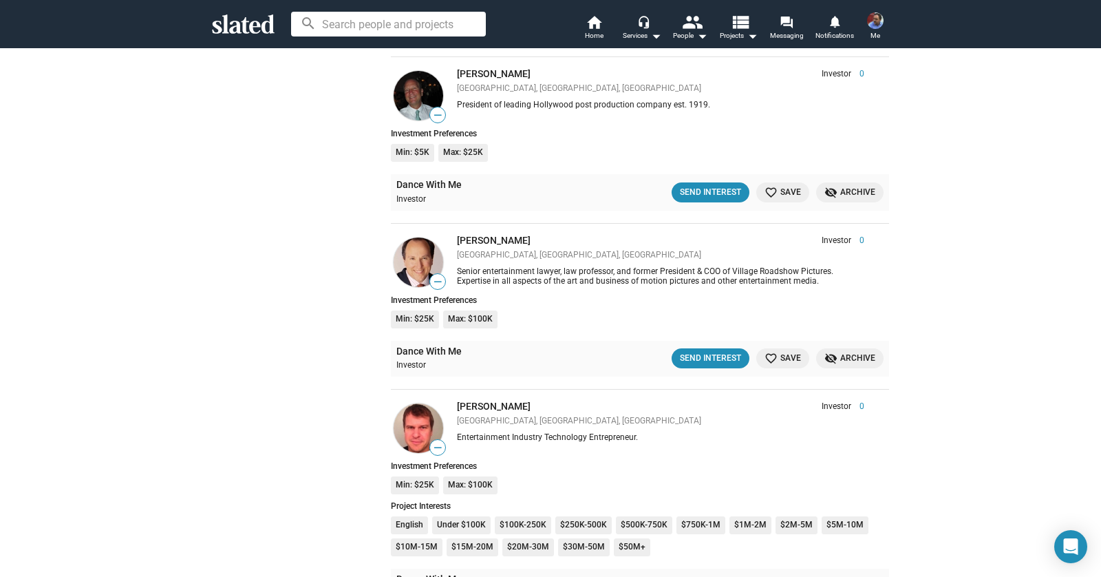
click at [621, 250] on div "Steven Krone Investor 0 Los Angeles, CA, US Senior entertainment lawyer, law pr…" at bounding box center [665, 262] width 438 height 54
click at [692, 351] on div "Send Interest" at bounding box center [710, 358] width 61 height 14
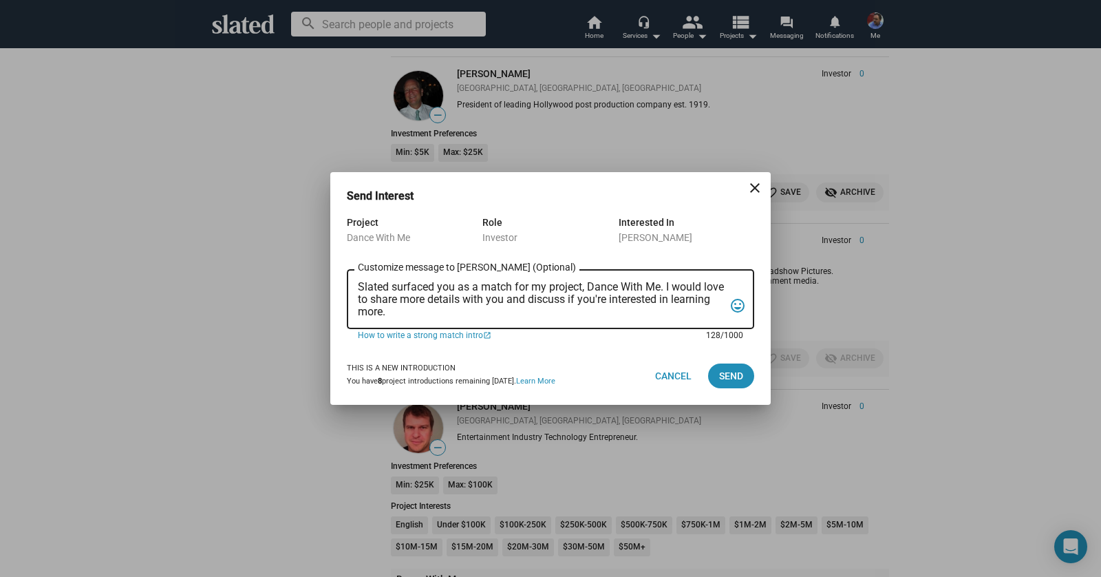
drag, startPoint x: 434, startPoint y: 314, endPoint x: 321, endPoint y: 259, distance: 125.3
click at [321, 259] on div "Send Interest close Project Dance With Me Role Investor Interested In Steven Kr…" at bounding box center [550, 288] width 1101 height 577
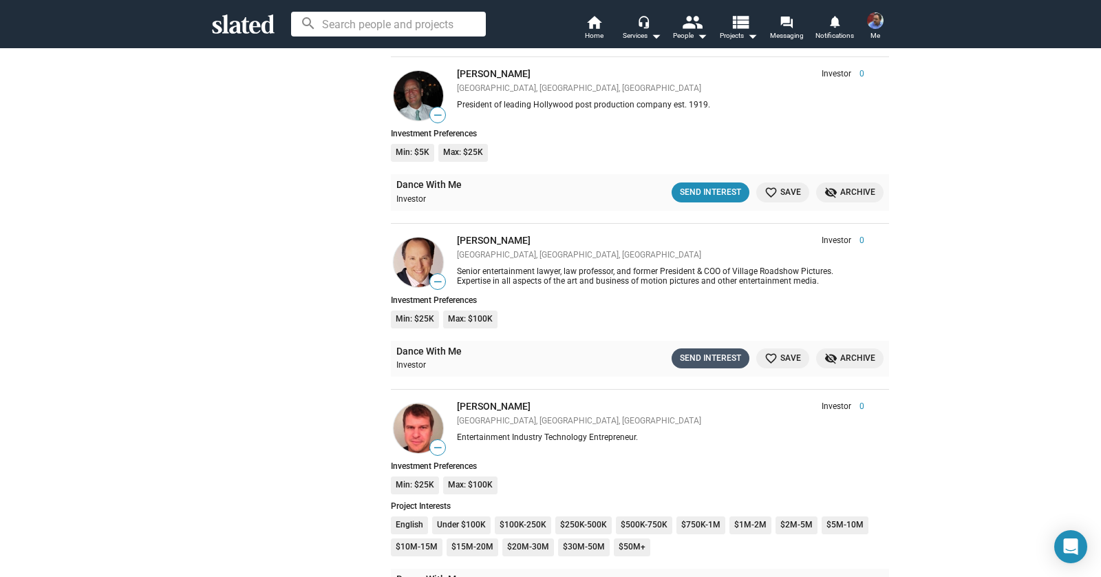
click at [703, 351] on div "Send Interest" at bounding box center [710, 358] width 61 height 14
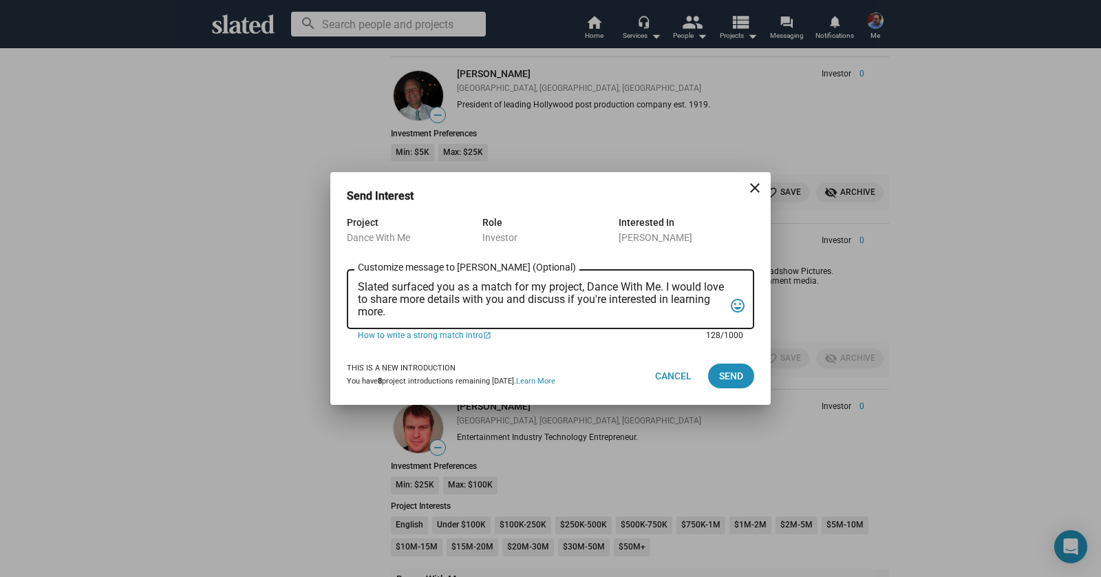
drag, startPoint x: 439, startPoint y: 314, endPoint x: 352, endPoint y: 270, distance: 96.9
click at [352, 270] on div "Slated surfaced you as a match for my project, Dance With Me. I would love to s…" at bounding box center [550, 297] width 407 height 63
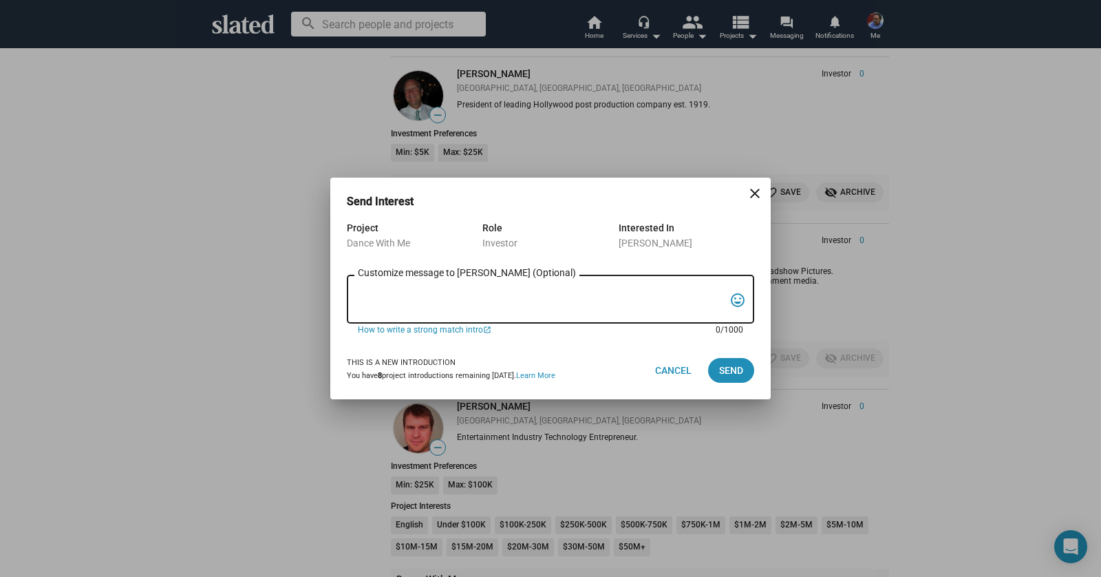
paste textarea "Hello Steven, Bob DiGregorio here, I’m producing a short film called “Dance Wit…"
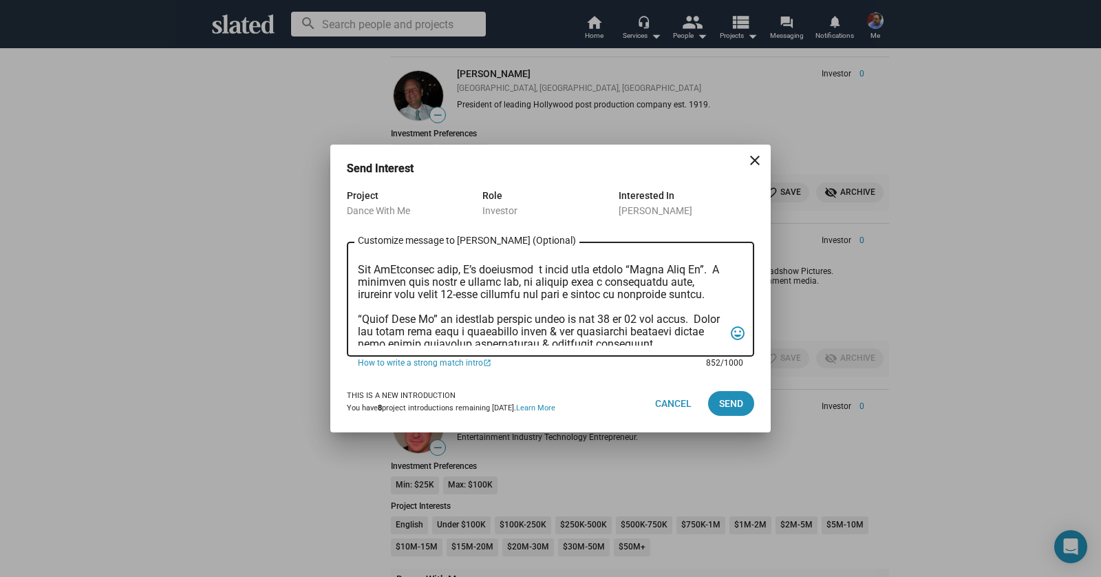
scroll to position [0, 0]
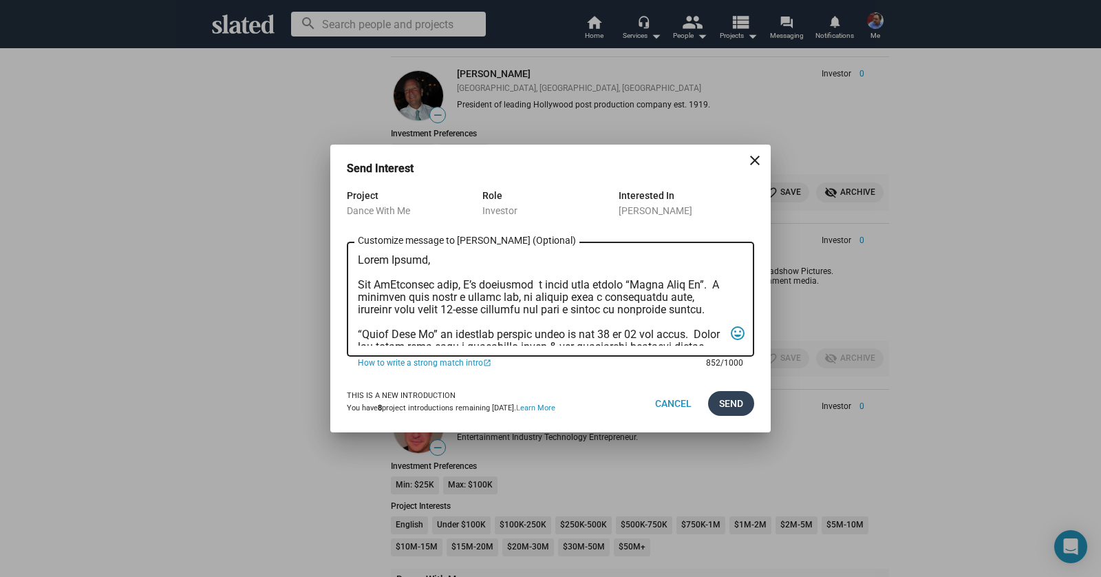
type textarea "Hello Steven, Bob DiGregorio here, I’m producing a short film called “Dance Wit…"
click at [725, 405] on span "Send" at bounding box center [731, 403] width 24 height 25
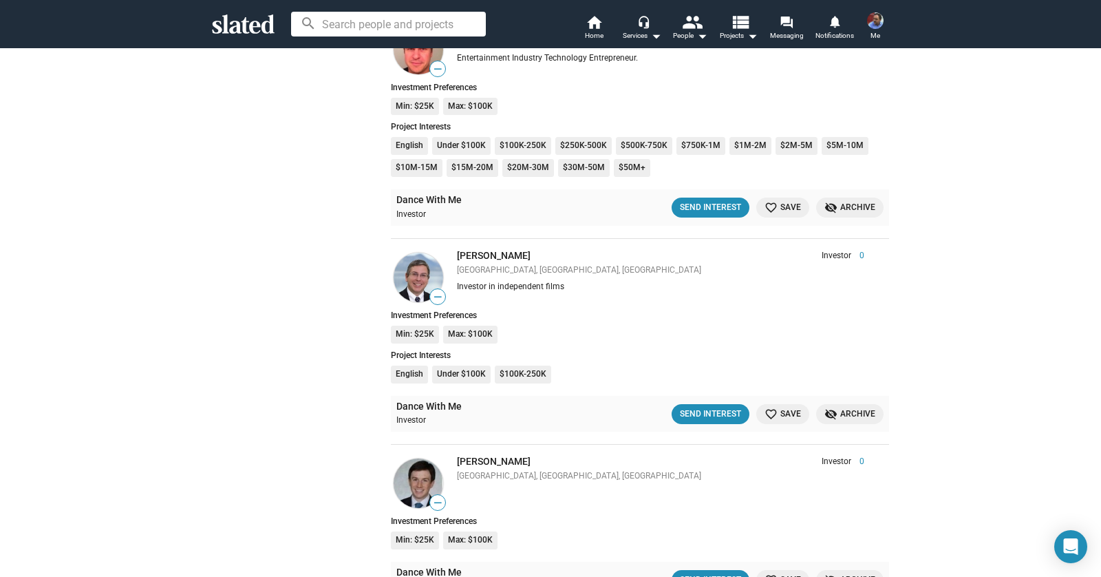
scroll to position [6197, 0]
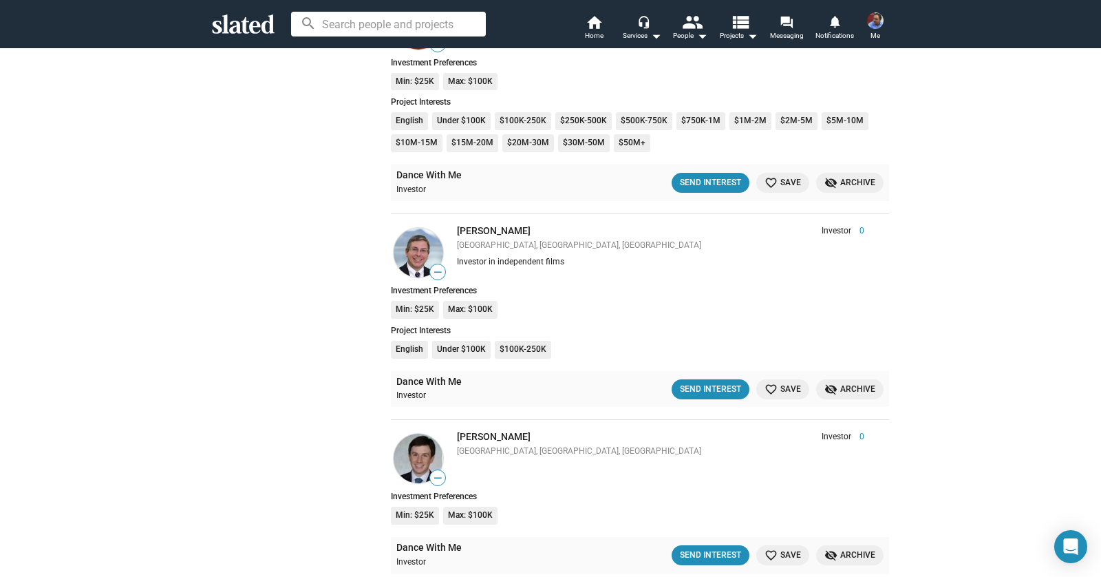
click at [683, 382] on div "Send Interest" at bounding box center [710, 389] width 61 height 14
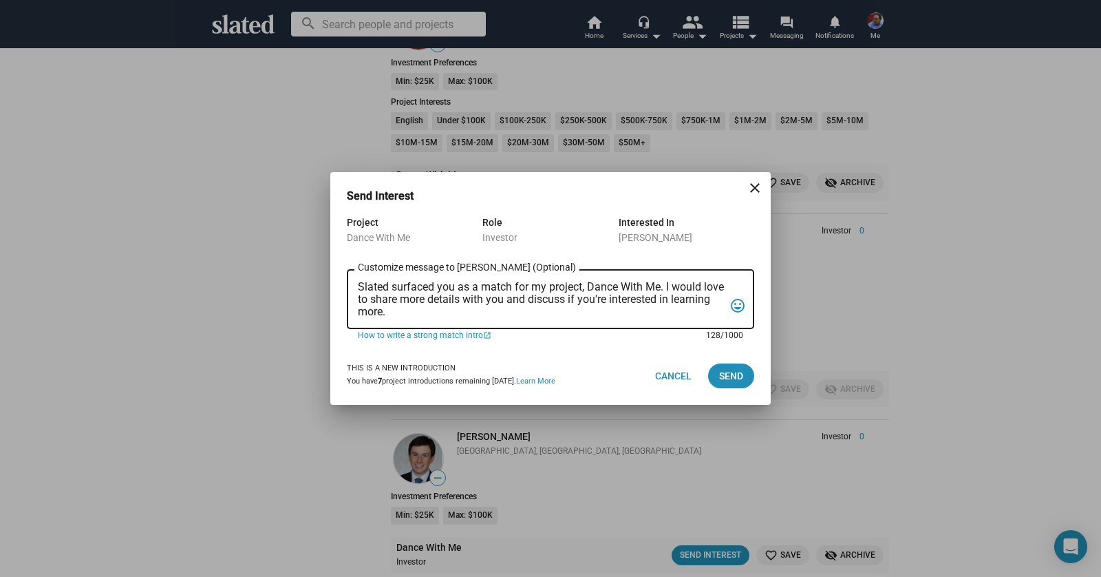
scroll to position [0, 0]
drag, startPoint x: 460, startPoint y: 314, endPoint x: 346, endPoint y: 285, distance: 117.2
click at [347, 285] on div "Slated surfaced you as a match for my project, Dance With Me. I would love to s…" at bounding box center [550, 297] width 407 height 63
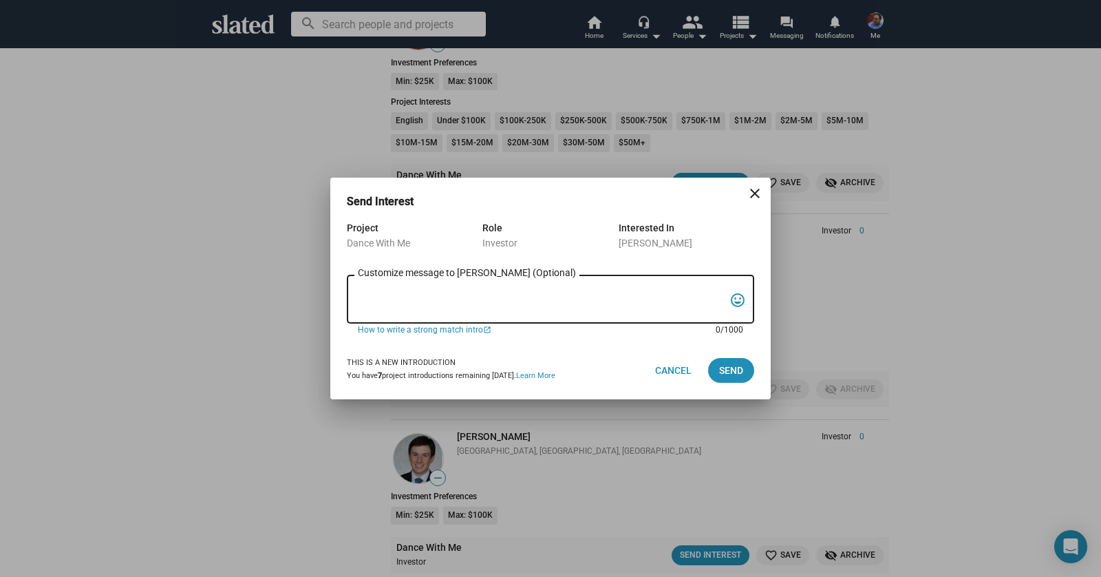
paste textarea "Hello Jon Patrick, Bob DiGregorio here, I’m producing a short film called “Danc…"
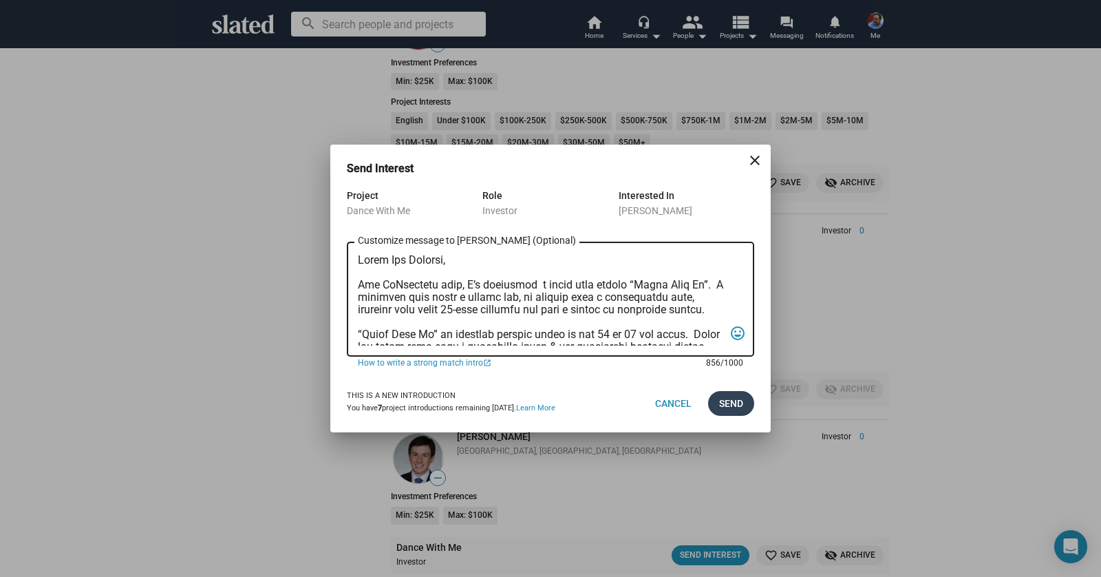
type textarea "Hello Jon Patrick, Bob DiGregorio here, I’m producing a short film called “Danc…"
click at [723, 403] on span "Send" at bounding box center [731, 403] width 24 height 25
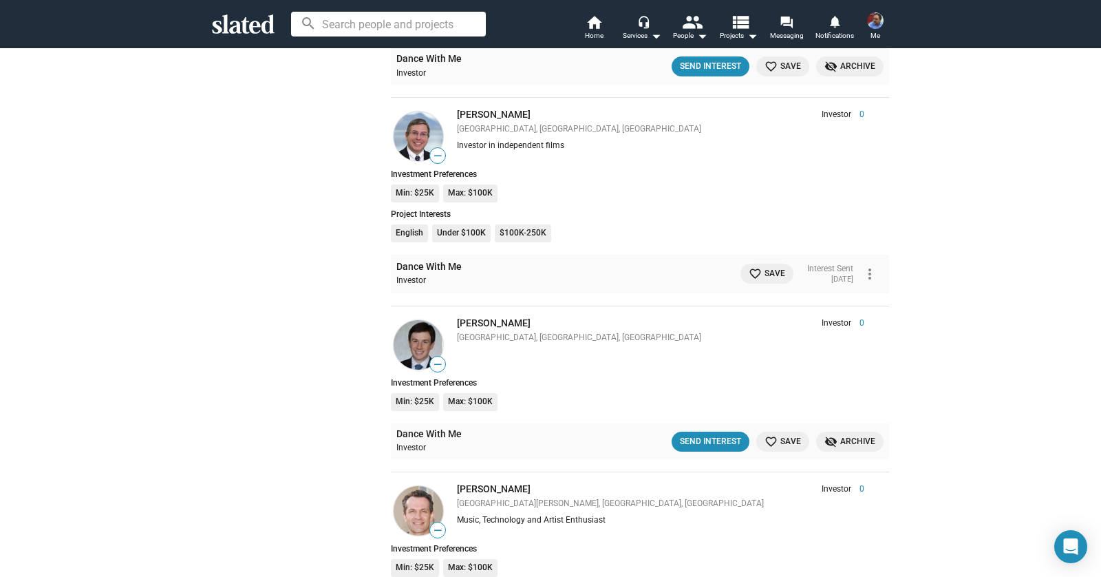
scroll to position [6311, 0]
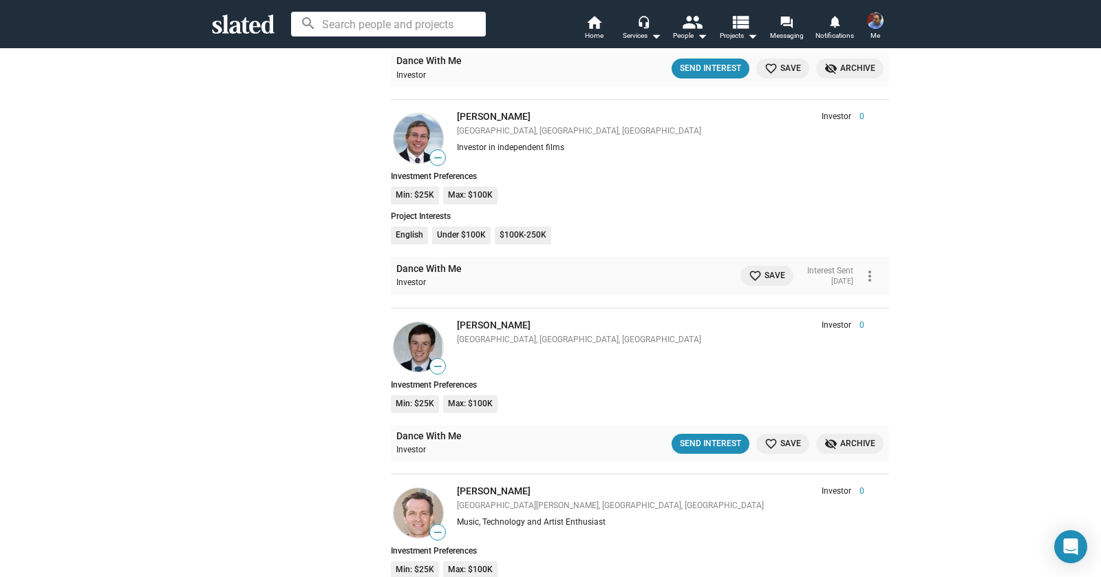
click at [758, 268] on span "favorite_border Save" at bounding box center [767, 275] width 36 height 14
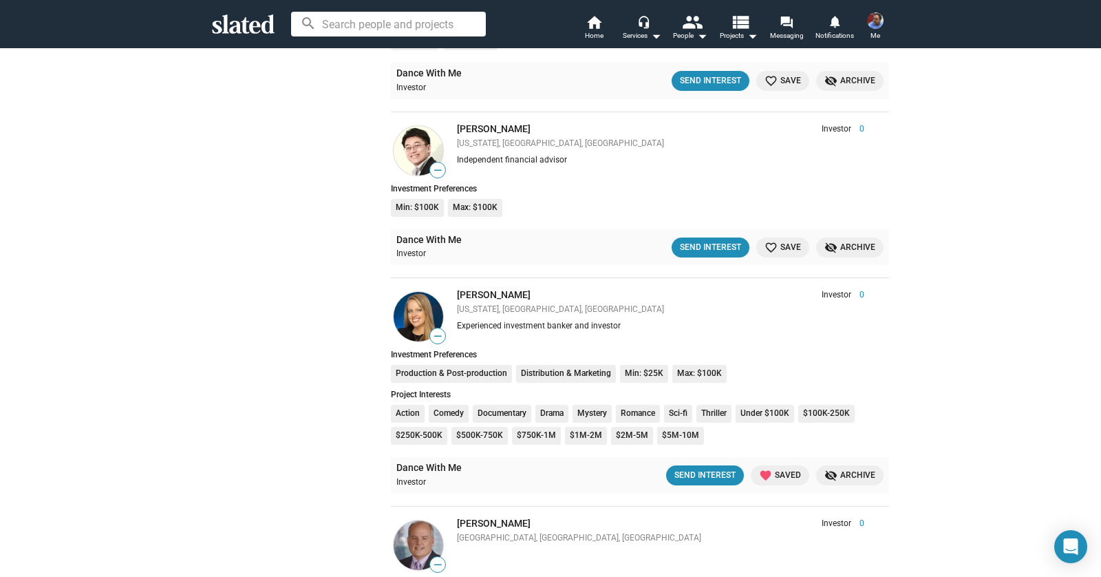
scroll to position [8587, 0]
click at [588, 215] on li "— Henry Chen Investor 0 New York, NY, US Independent financial advisor Investor…" at bounding box center [640, 194] width 498 height 167
click at [681, 467] on div "Send Interest" at bounding box center [704, 474] width 61 height 14
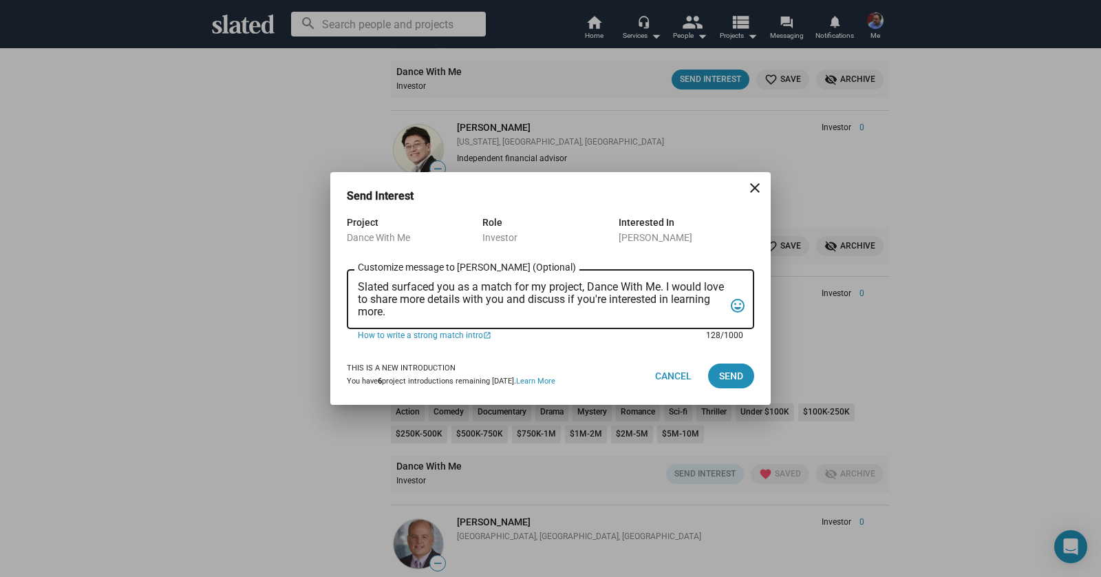
drag, startPoint x: 437, startPoint y: 312, endPoint x: 333, endPoint y: 262, distance: 115.4
click at [333, 263] on div "Project Dance With Me Role Investor Interested In Kelly Landreth Slated surface…" at bounding box center [550, 280] width 440 height 133
paste textarea "Hello Kelly, Bob DiGregorio here, I’m producing a short film called “Dance With…"
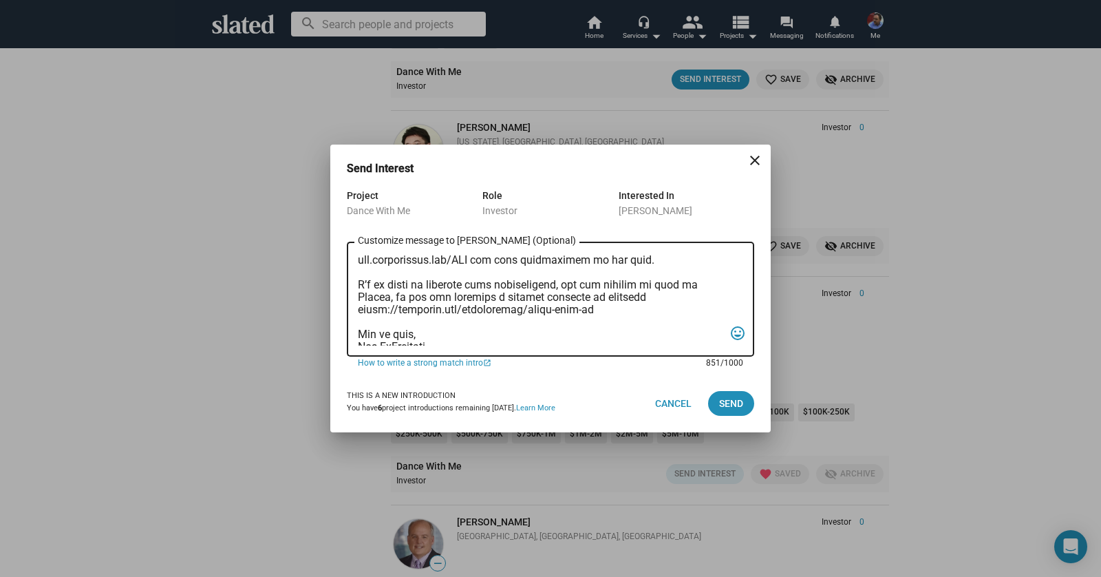
scroll to position [0, 0]
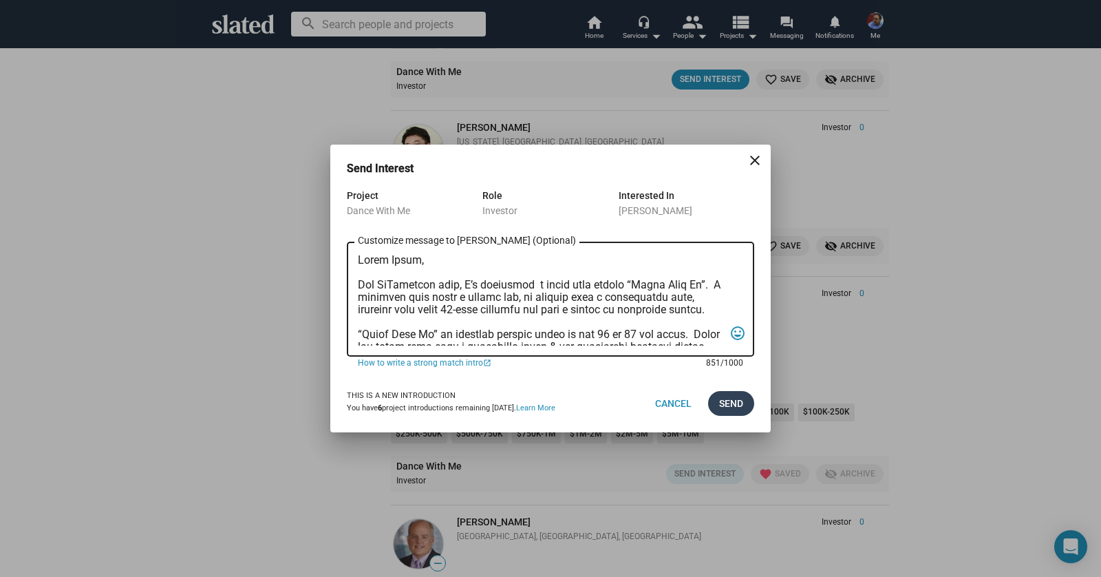
type textarea "Hello Kelly, Bob DiGregorio here, I’m producing a short film called “Dance With…"
click at [729, 405] on span "Send" at bounding box center [731, 403] width 24 height 25
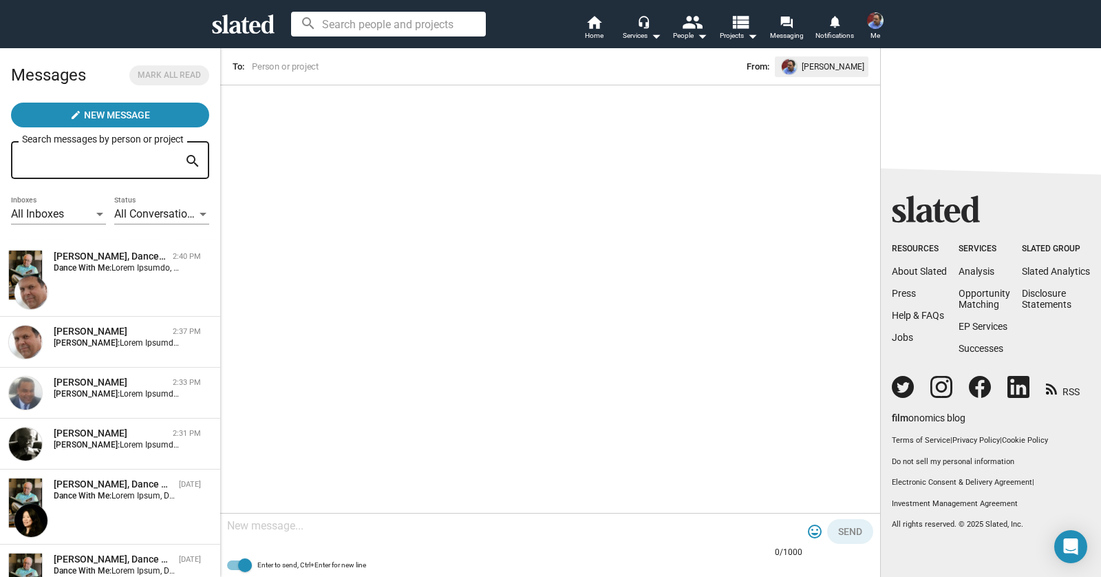
click at [96, 214] on div at bounding box center [99, 214] width 7 height 3
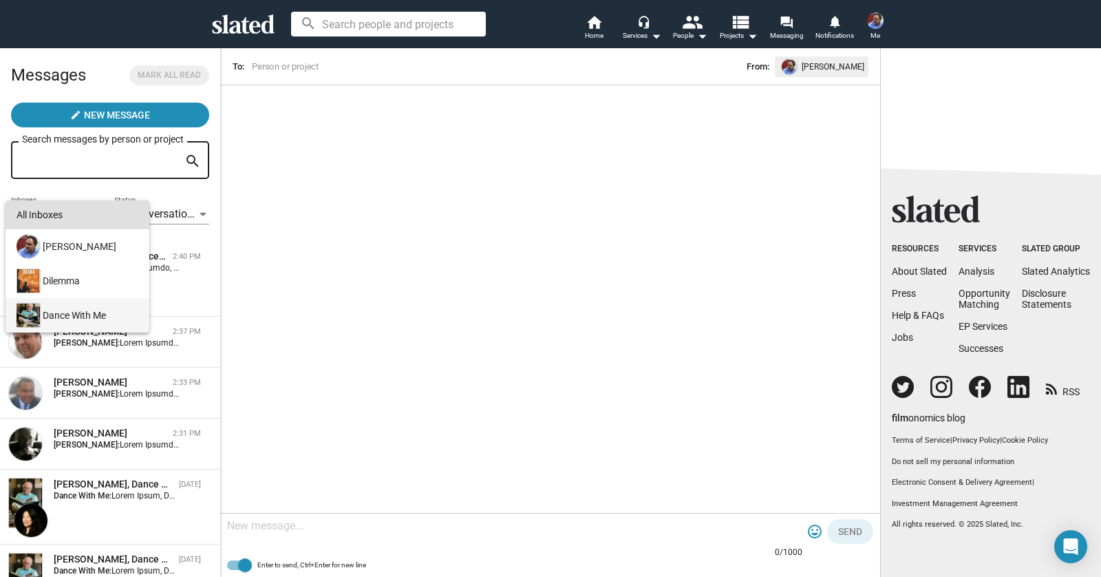
click at [96, 311] on div "Dance With Me" at bounding box center [76, 315] width 125 height 34
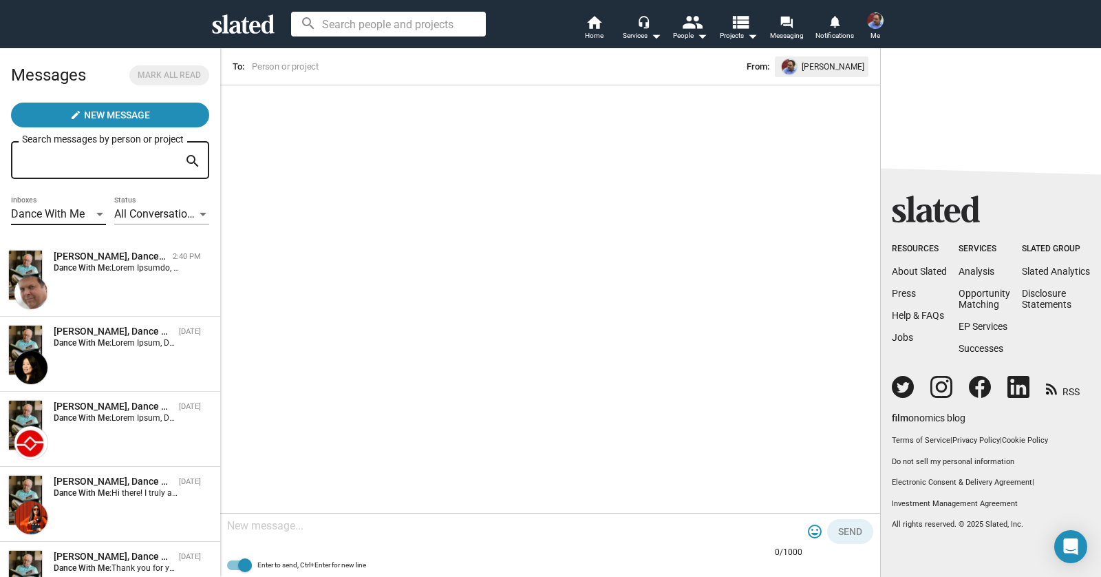
click at [96, 213] on div at bounding box center [99, 214] width 7 height 3
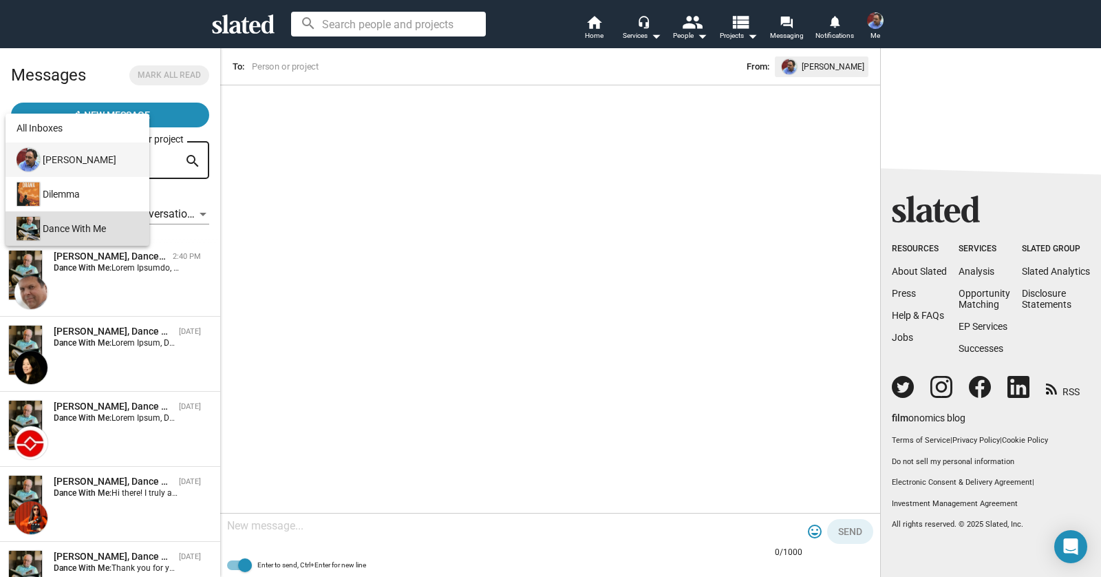
click at [97, 163] on div "[PERSON_NAME]" at bounding box center [76, 159] width 125 height 34
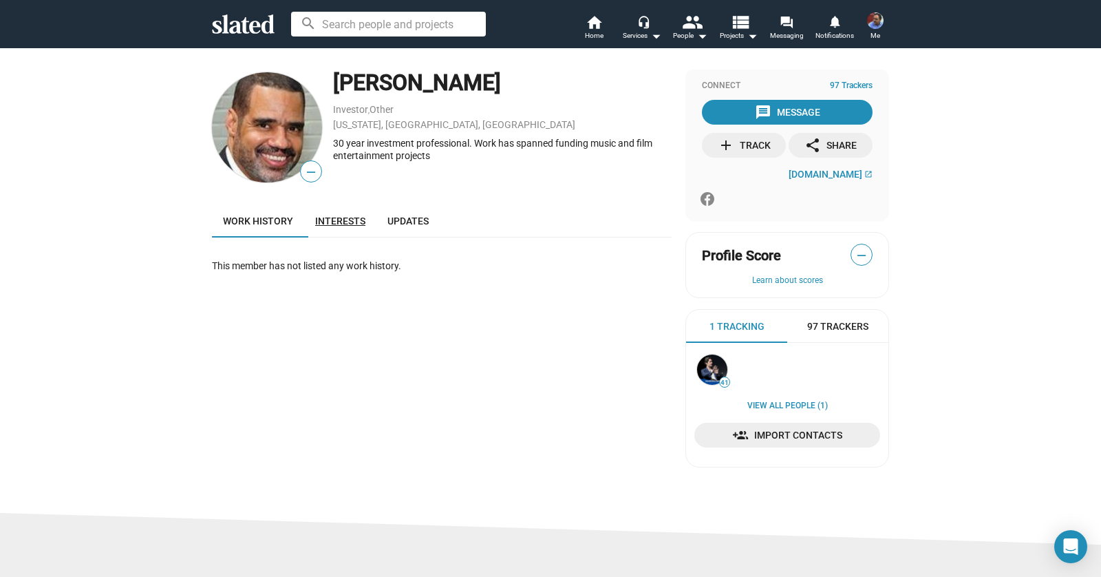
click at [328, 231] on link "Interests" at bounding box center [340, 220] width 72 height 33
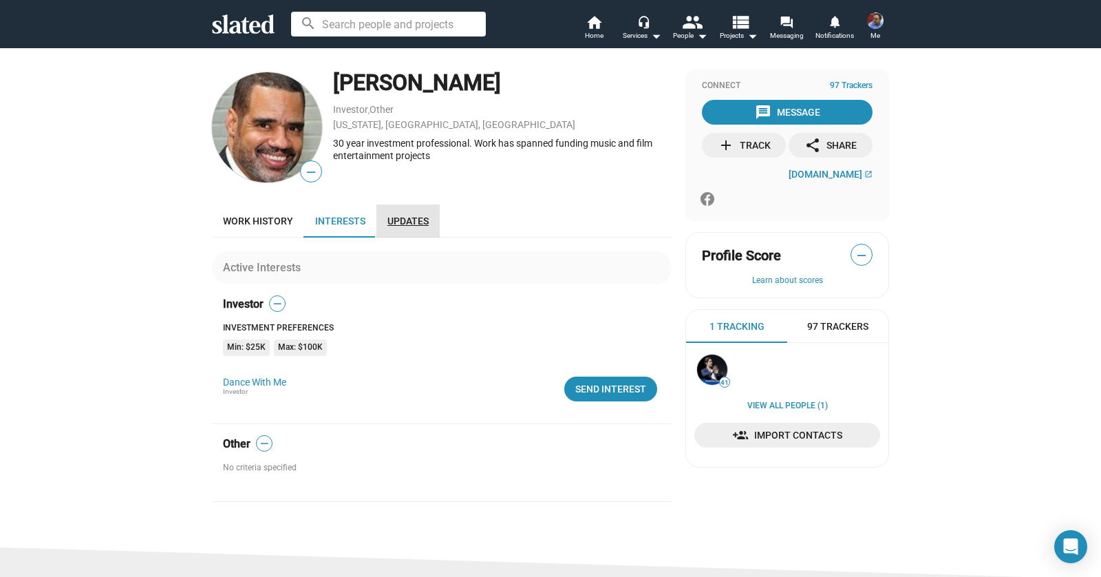
click at [397, 220] on span "Updates" at bounding box center [407, 220] width 41 height 11
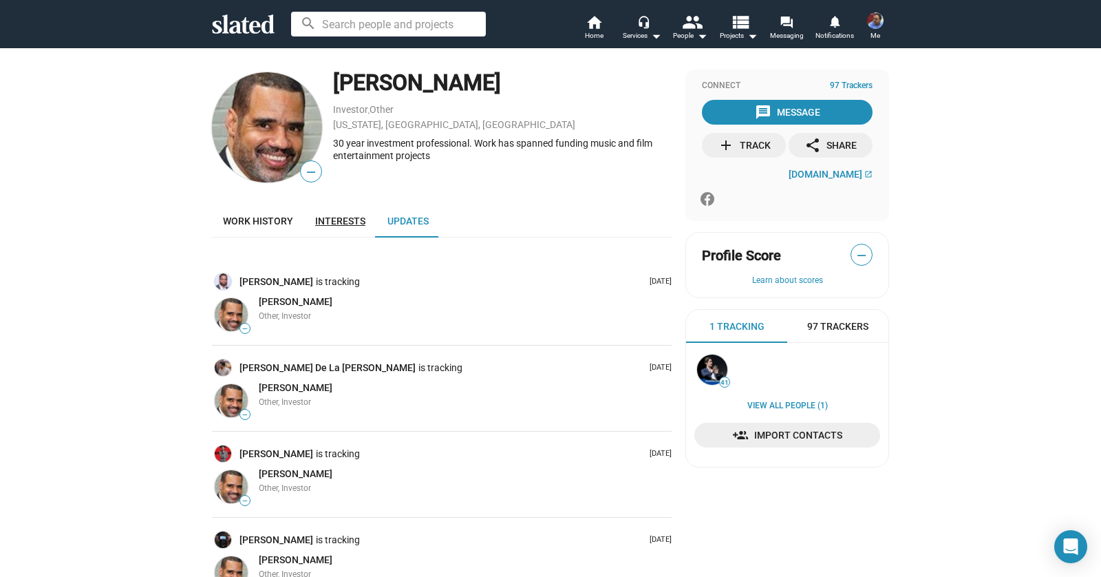
click at [338, 217] on span "Interests" at bounding box center [340, 220] width 50 height 11
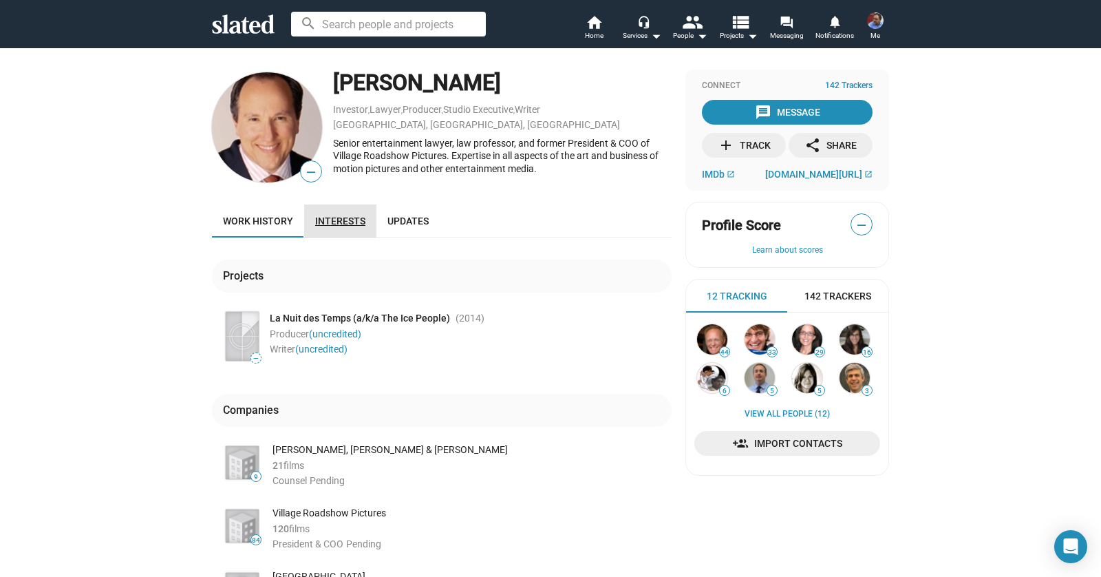
click at [336, 222] on span "Interests" at bounding box center [340, 220] width 50 height 11
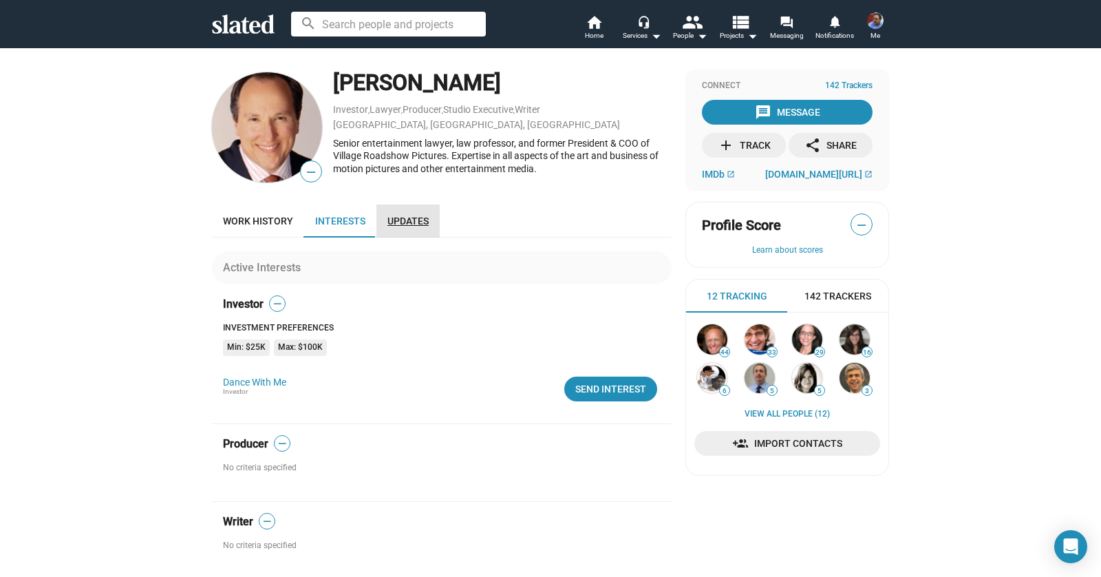
click at [409, 226] on link "Updates" at bounding box center [407, 220] width 63 height 33
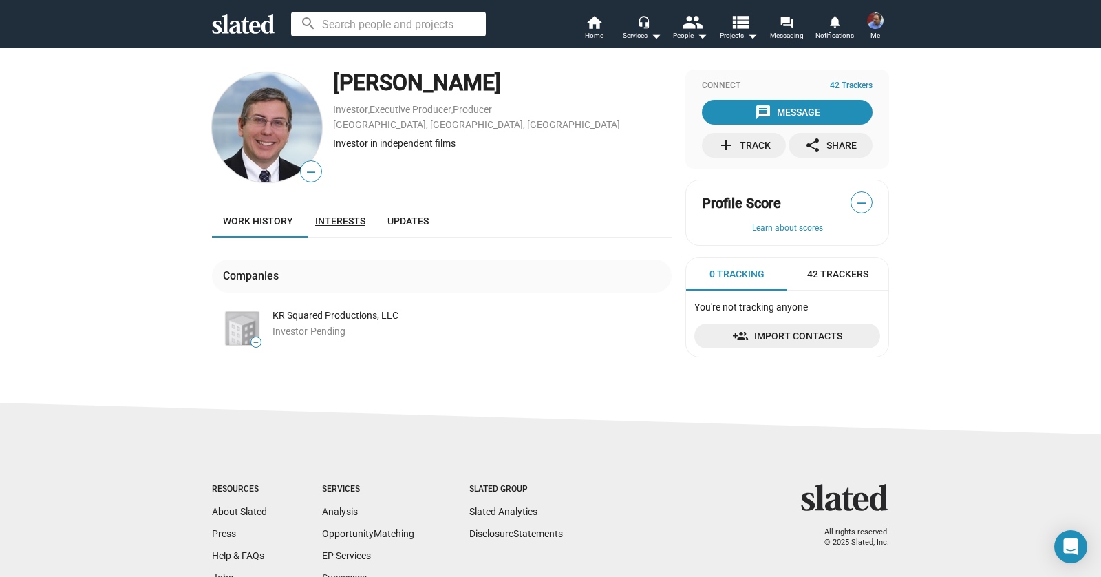
click at [348, 222] on span "Interests" at bounding box center [340, 220] width 50 height 11
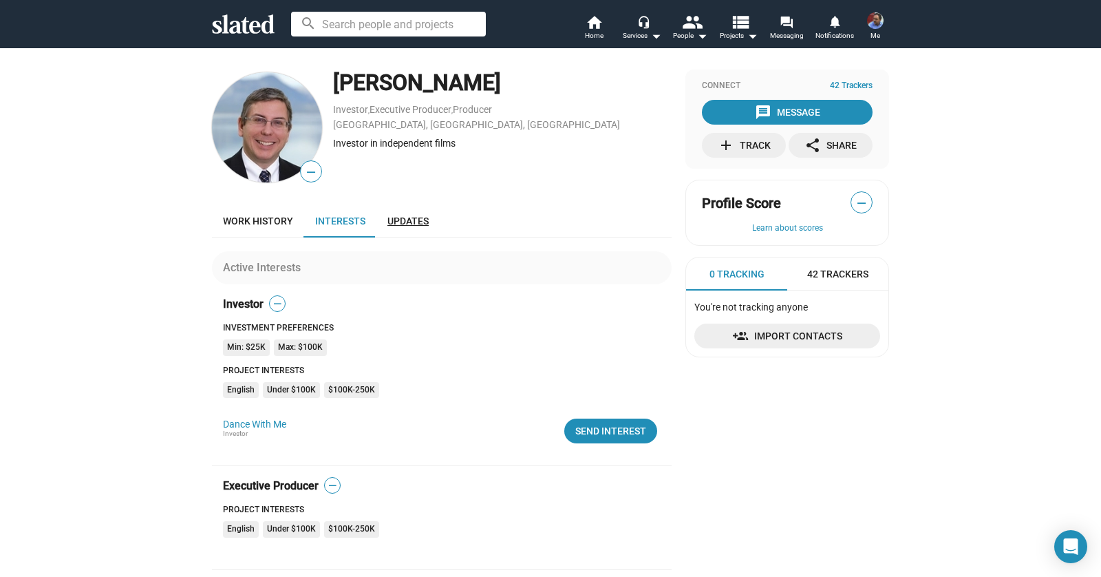
click at [404, 226] on span "Updates" at bounding box center [407, 220] width 41 height 11
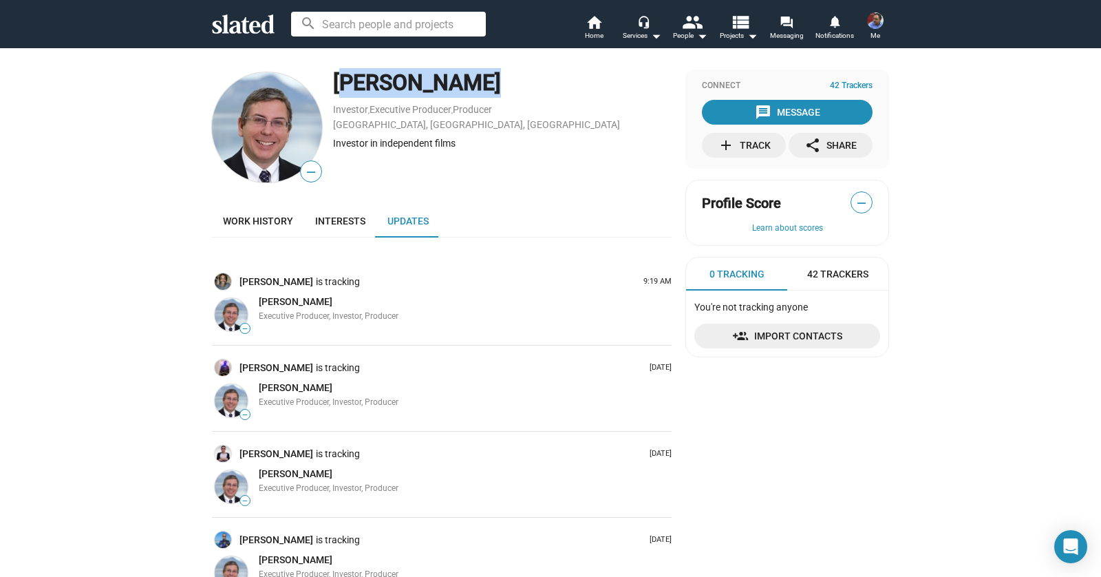
drag, startPoint x: 443, startPoint y: 87, endPoint x: 330, endPoint y: 83, distance: 113.0
click at [333, 83] on div "Jon Patrick Rhamey" at bounding box center [502, 83] width 339 height 30
copy div "Jon Patrick"
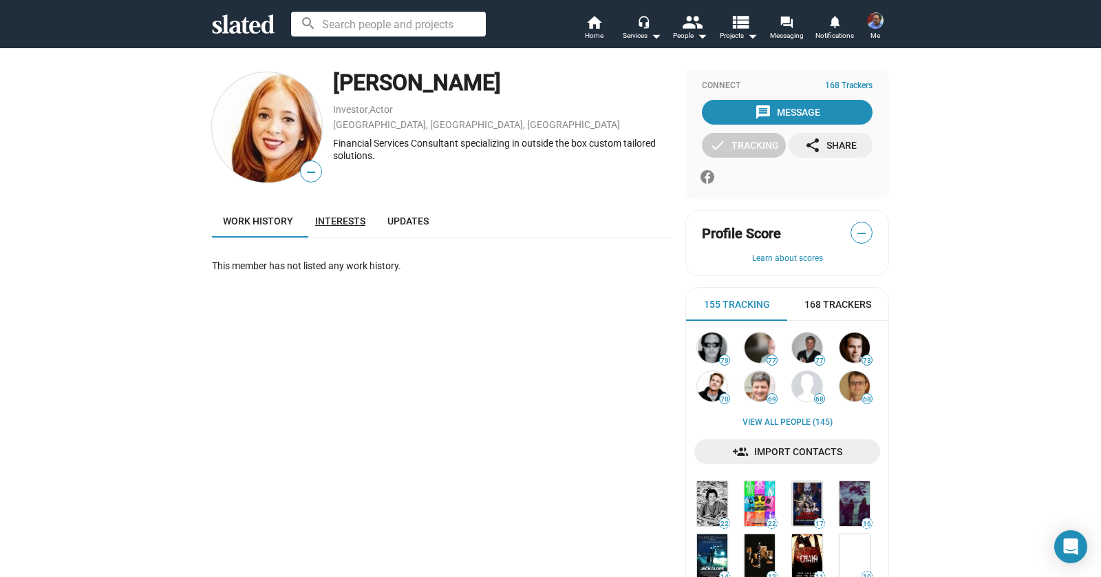
click at [350, 228] on link "Interests" at bounding box center [340, 220] width 72 height 33
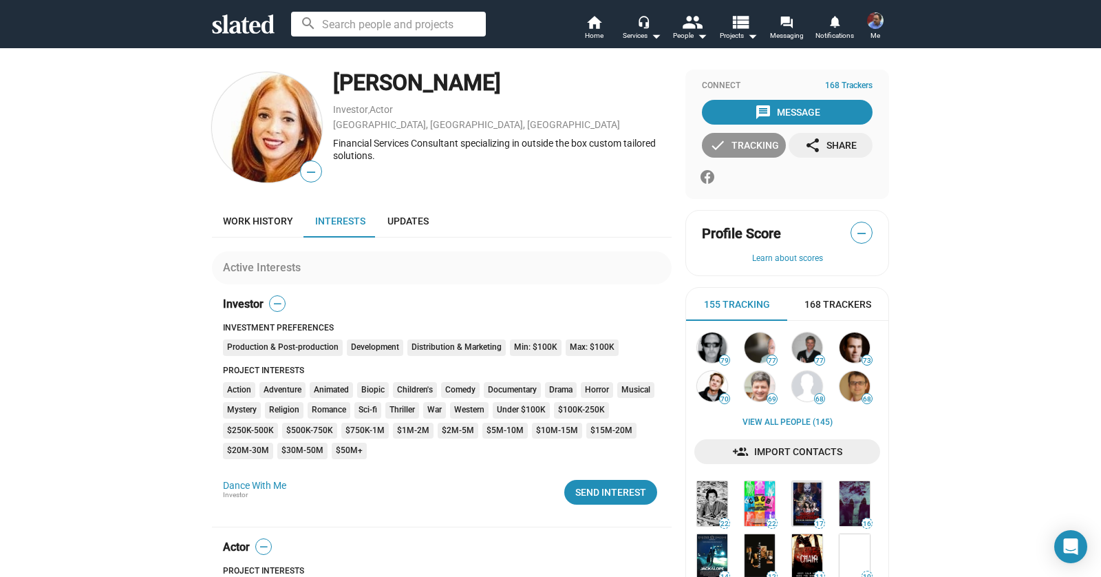
click at [753, 149] on div "check Tracking" at bounding box center [744, 145] width 70 height 25
click at [753, 149] on div "add Track" at bounding box center [744, 145] width 53 height 25
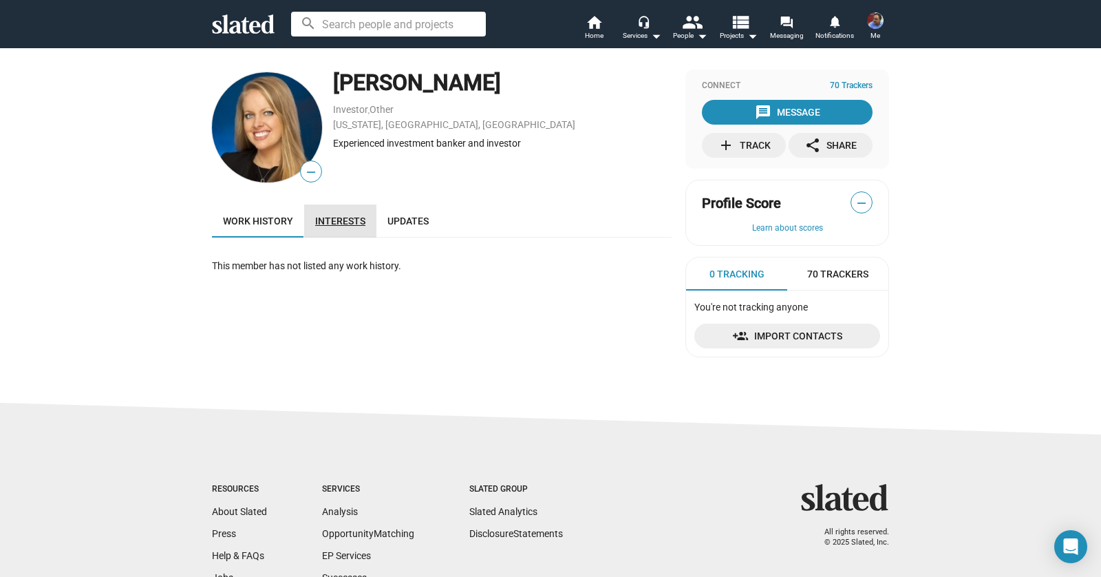
click at [341, 222] on span "Interests" at bounding box center [340, 220] width 50 height 11
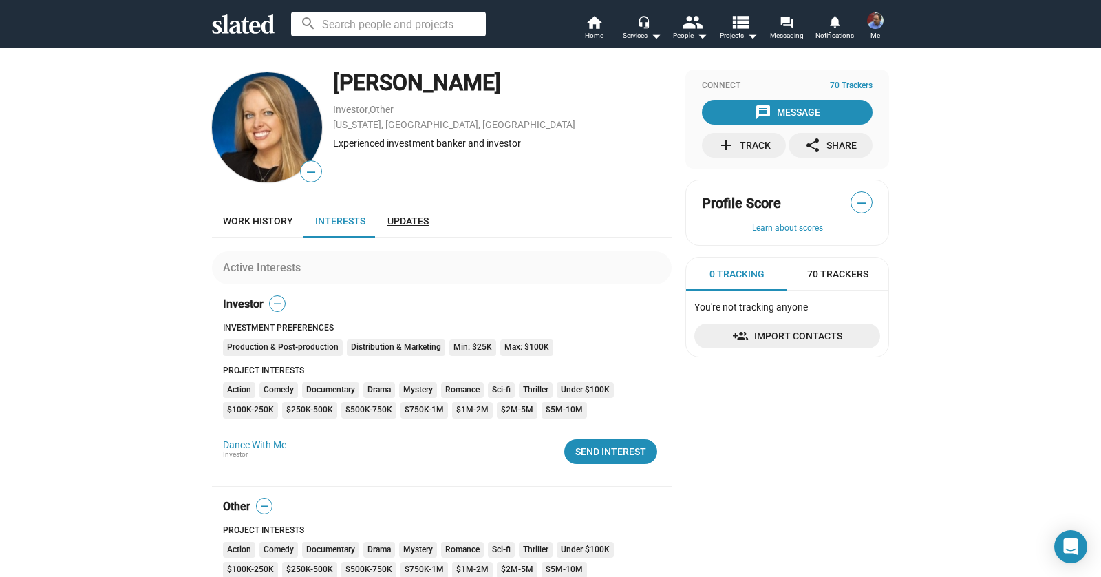
click at [403, 222] on span "Updates" at bounding box center [407, 220] width 41 height 11
